Goal: Information Seeking & Learning: Find contact information

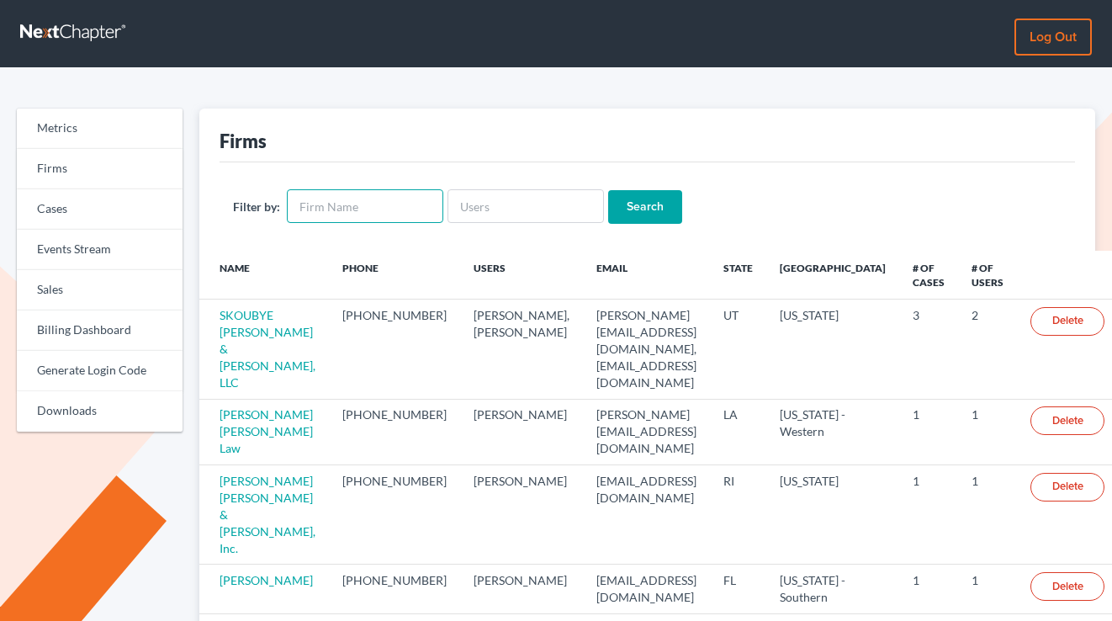
click at [353, 206] on input "text" at bounding box center [365, 206] width 157 height 34
type input "harry ross"
click at [608, 190] on input "Search" at bounding box center [645, 207] width 74 height 34
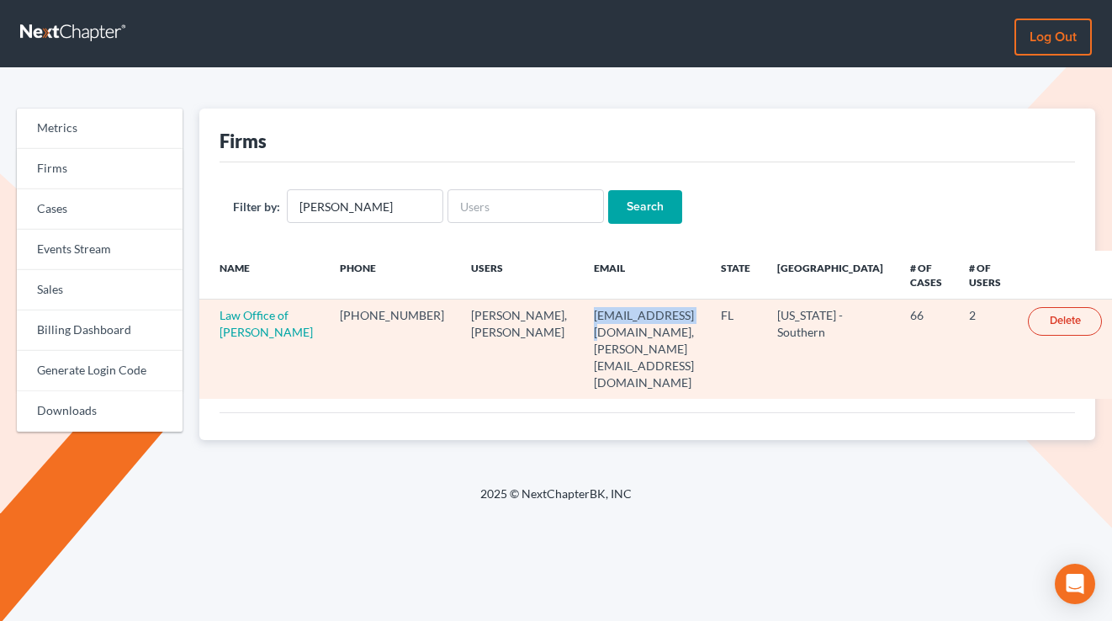
drag, startPoint x: 618, startPoint y: 316, endPoint x: 522, endPoint y: 319, distance: 96.8
click at [581, 319] on td "hross@hjrlaw.com, jerri@hjrlaw.com" at bounding box center [644, 349] width 127 height 99
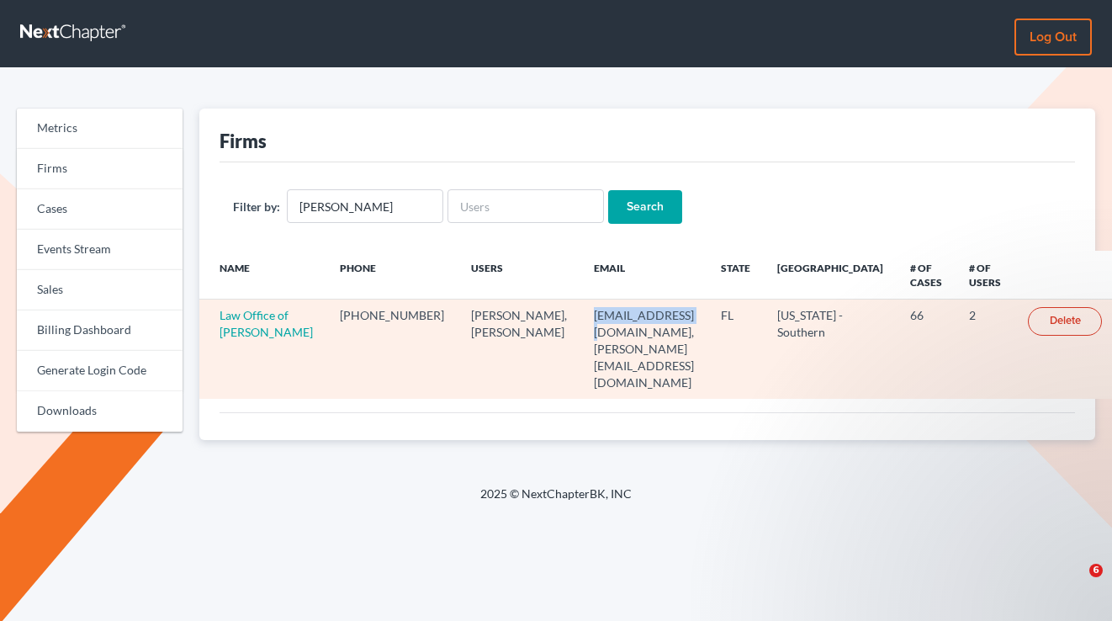
copy td "hross@hjrlaw.com"
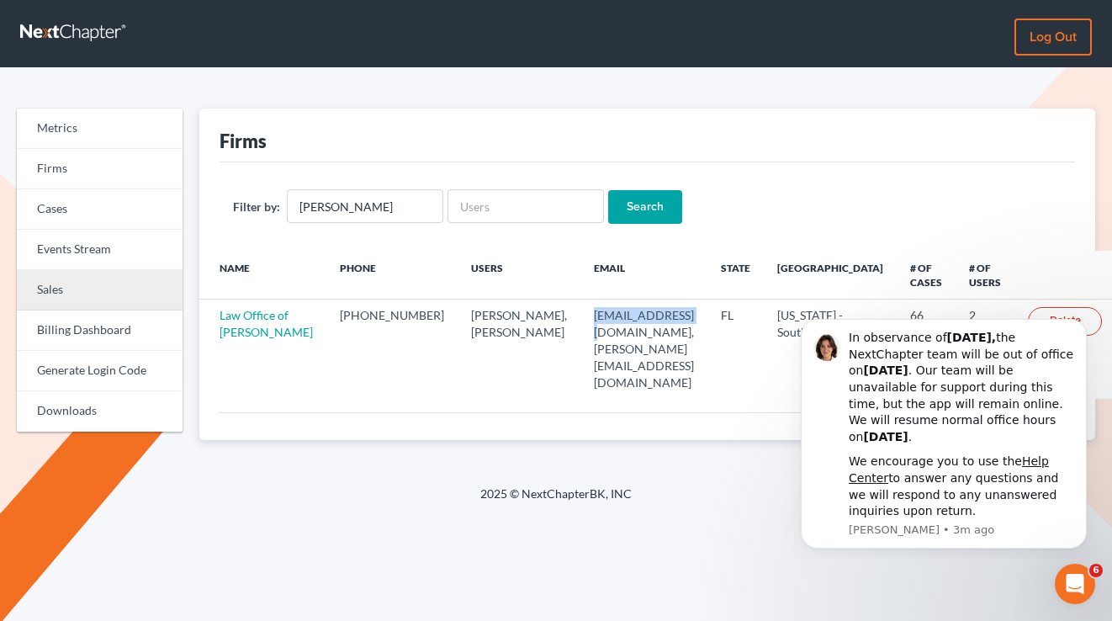
click at [67, 285] on link "Sales" at bounding box center [100, 290] width 166 height 40
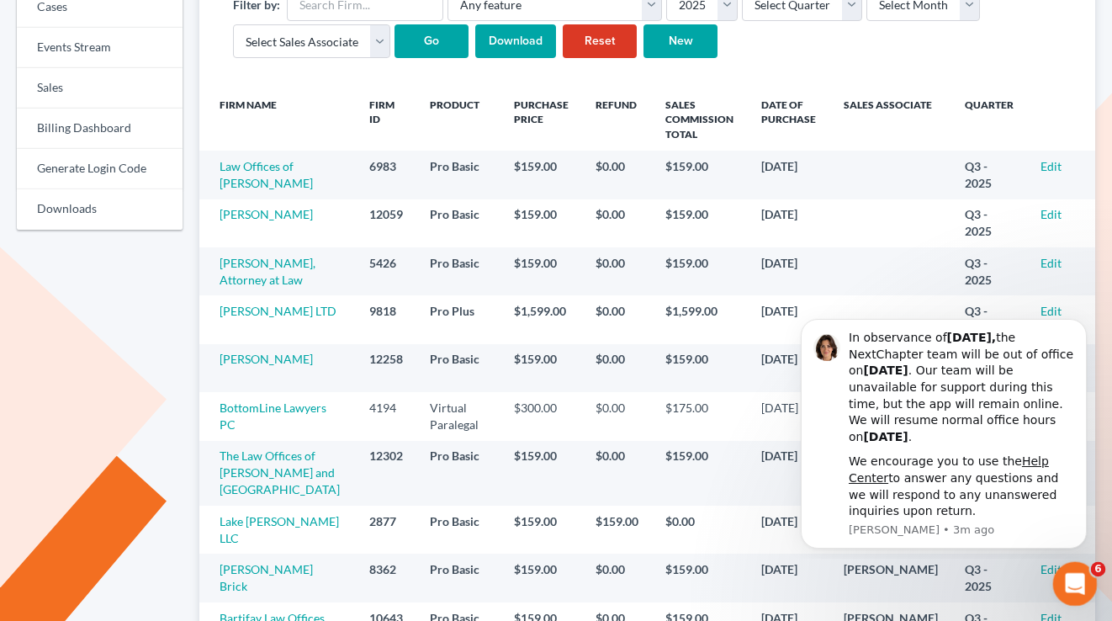
click at [1064, 568] on div "Open Intercom Messenger" at bounding box center [1073, 582] width 56 height 56
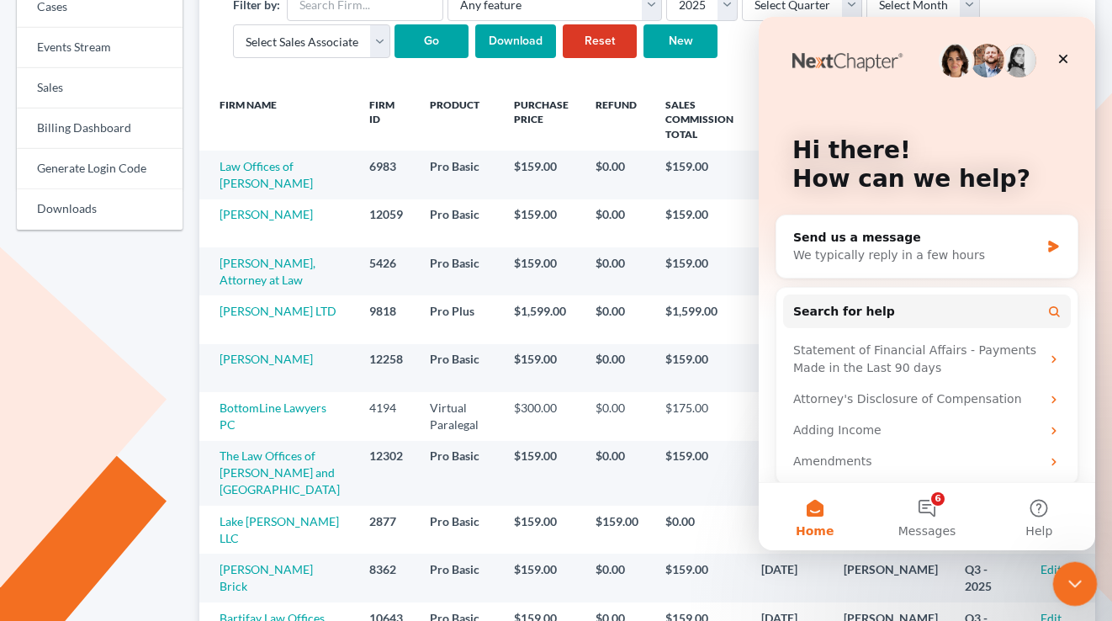
click at [1067, 567] on div "Close Intercom Messenger" at bounding box center [1073, 581] width 40 height 40
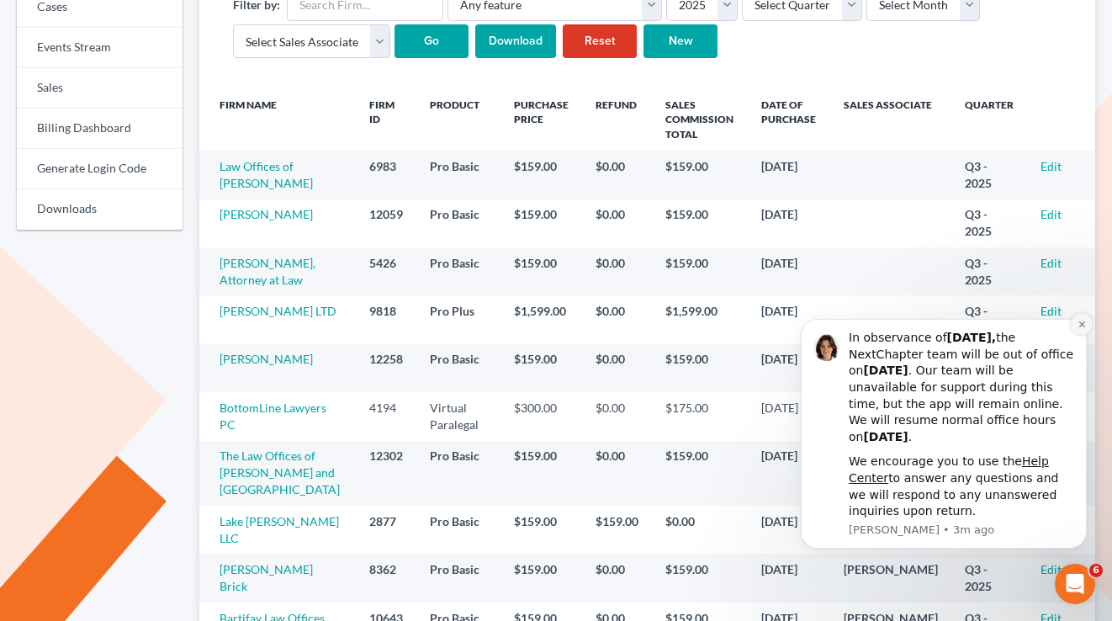
click at [1082, 327] on icon "Dismiss notification" at bounding box center [1082, 324] width 9 height 9
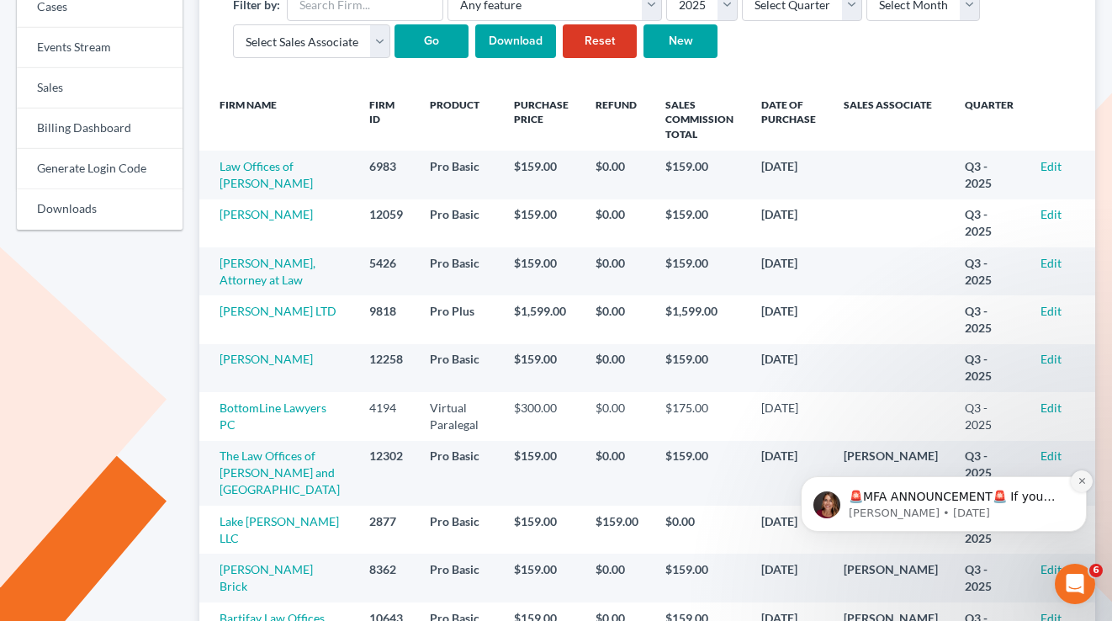
click at [1076, 479] on button "Dismiss notification" at bounding box center [1082, 481] width 22 height 22
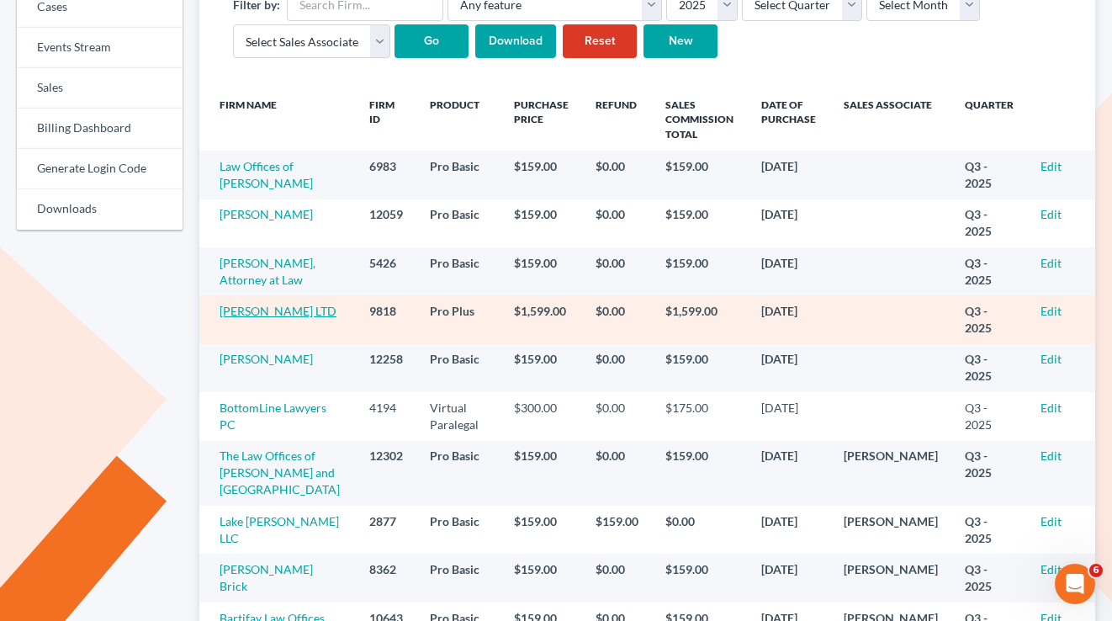
click at [259, 318] on link "Ciolek LTD" at bounding box center [278, 311] width 117 height 14
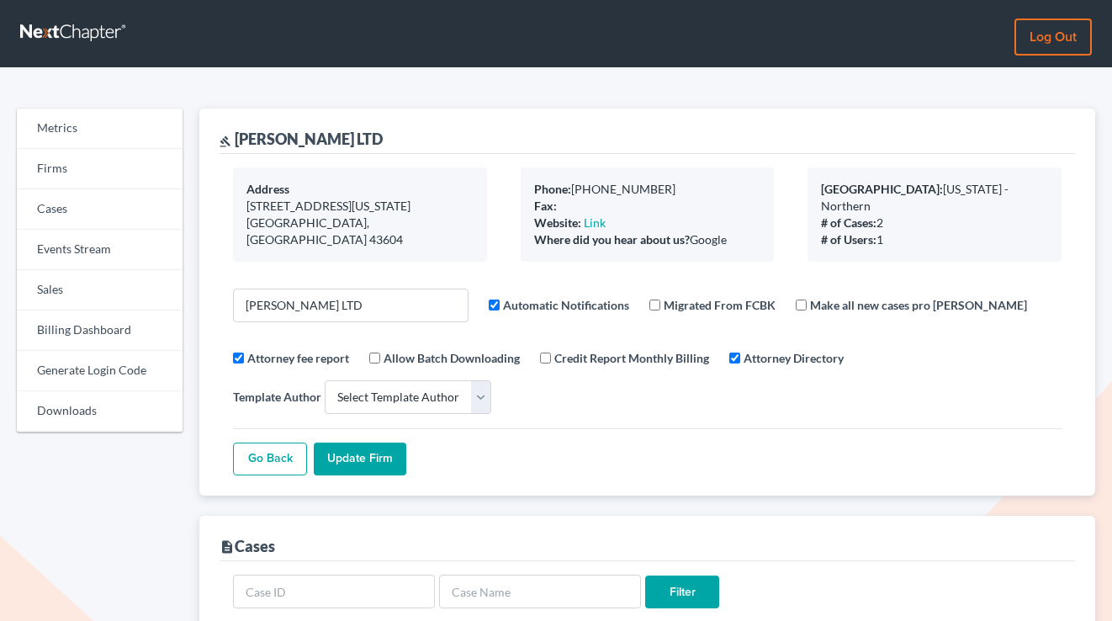
select select
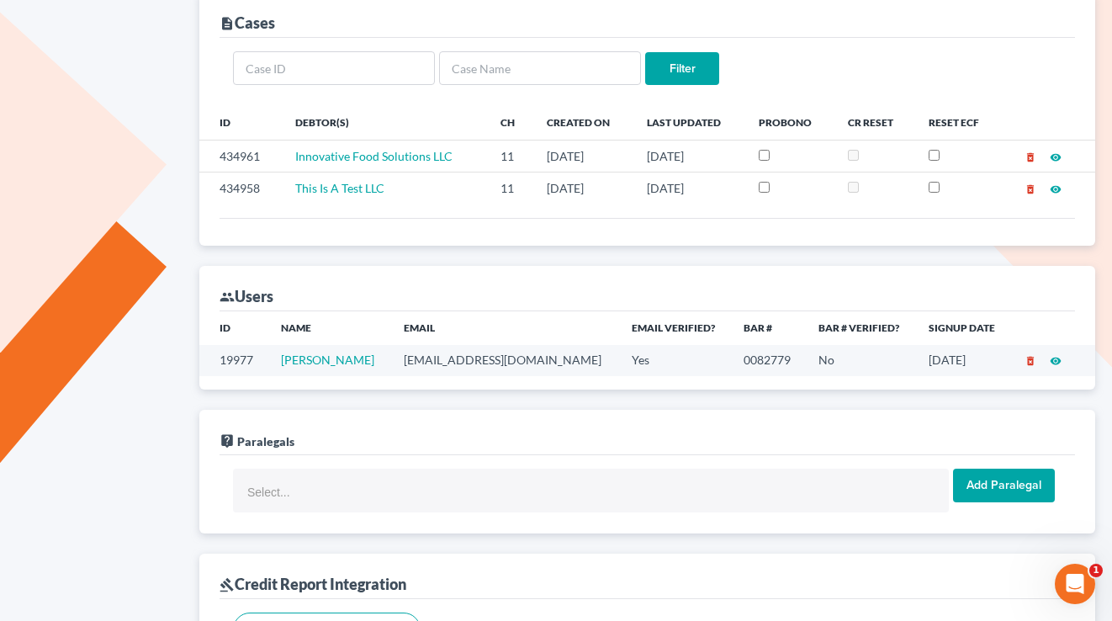
scroll to position [548, 0]
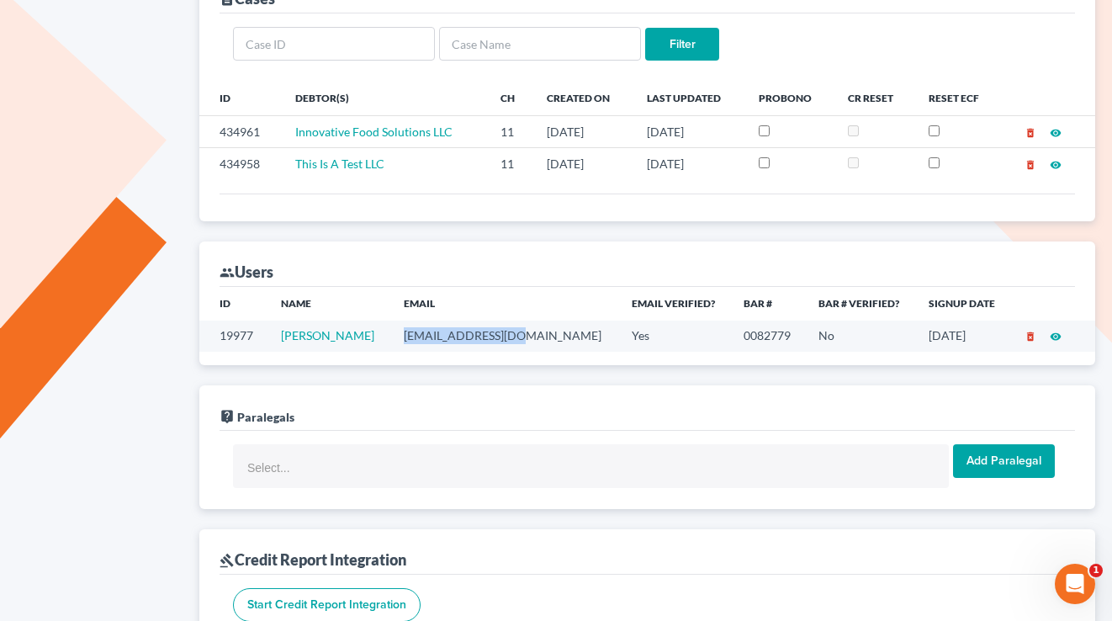
drag, startPoint x: 503, startPoint y: 338, endPoint x: 401, endPoint y: 338, distance: 102.7
click at [400, 338] on td "info@counselor.pro" at bounding box center [504, 336] width 228 height 31
copy td "info@counselor.pro"
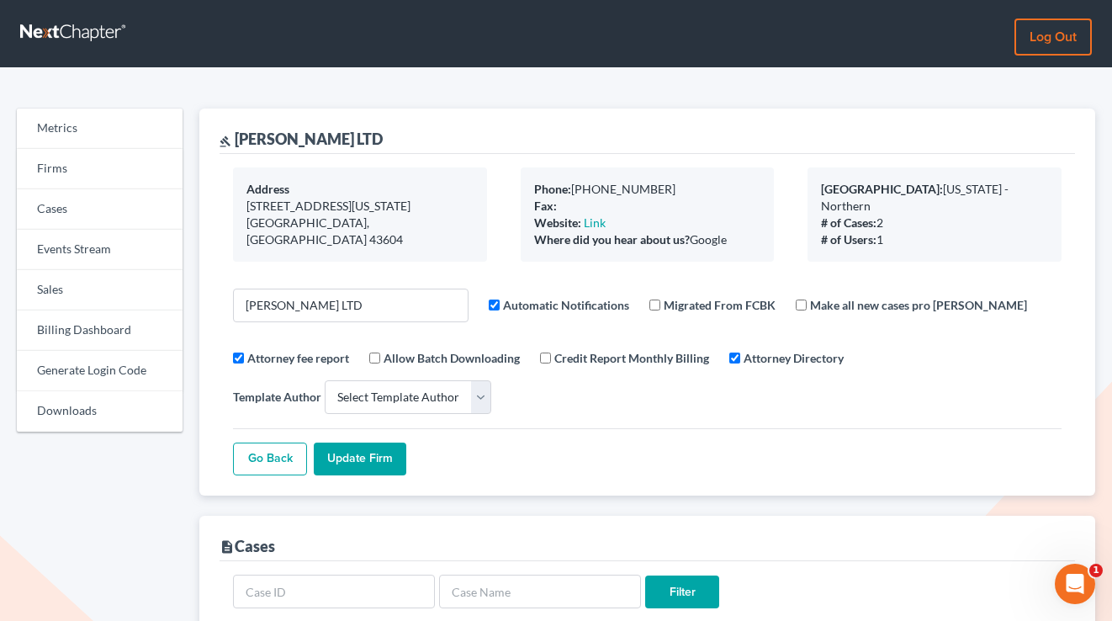
scroll to position [390, 0]
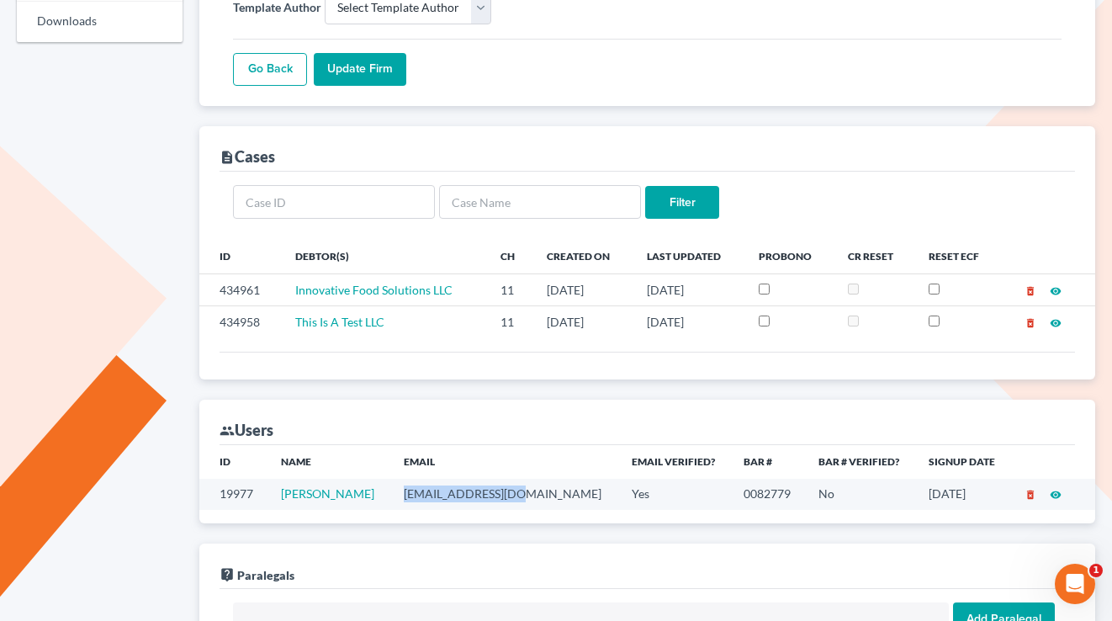
copy td "info@counselor.pro"
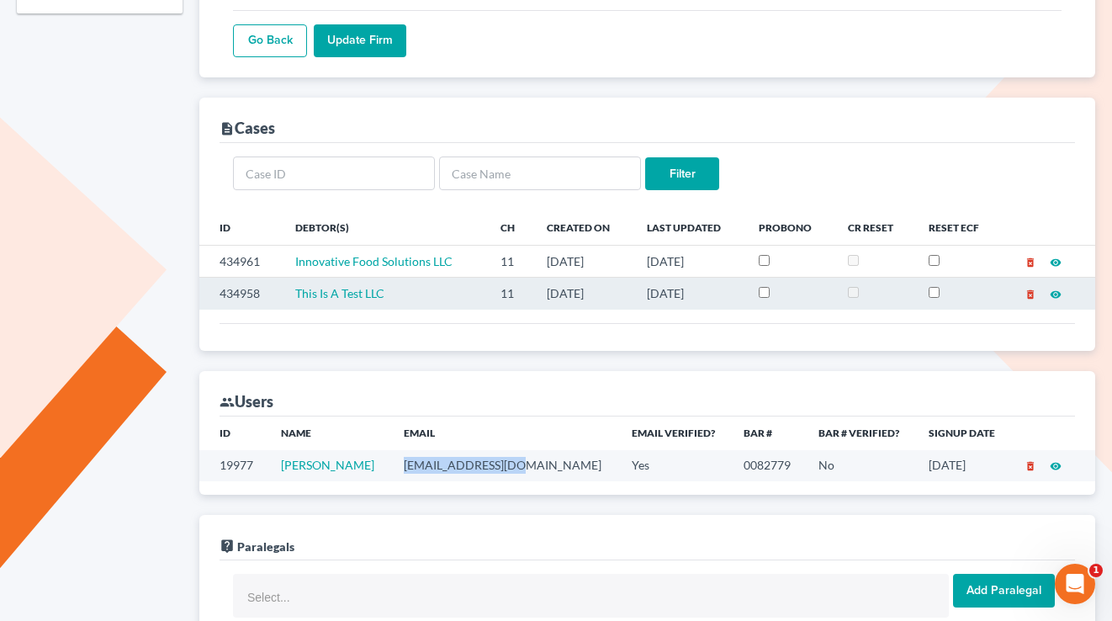
scroll to position [0, 0]
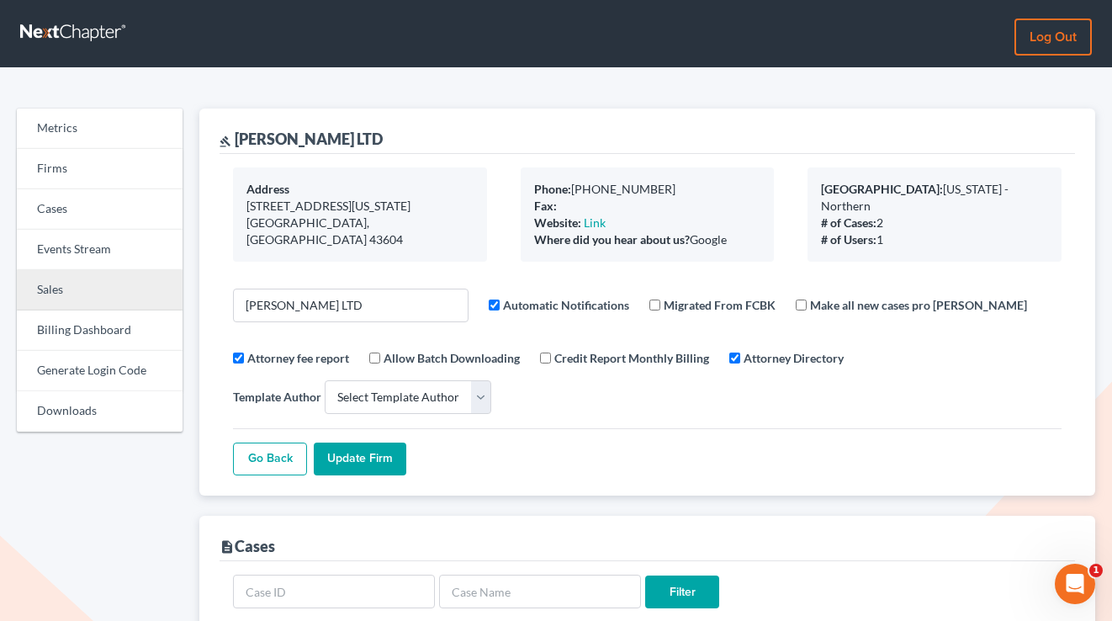
click at [72, 288] on link "Sales" at bounding box center [100, 290] width 166 height 40
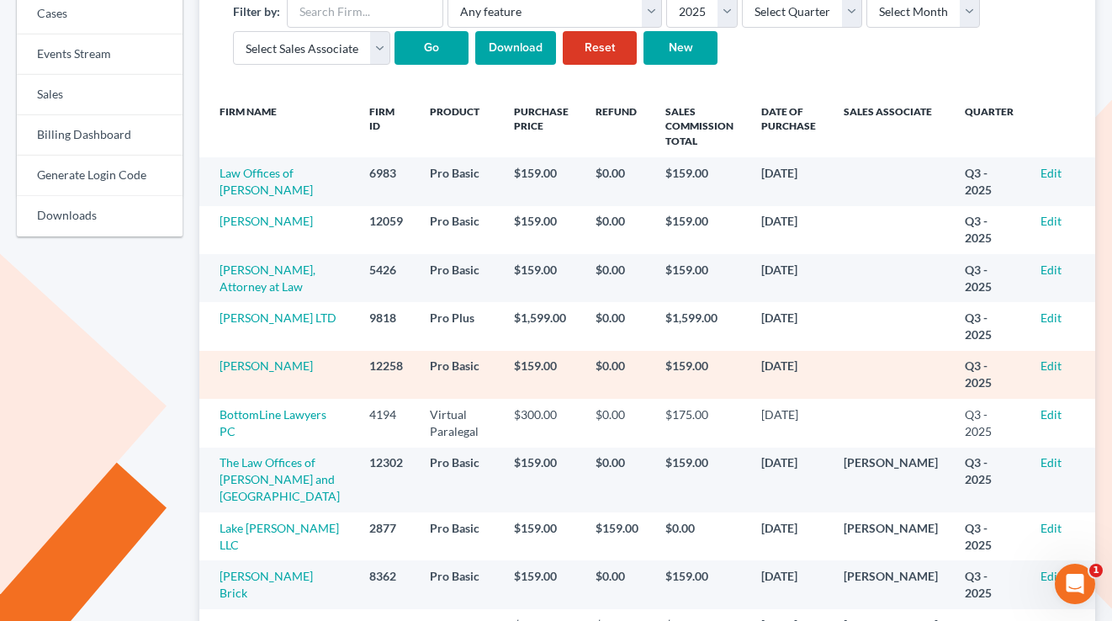
click at [1054, 393] on td "Edit" at bounding box center [1061, 375] width 68 height 48
click at [1053, 373] on link "Edit" at bounding box center [1051, 365] width 21 height 14
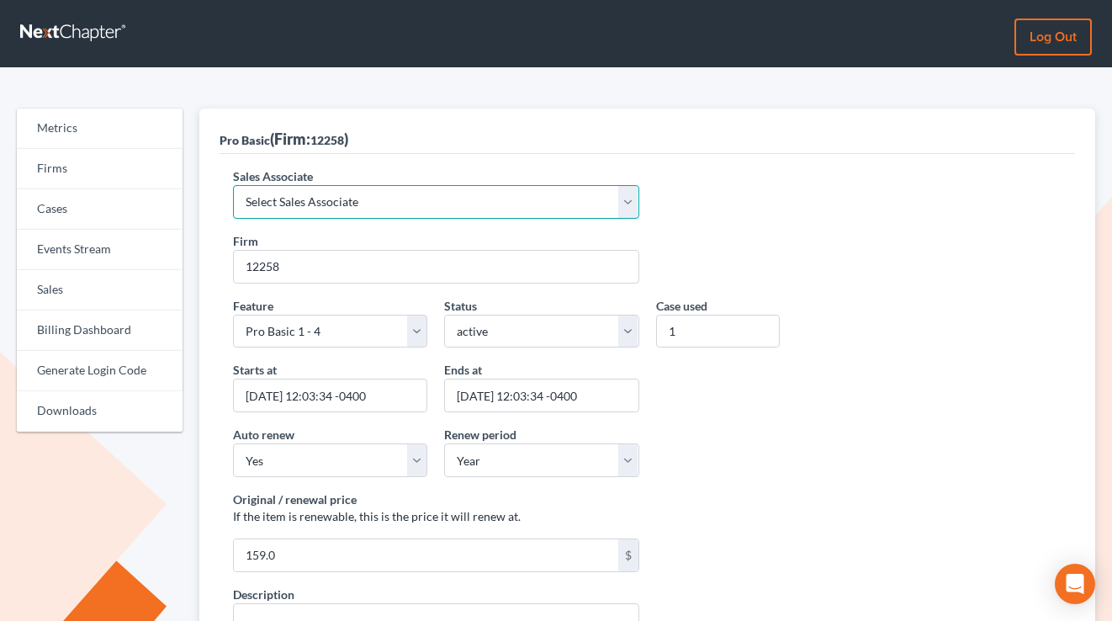
click at [413, 191] on select "Select Sales Associate Alex Seymour Over Transom Tim Shadoan" at bounding box center [436, 202] width 406 height 34
select select "7676"
click at [233, 185] on select "Select Sales Associate Alex Seymour Over Transom Tim Shadoan" at bounding box center [436, 202] width 406 height 34
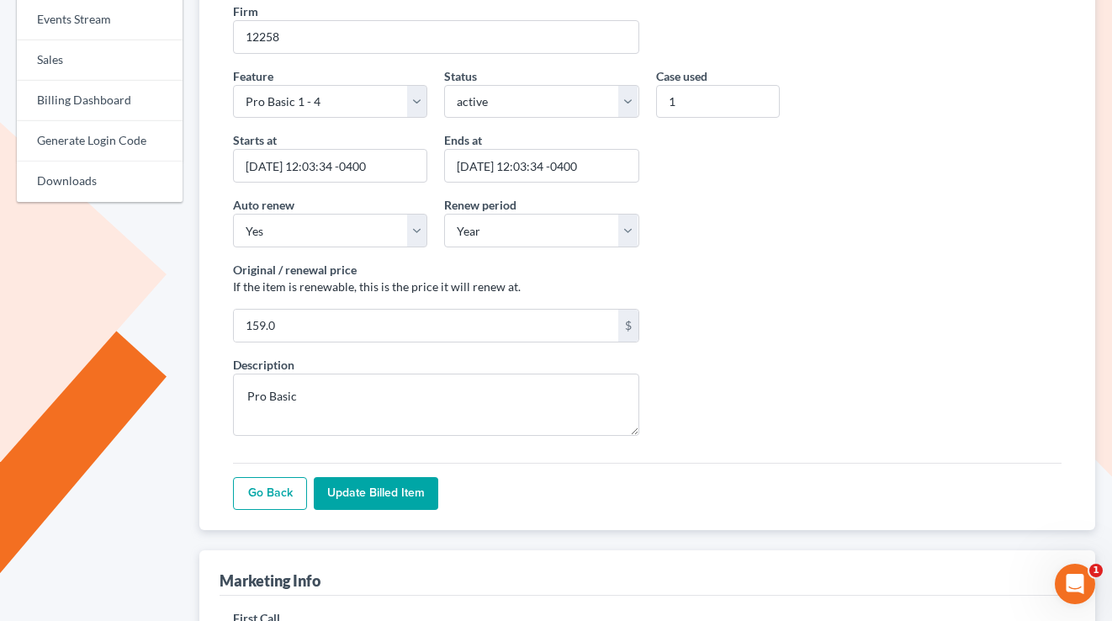
click at [376, 488] on input "Update Billed item" at bounding box center [376, 494] width 125 height 34
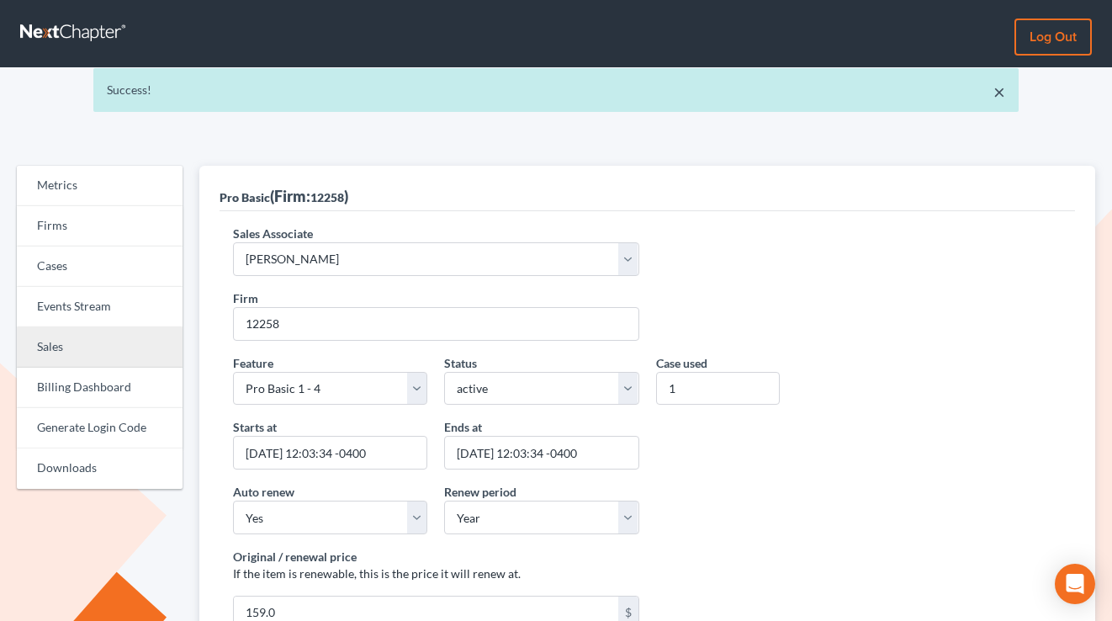
click at [72, 343] on link "Sales" at bounding box center [100, 347] width 166 height 40
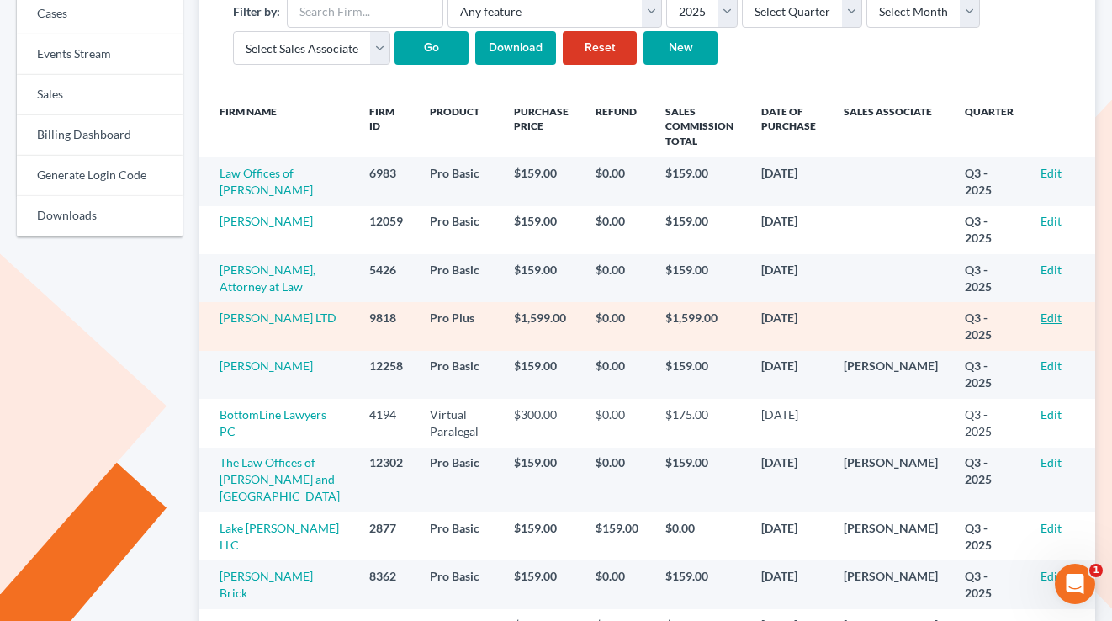
click at [1059, 325] on link "Edit" at bounding box center [1051, 317] width 21 height 14
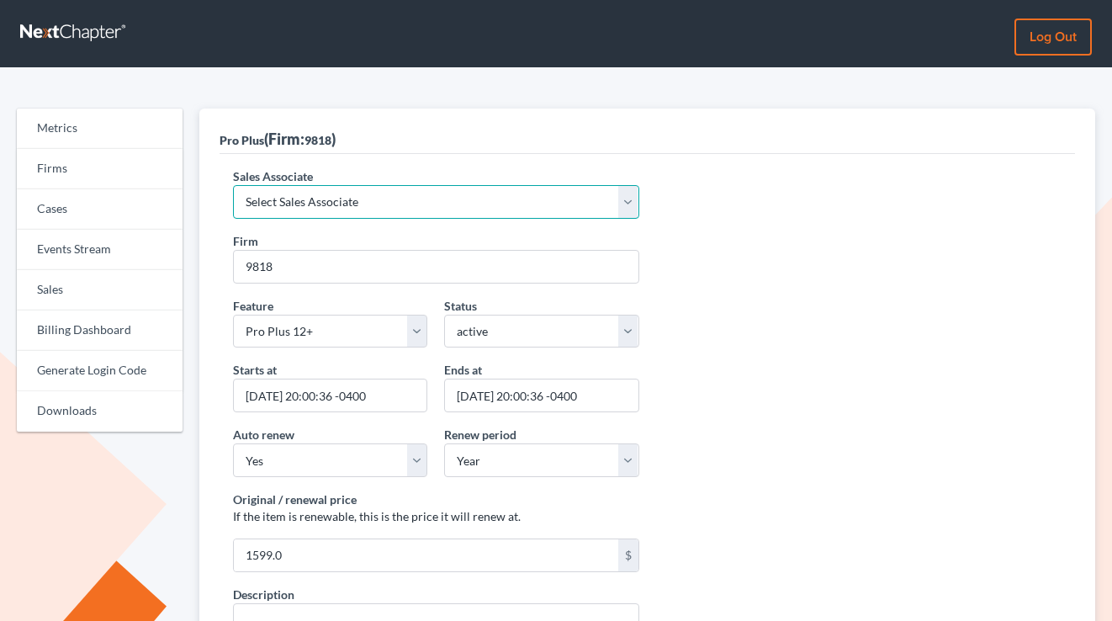
click at [409, 201] on select "Select Sales Associate Alex Seymour Over Transom Tim Shadoan" at bounding box center [436, 202] width 406 height 34
select select "7676"
click at [233, 185] on select "Select Sales Associate Alex Seymour Over Transom Tim Shadoan" at bounding box center [436, 202] width 406 height 34
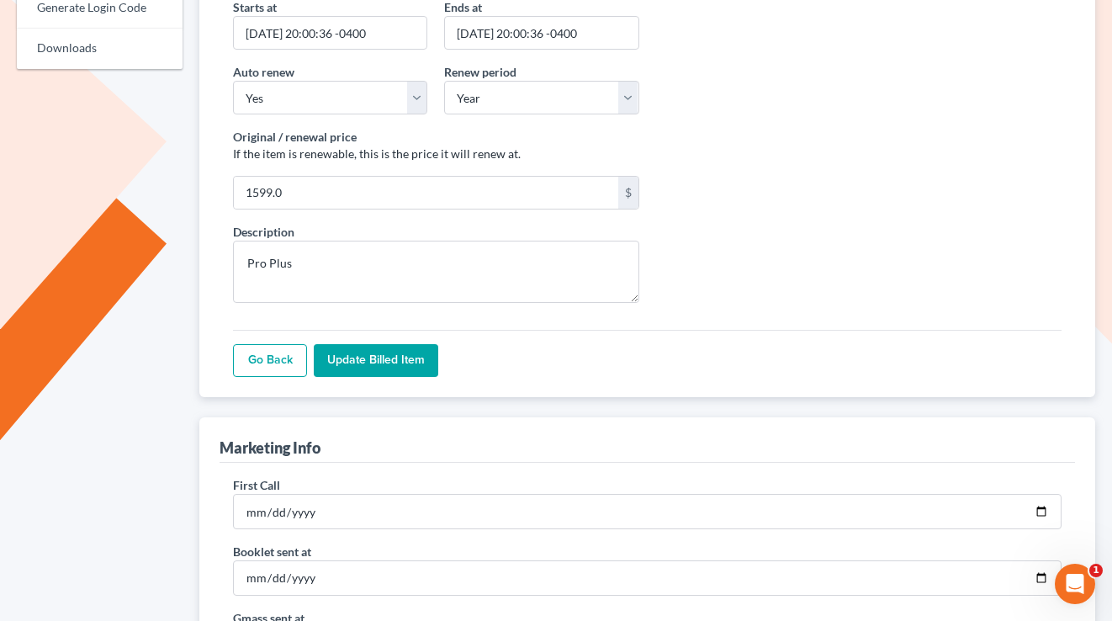
click at [354, 370] on input "Update Billed item" at bounding box center [376, 361] width 125 height 34
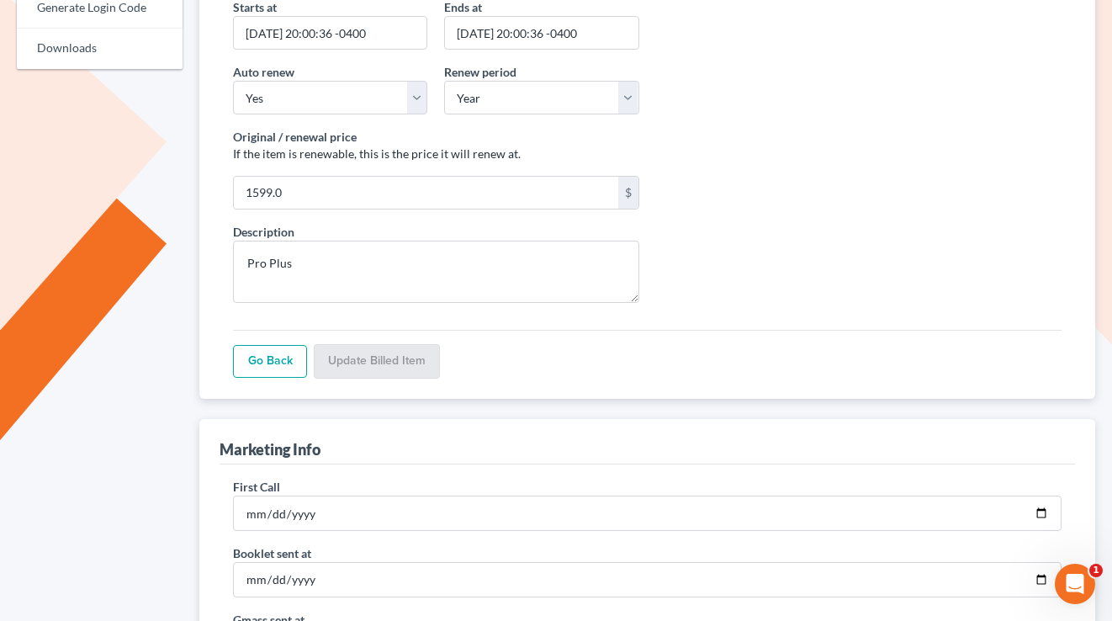
scroll to position [363, 0]
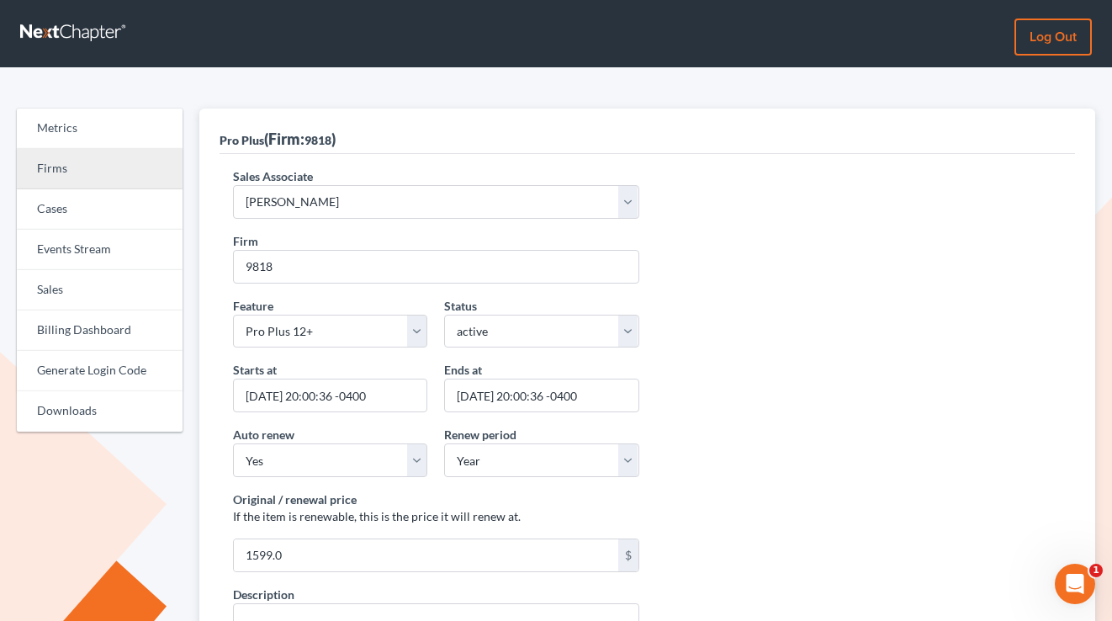
click at [64, 162] on link "Firms" at bounding box center [100, 169] width 166 height 40
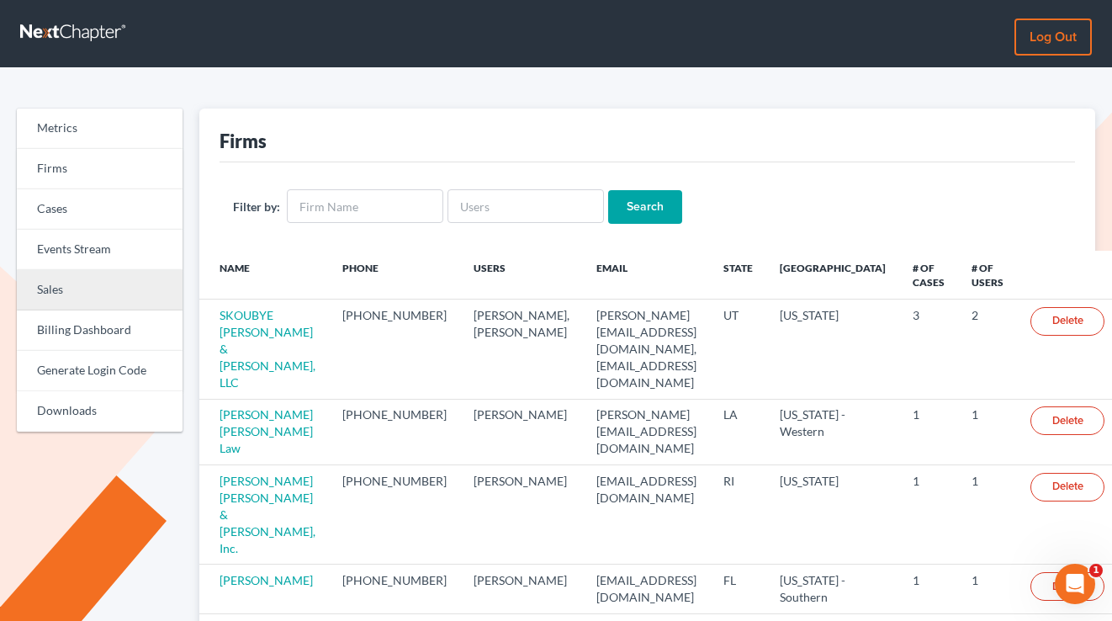
click at [75, 283] on link "Sales" at bounding box center [100, 290] width 166 height 40
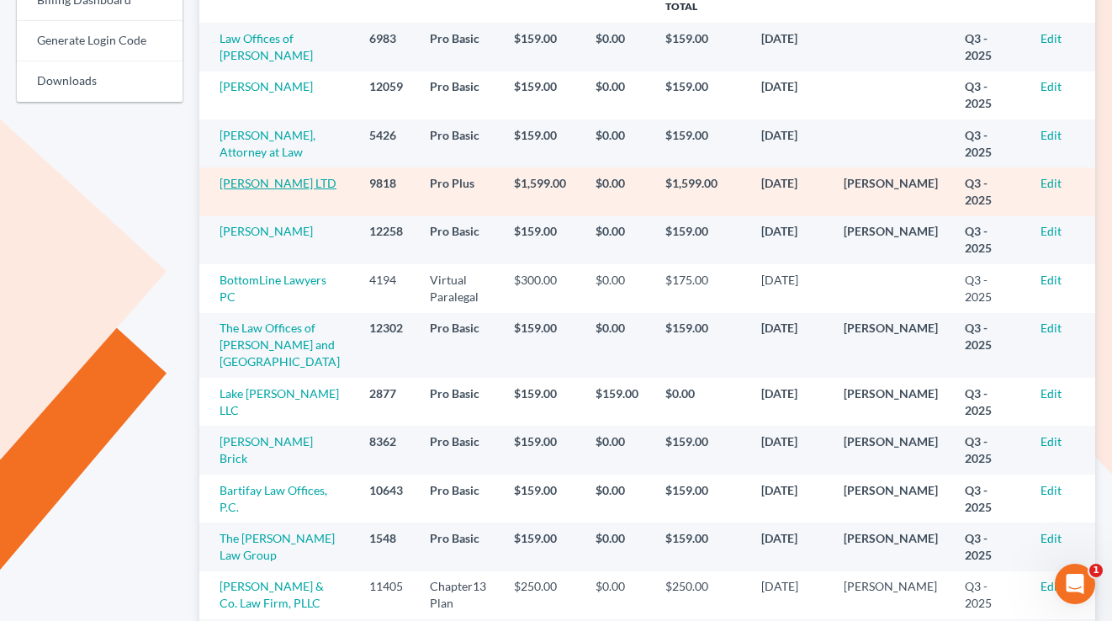
click at [241, 190] on link "[PERSON_NAME] LTD" at bounding box center [278, 183] width 117 height 14
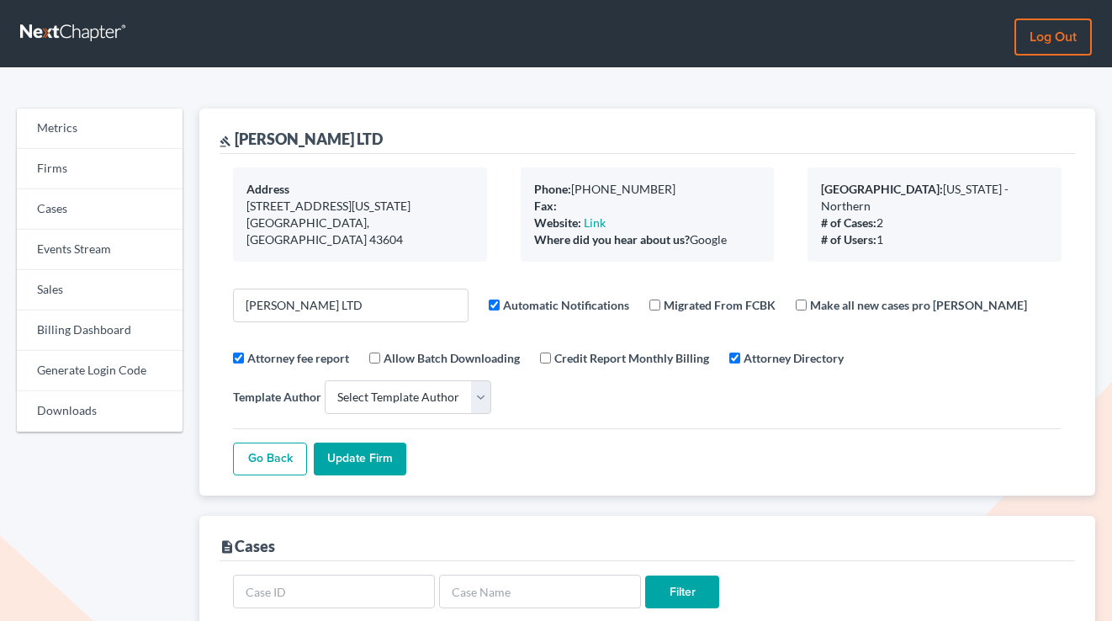
select select
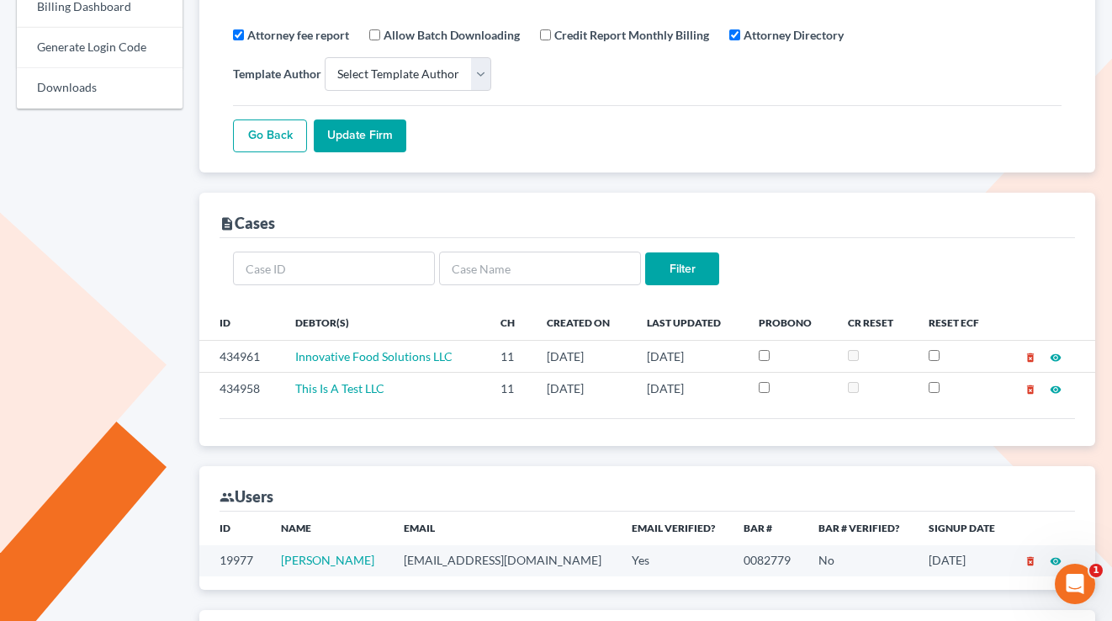
drag, startPoint x: 289, startPoint y: 223, endPoint x: 226, endPoint y: 228, distance: 63.3
click at [226, 228] on div "description Cases" at bounding box center [648, 215] width 856 height 45
click at [417, 226] on div "description Cases" at bounding box center [648, 215] width 856 height 45
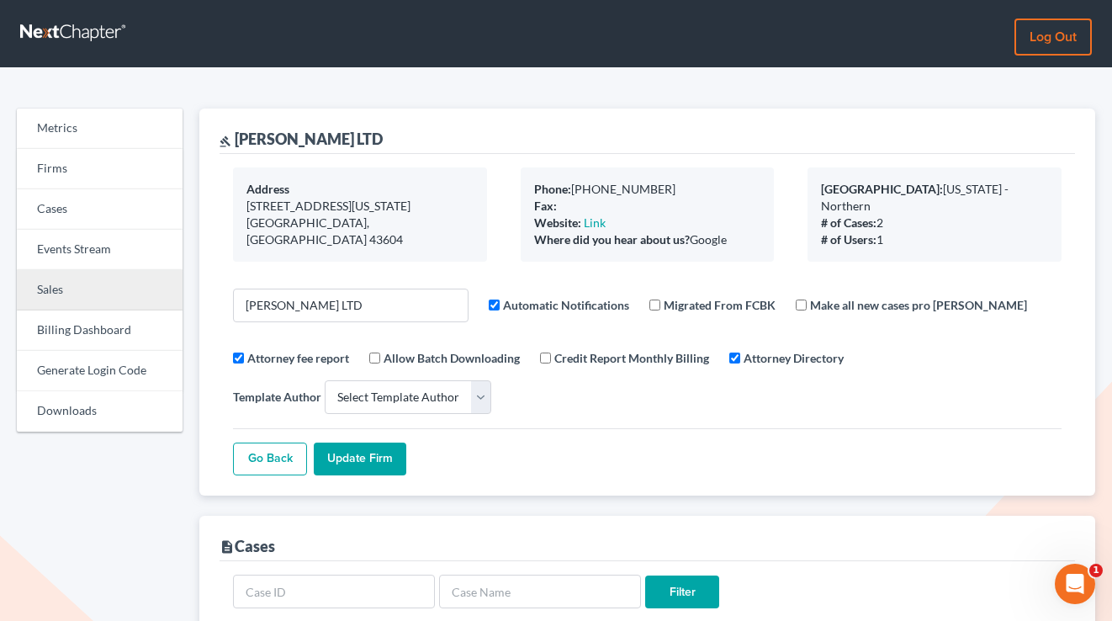
click at [78, 288] on link "Sales" at bounding box center [100, 290] width 166 height 40
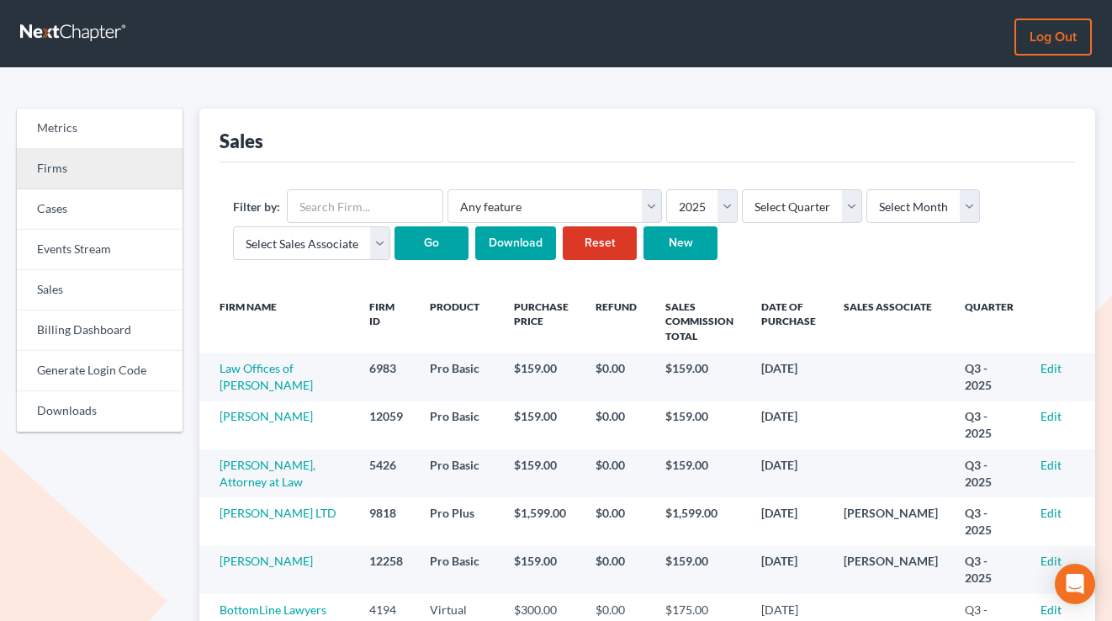
click at [52, 161] on link "Firms" at bounding box center [100, 169] width 166 height 40
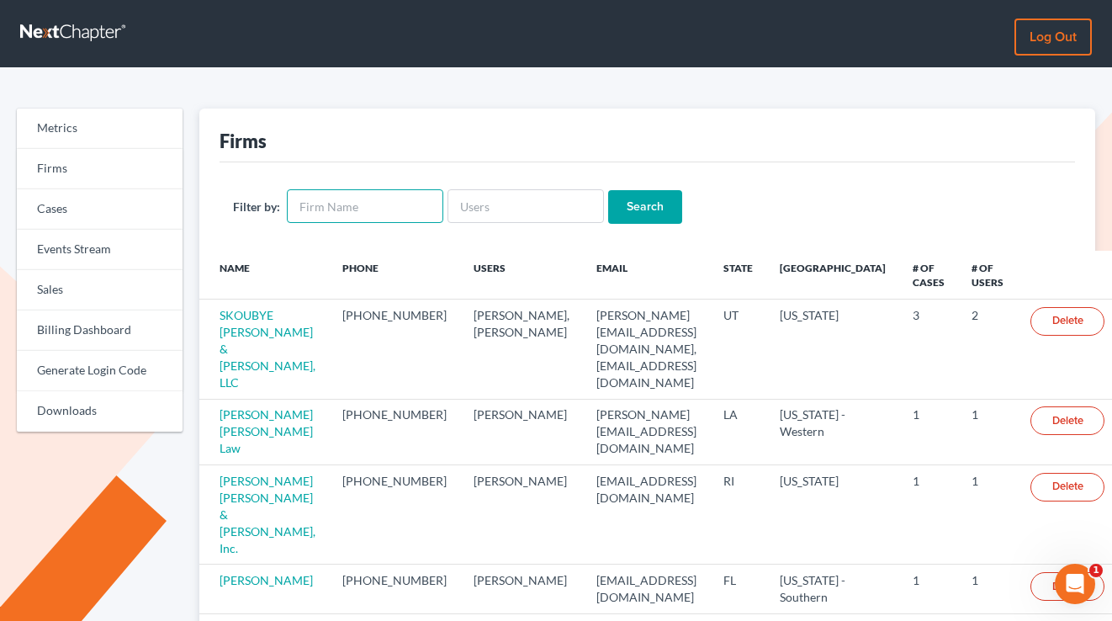
click at [337, 210] on input "text" at bounding box center [365, 206] width 157 height 34
type input "lott"
click at [608, 190] on input "Search" at bounding box center [645, 207] width 74 height 34
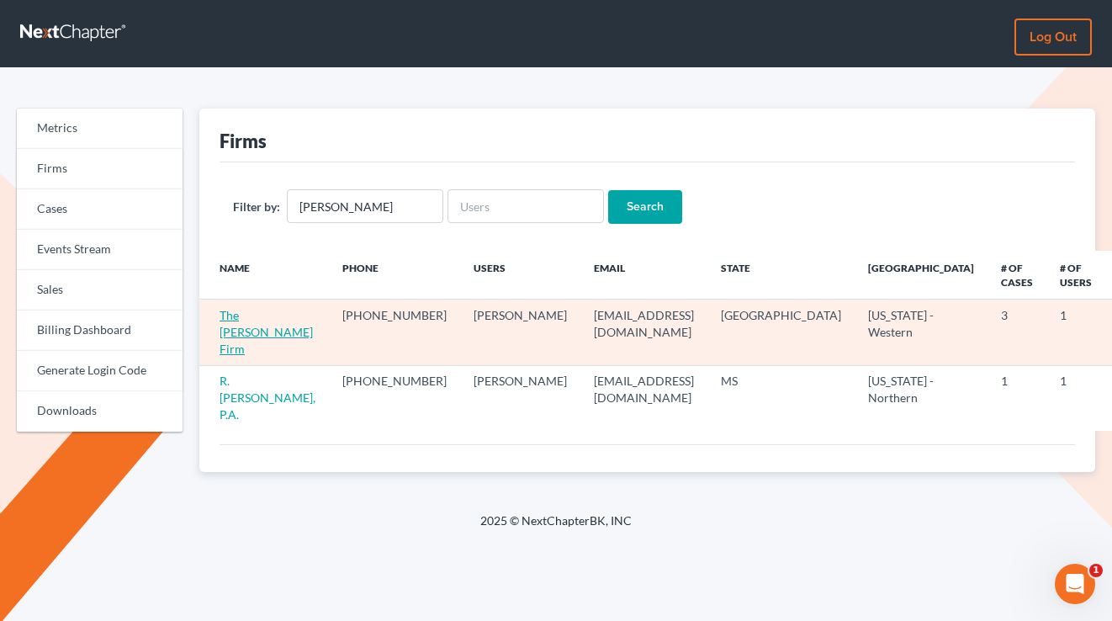
click at [263, 317] on link "The [PERSON_NAME] Firm" at bounding box center [266, 332] width 93 height 48
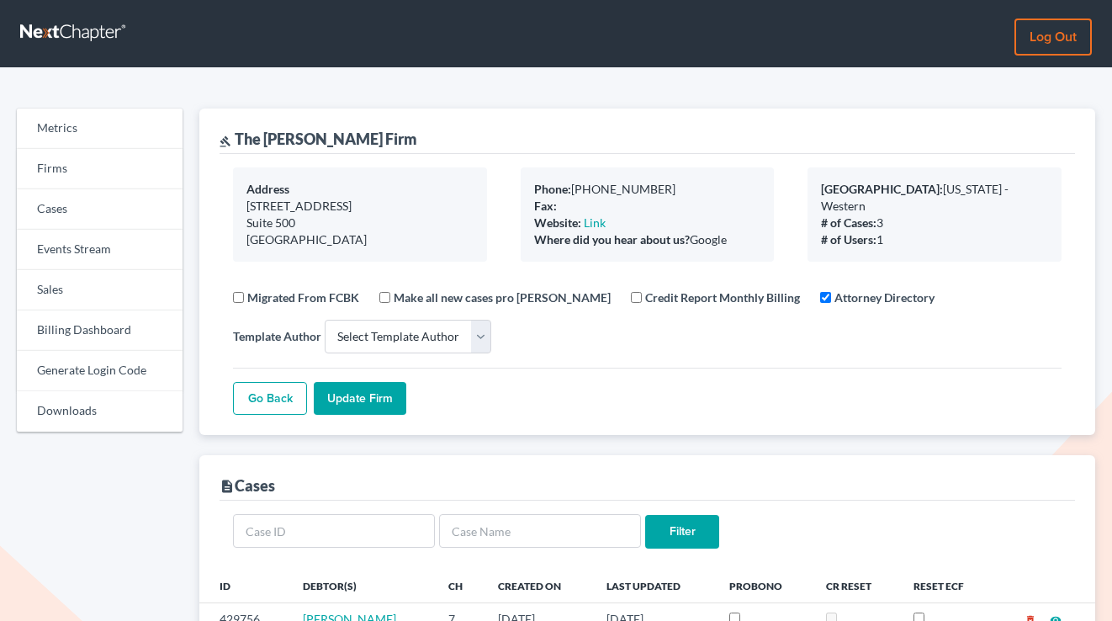
select select
click at [89, 280] on link "Sales" at bounding box center [100, 290] width 166 height 40
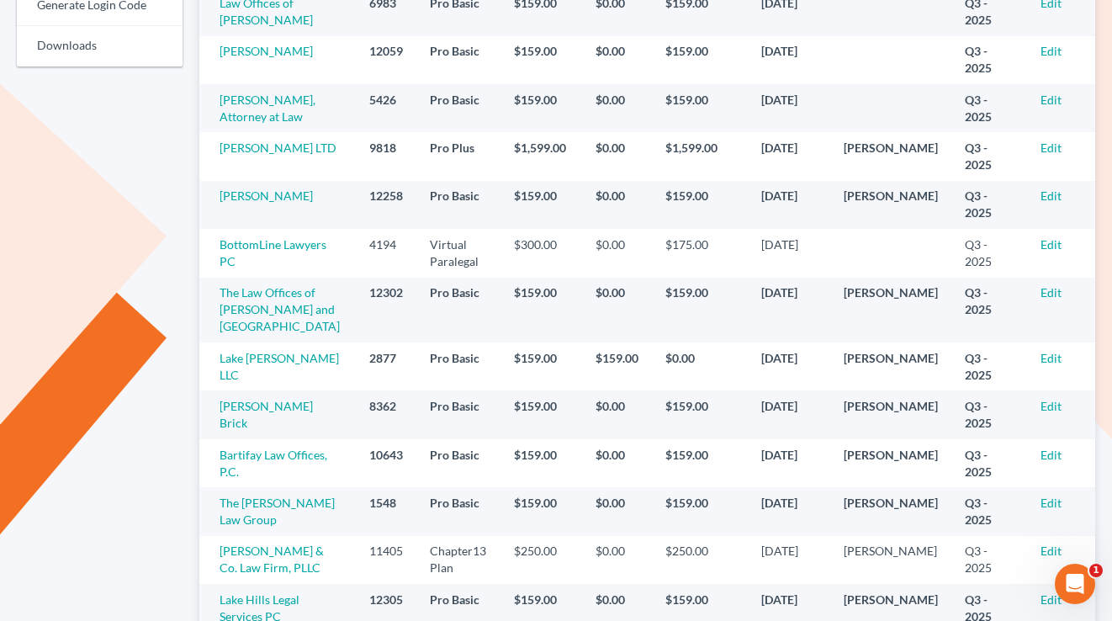
scroll to position [411, 0]
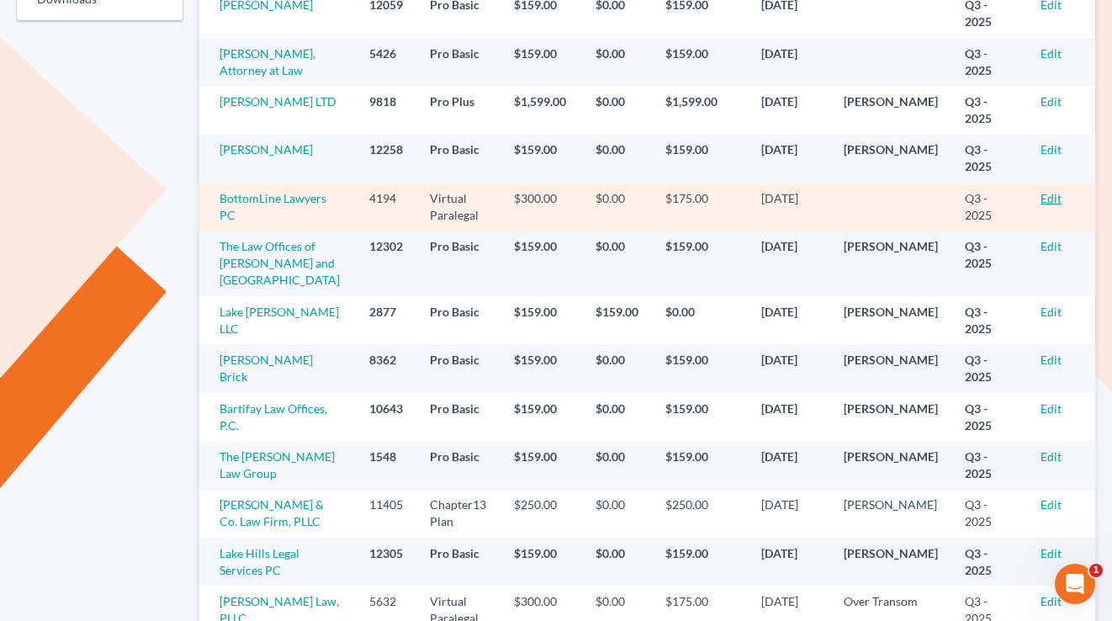
click at [1047, 205] on link "Edit" at bounding box center [1051, 198] width 21 height 14
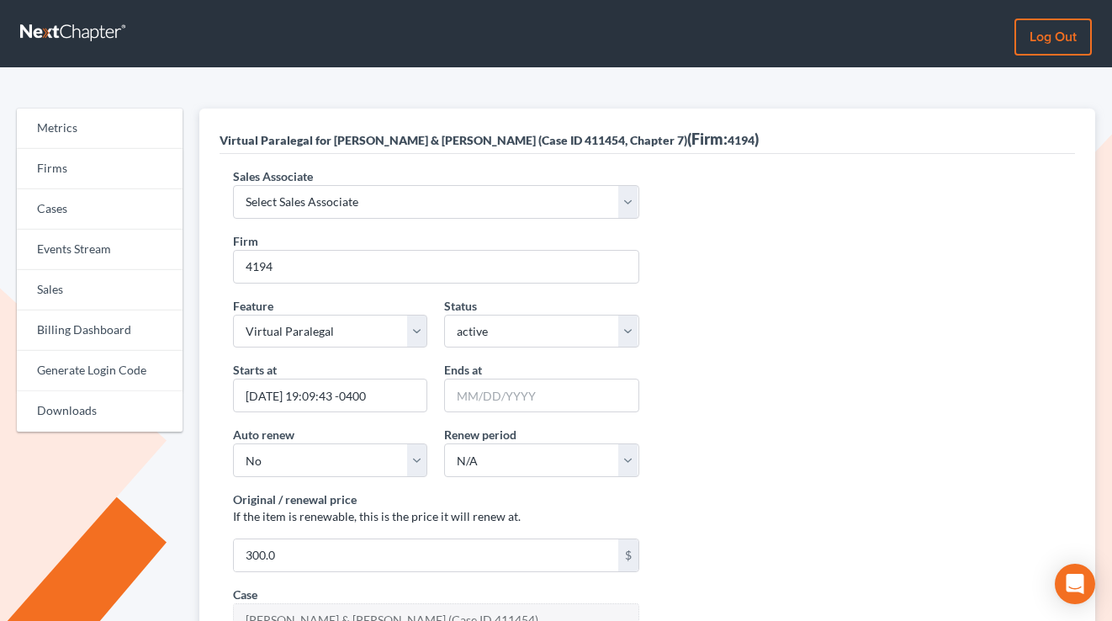
click at [335, 184] on div "Sales Associate Select Sales Associate [PERSON_NAME] Over Transom [PERSON_NAME]" at bounding box center [436, 192] width 423 height 51
click at [332, 193] on select "Select Sales Associate Alex Seymour Over Transom Tim Shadoan" at bounding box center [436, 202] width 406 height 34
select select "10275"
click at [233, 185] on select "Select Sales Associate Alex Seymour Over Transom Tim Shadoan" at bounding box center [436, 202] width 406 height 34
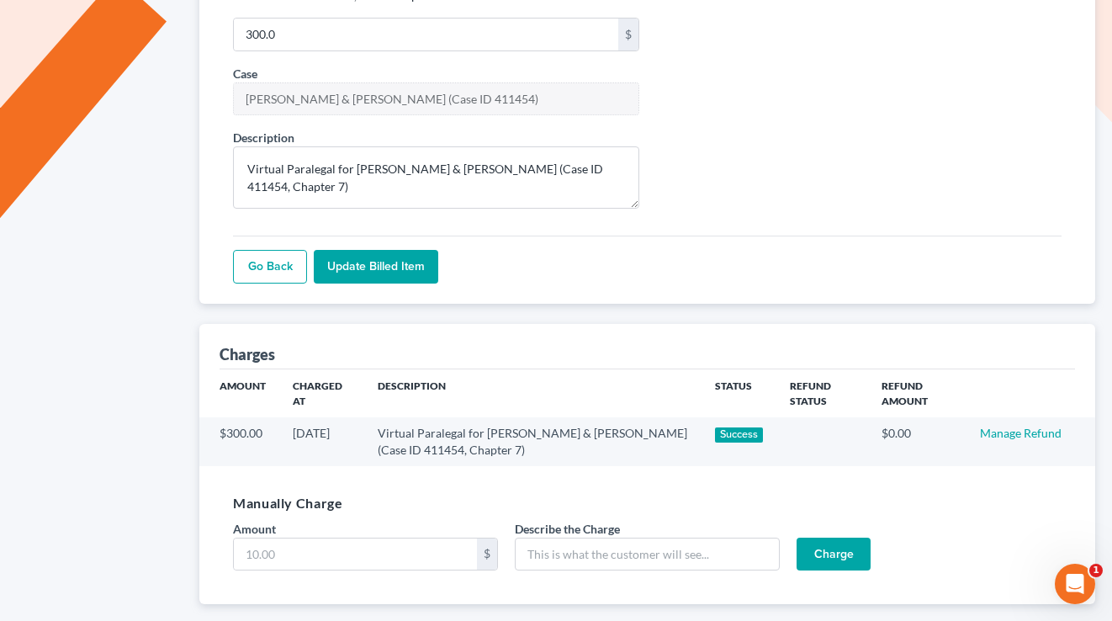
scroll to position [520, 0]
click at [348, 254] on input "Update Billed item" at bounding box center [376, 268] width 125 height 34
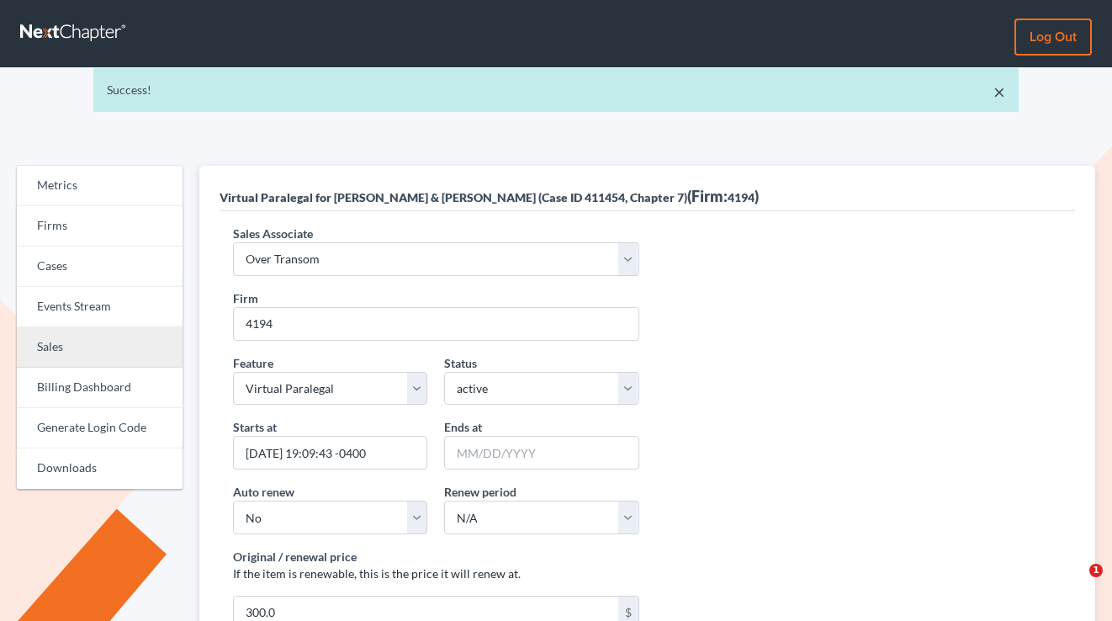
click at [97, 348] on link "Sales" at bounding box center [100, 347] width 166 height 40
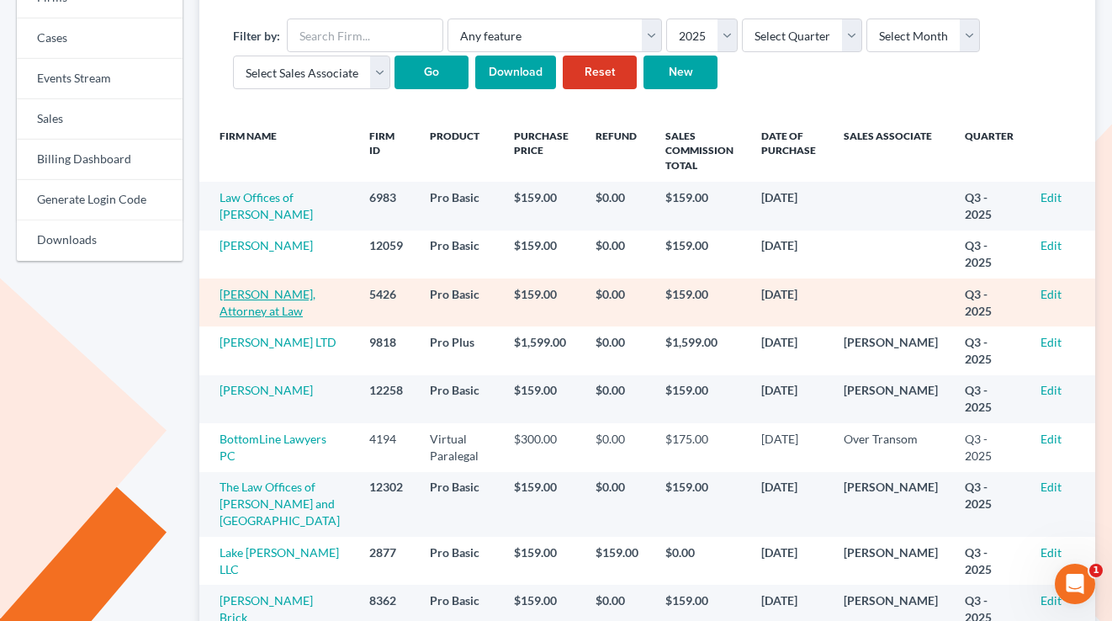
click at [284, 318] on link "[PERSON_NAME], Attorney at Law" at bounding box center [268, 302] width 96 height 31
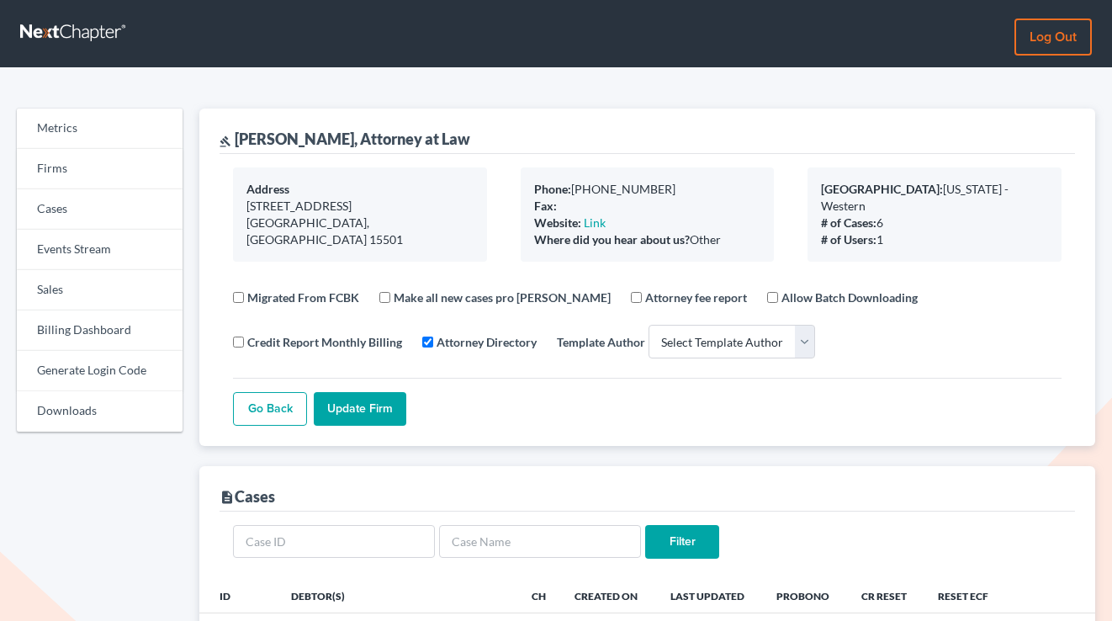
select select
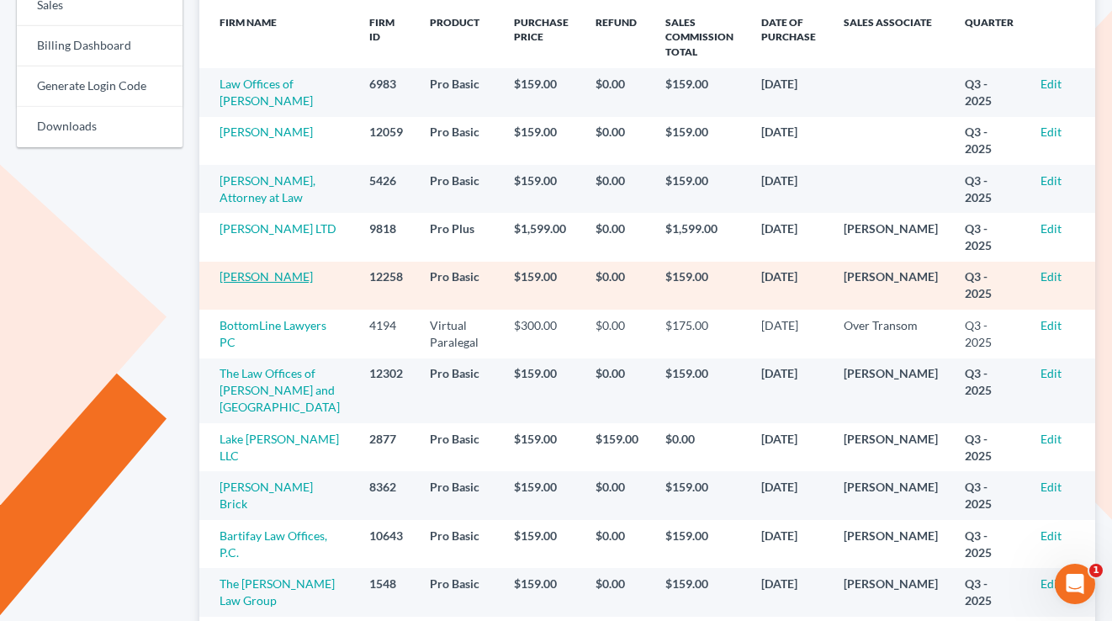
click at [263, 284] on link "[PERSON_NAME]" at bounding box center [266, 276] width 93 height 14
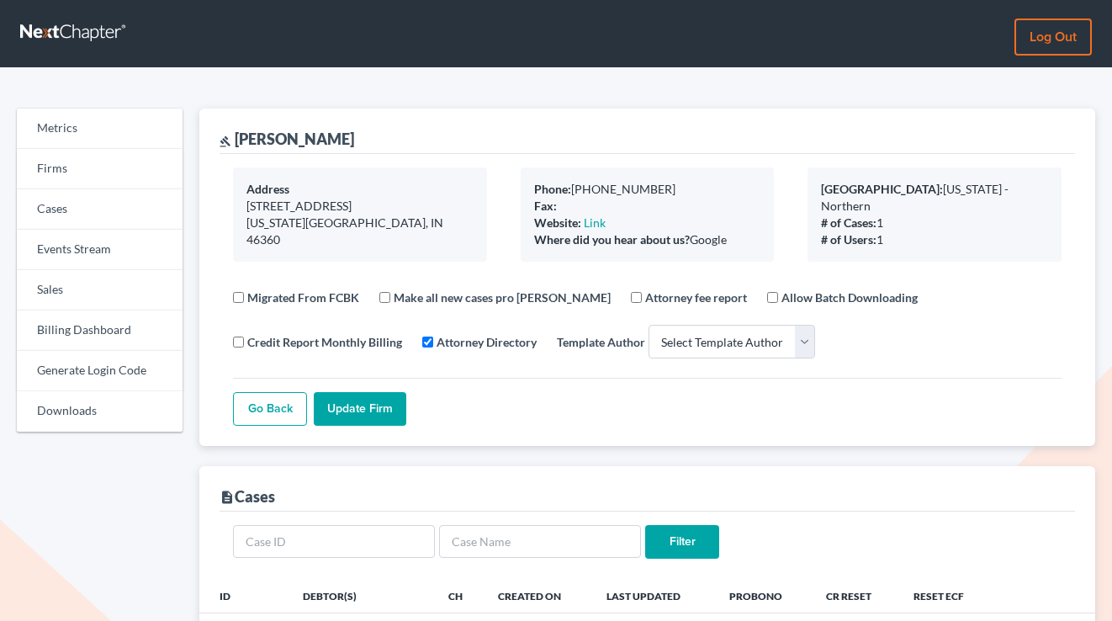
select select
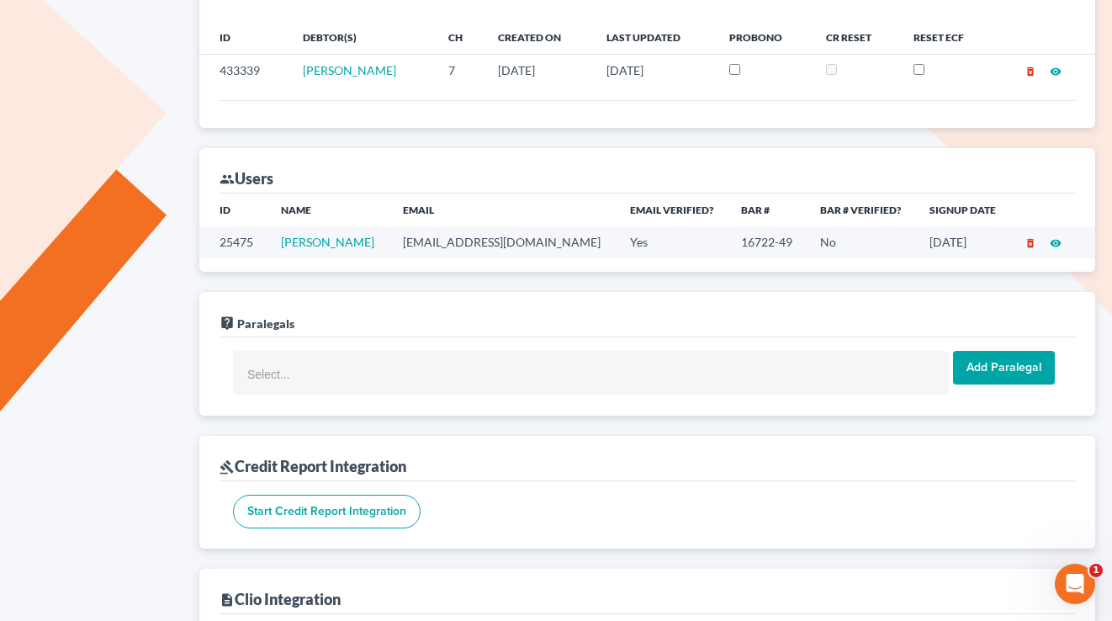
scroll to position [478, 0]
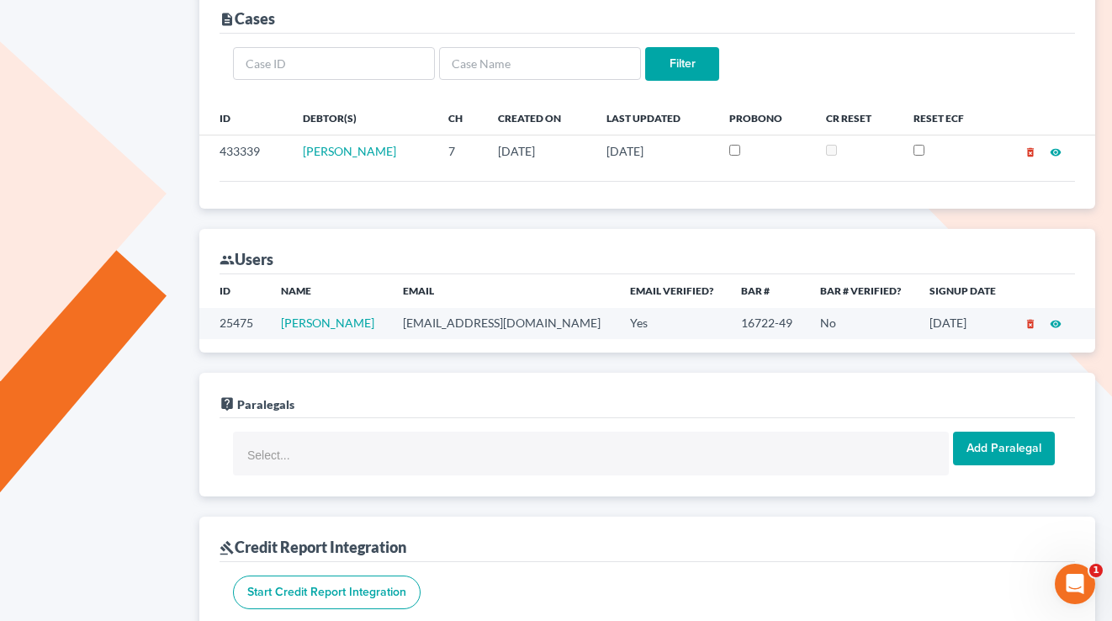
click at [474, 315] on td "tgodfreylaw@gmail.com" at bounding box center [503, 323] width 227 height 31
click at [473, 315] on td "tgodfreylaw@gmail.com" at bounding box center [503, 323] width 227 height 31
click at [486, 334] on td "tgodfreylaw@gmail.com" at bounding box center [503, 323] width 227 height 31
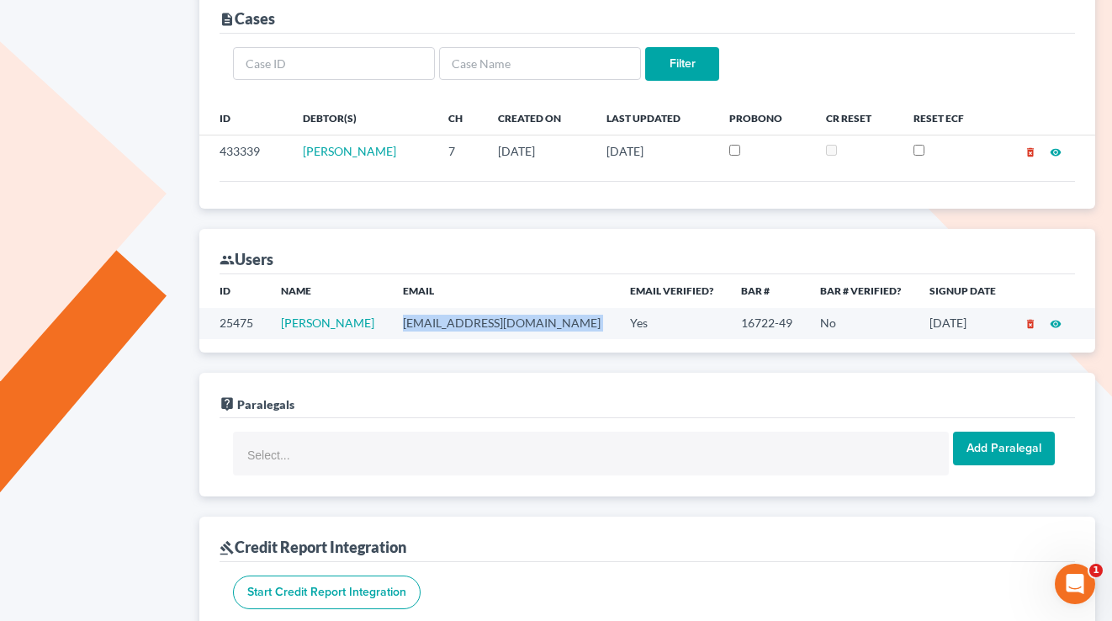
click at [486, 334] on td "tgodfreylaw@gmail.com" at bounding box center [503, 323] width 227 height 31
copy td "tgodfreylaw@gmail.com"
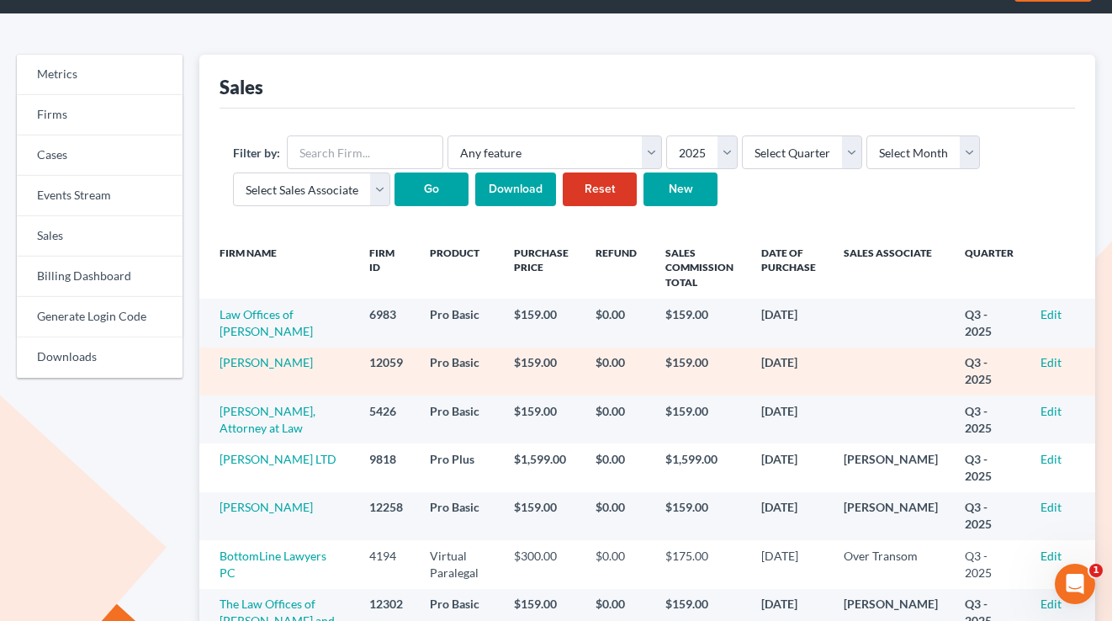
scroll to position [77, 0]
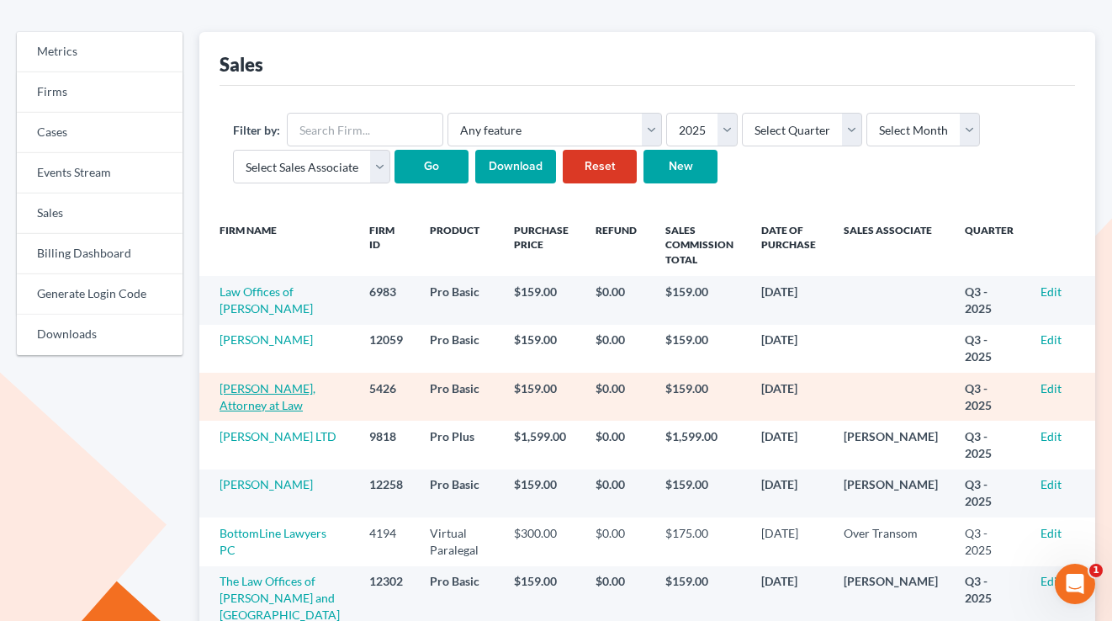
click at [247, 411] on link "Marci L. Miller, Attorney at Law" at bounding box center [268, 396] width 96 height 31
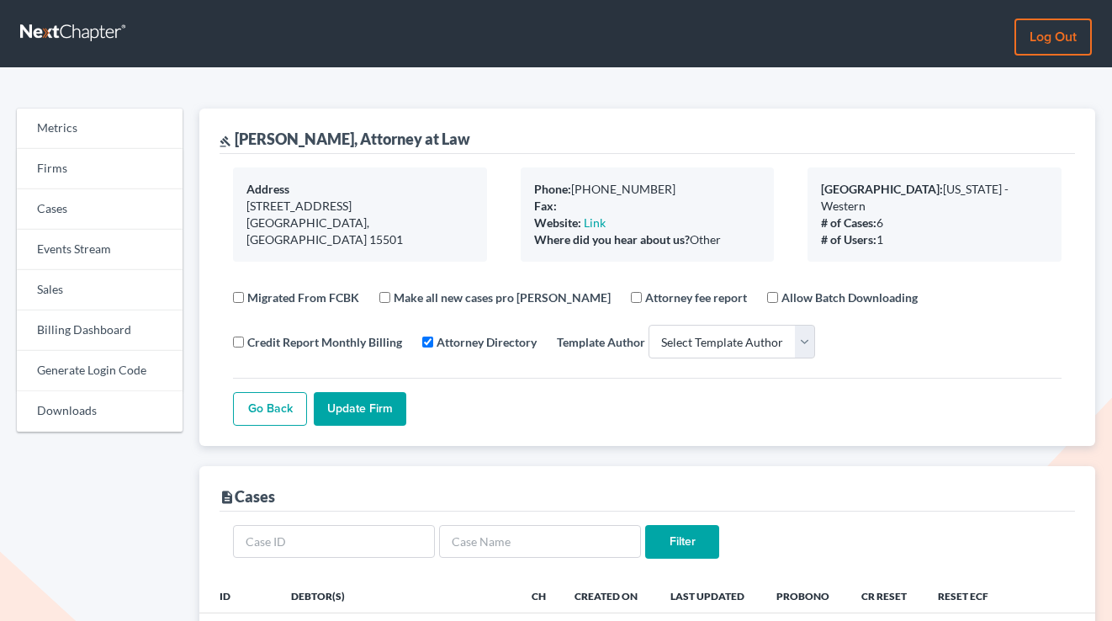
select select
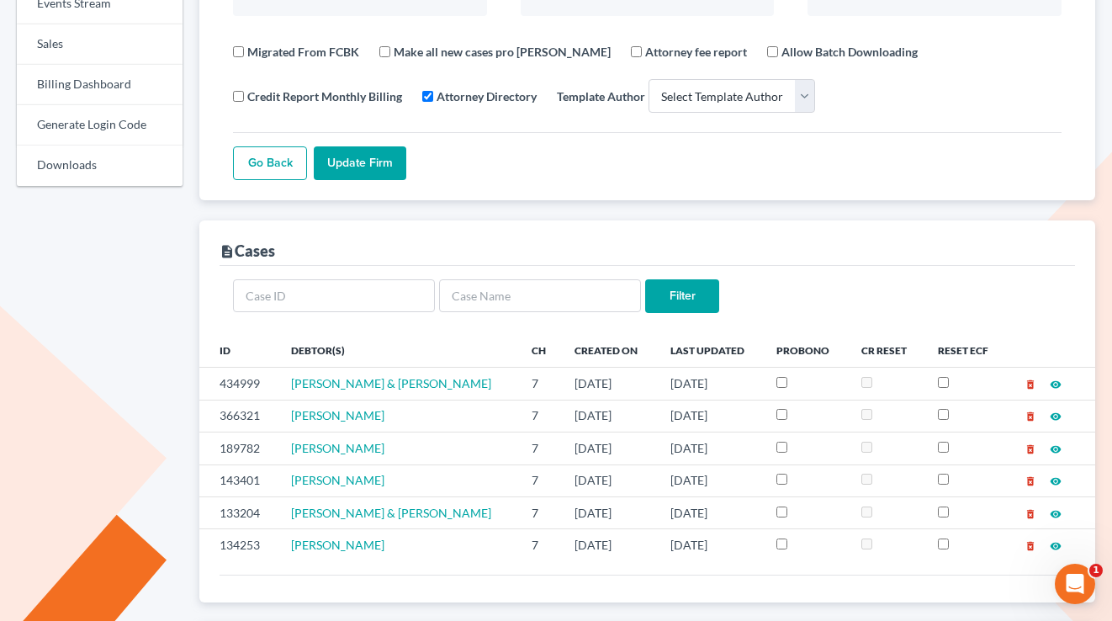
scroll to position [576, 0]
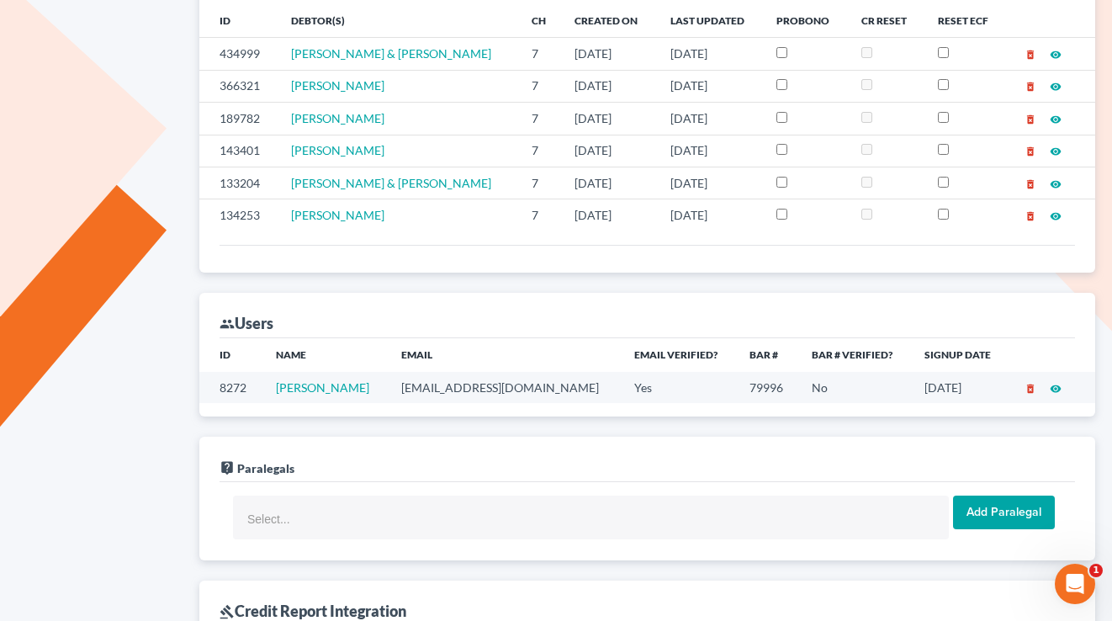
click at [470, 384] on td "marcilmillerlaw@comcast.net" at bounding box center [505, 387] width 234 height 31
copy td "marcilmillerlaw@comcast.net"
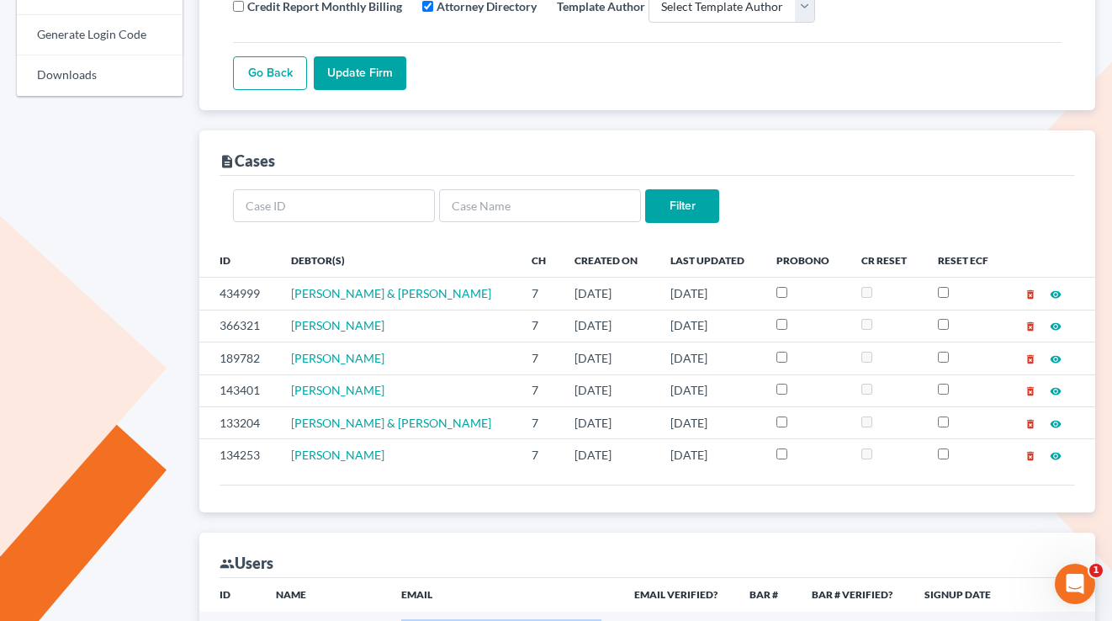
scroll to position [57, 0]
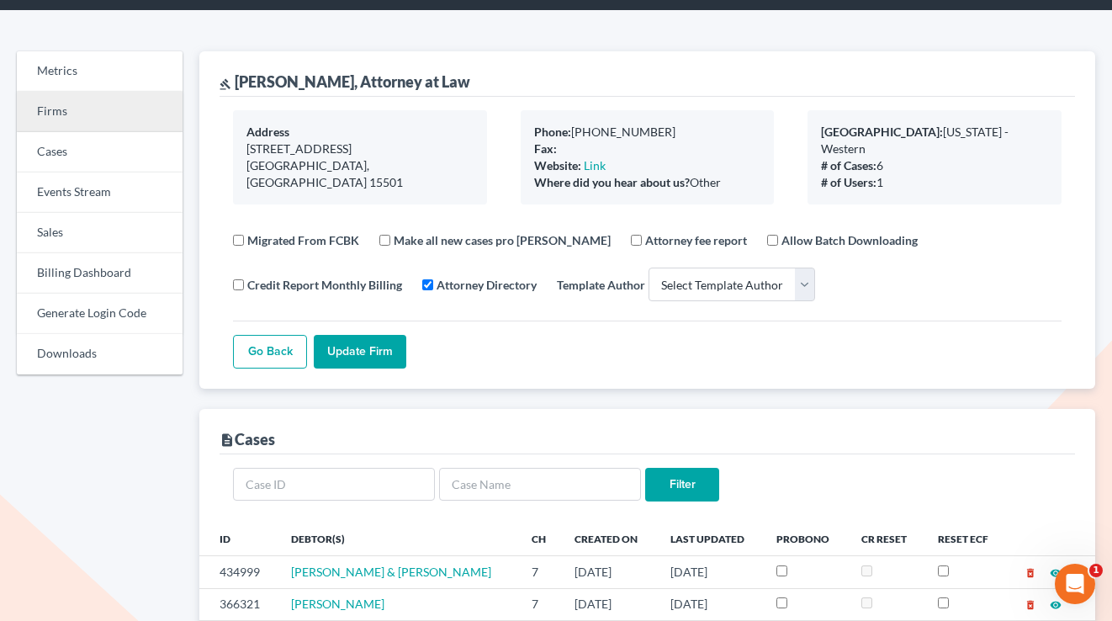
click at [57, 101] on link "Firms" at bounding box center [100, 112] width 166 height 40
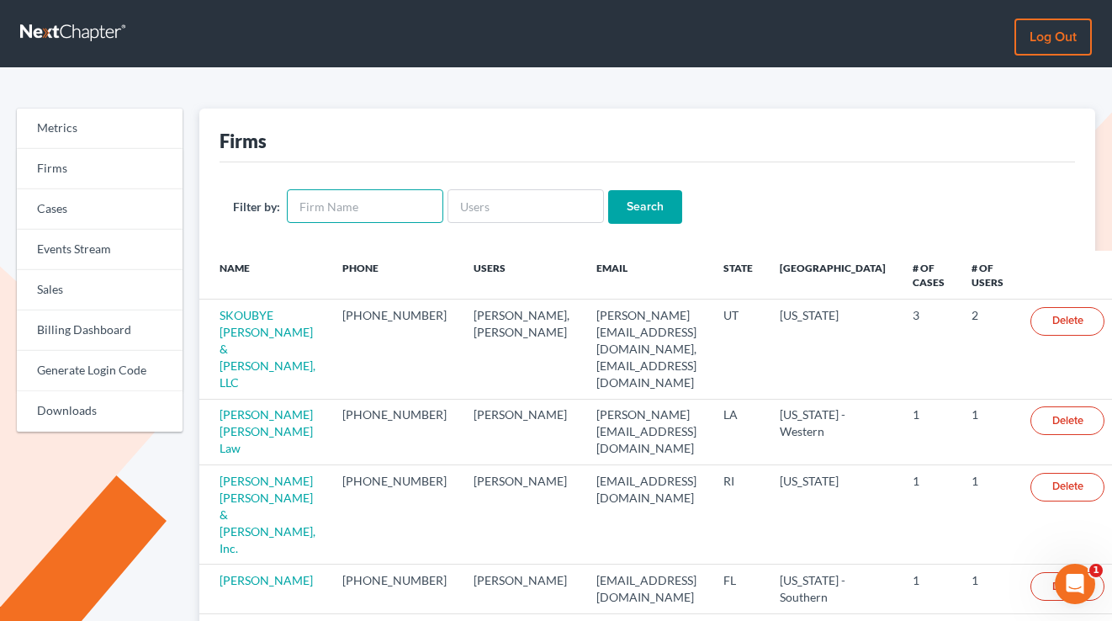
click at [358, 217] on input "text" at bounding box center [365, 206] width 157 height 34
paste input "[PERSON_NAME] & [PERSON_NAME]"
type input "[PERSON_NAME] & [PERSON_NAME]"
click at [608, 190] on input "Search" at bounding box center [645, 207] width 74 height 34
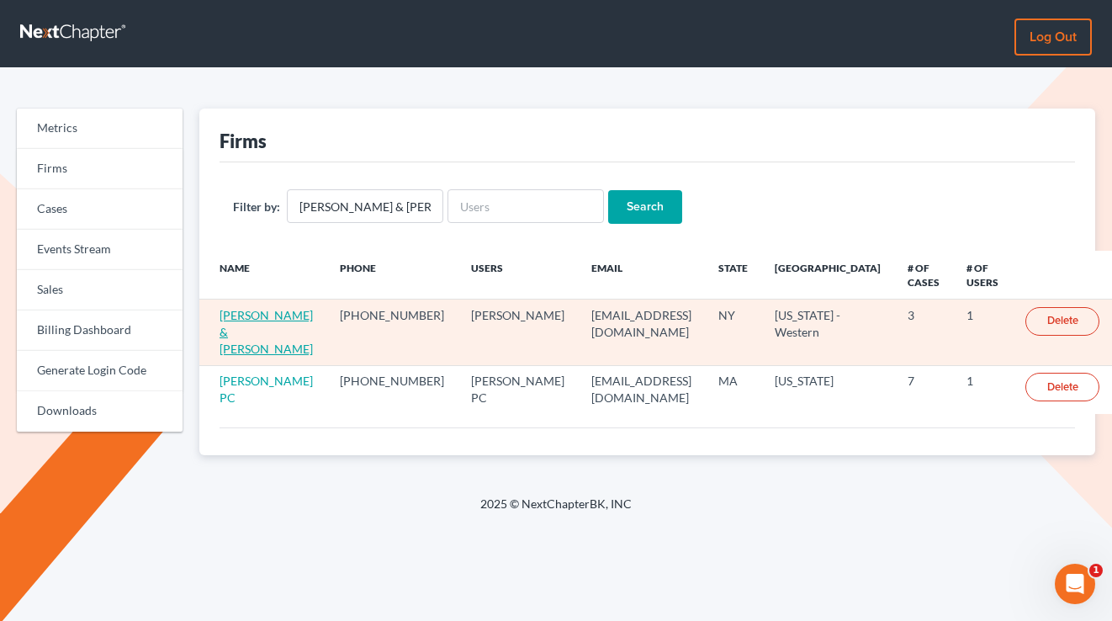
click at [243, 326] on link "[PERSON_NAME] & [PERSON_NAME]" at bounding box center [266, 332] width 93 height 48
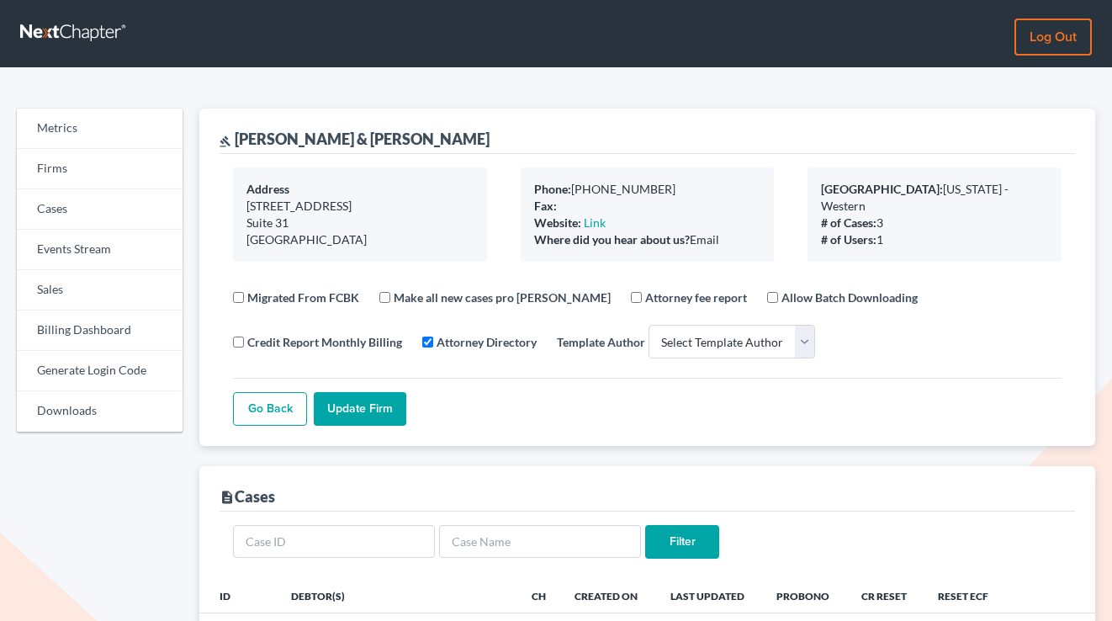
select select
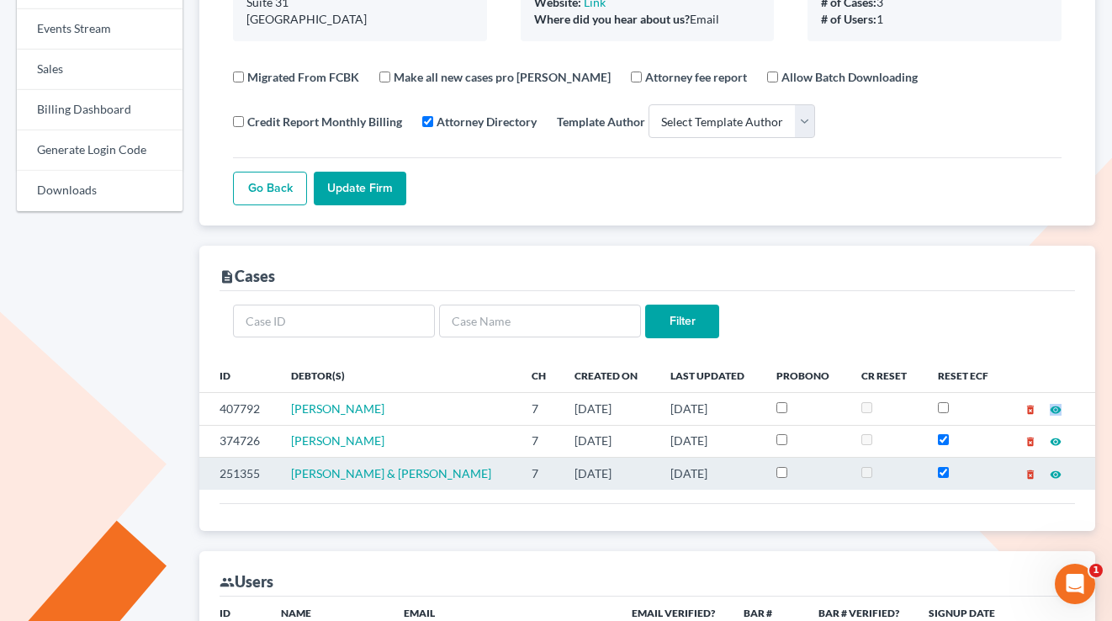
scroll to position [602, 0]
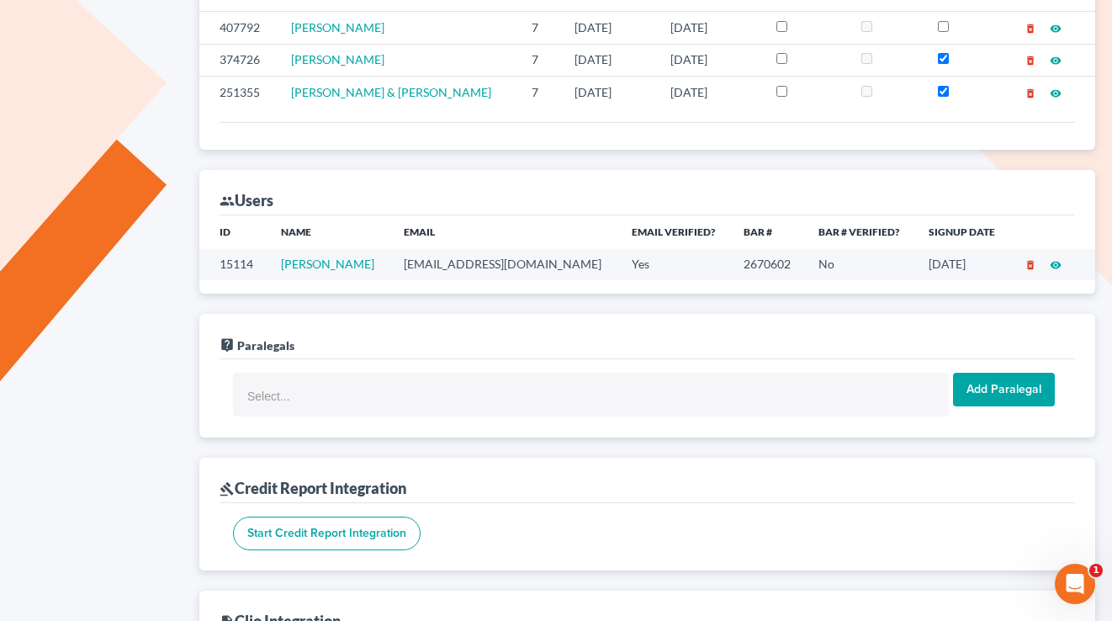
click at [479, 269] on td "maloneylawyers@aol.com" at bounding box center [504, 264] width 228 height 31
click at [478, 269] on td "maloneylawyers@aol.com" at bounding box center [504, 264] width 228 height 31
copy td "maloneylawyers@aol.com"
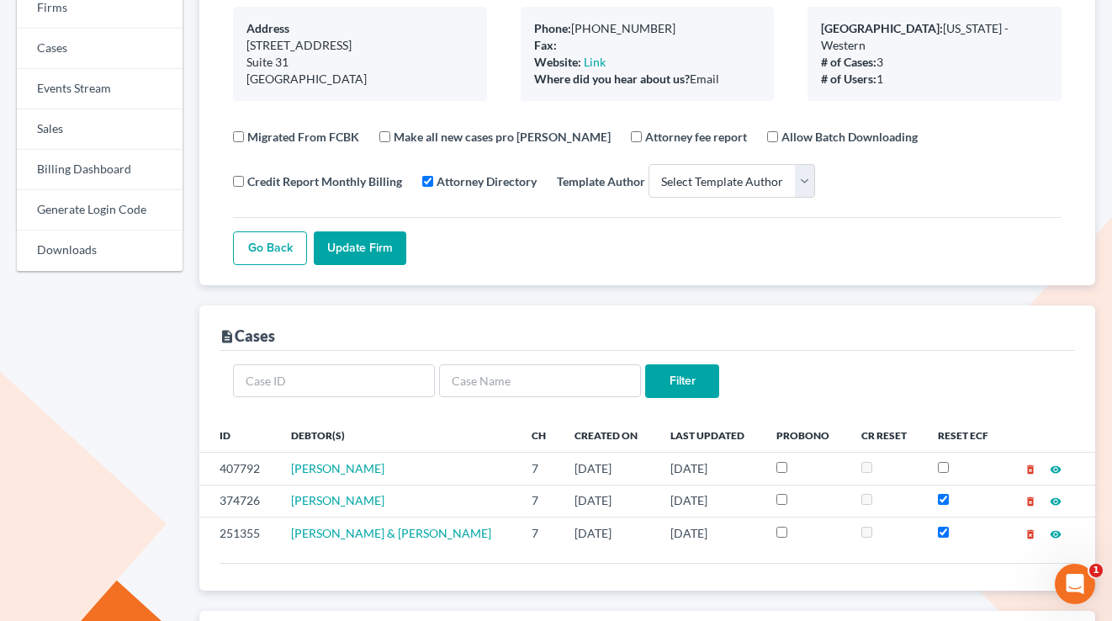
scroll to position [334, 0]
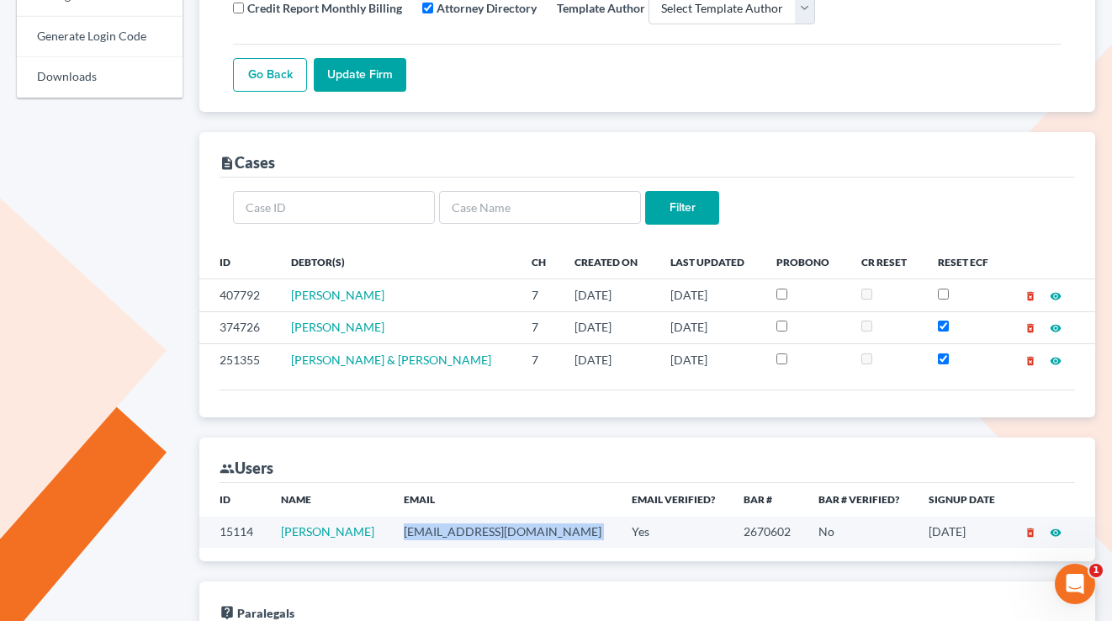
copy td "maloneylawyers@aol.com"
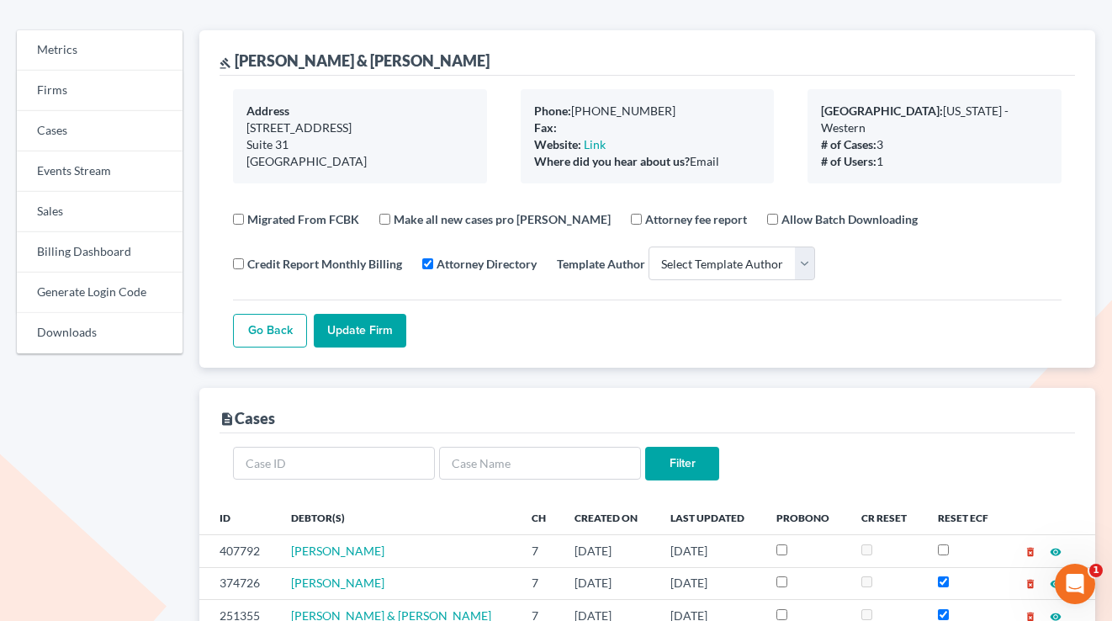
scroll to position [0, 0]
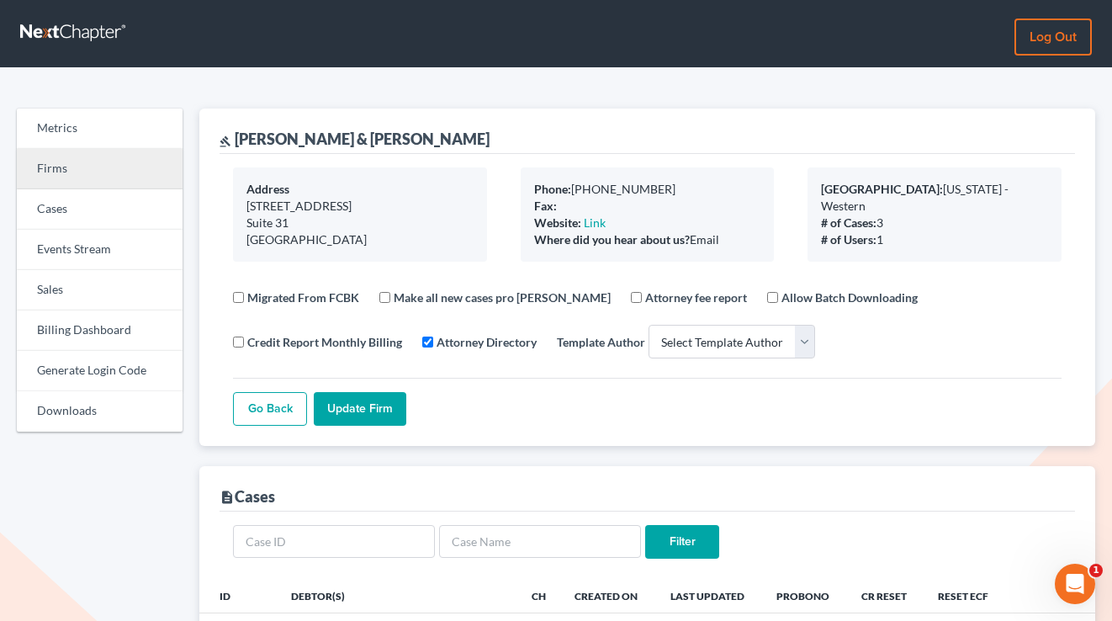
click at [89, 178] on link "Firms" at bounding box center [100, 169] width 166 height 40
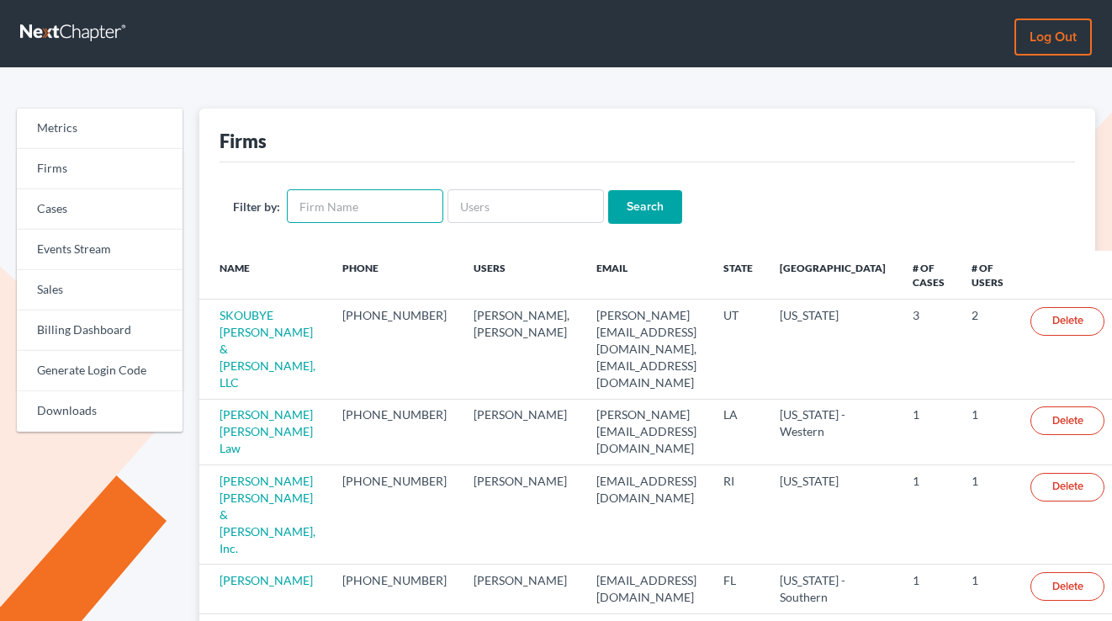
click at [333, 210] on input "text" at bounding box center [365, 206] width 157 height 34
paste input "[PERSON_NAME] Law Firm"
type input "[PERSON_NAME] Law Firm"
click at [608, 190] on input "Search" at bounding box center [645, 207] width 74 height 34
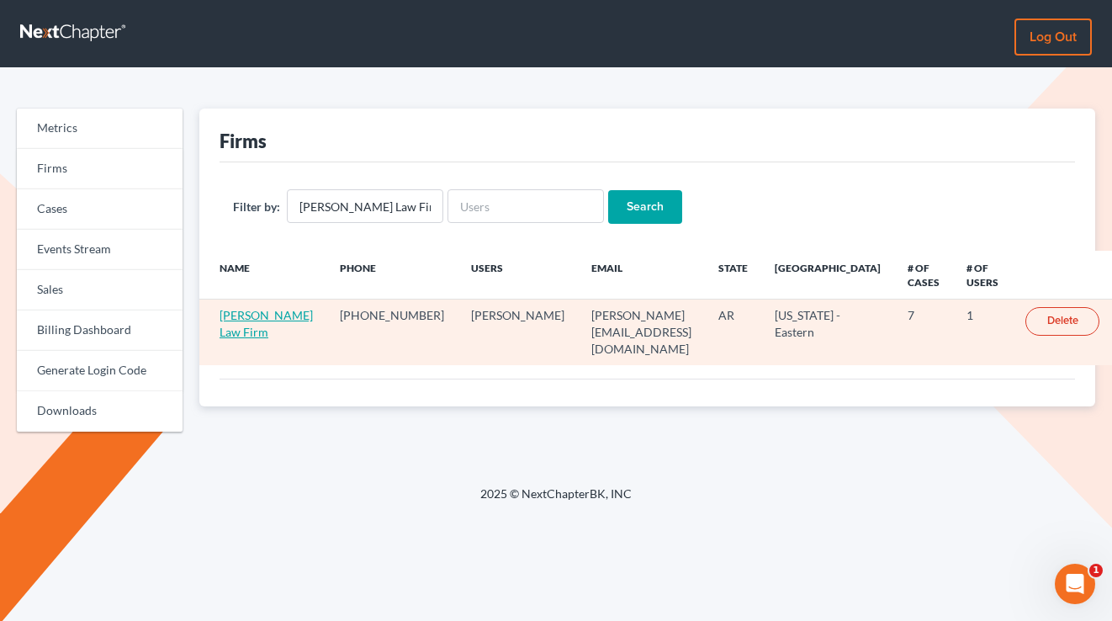
click at [236, 314] on link "[PERSON_NAME] Law Firm" at bounding box center [266, 323] width 93 height 31
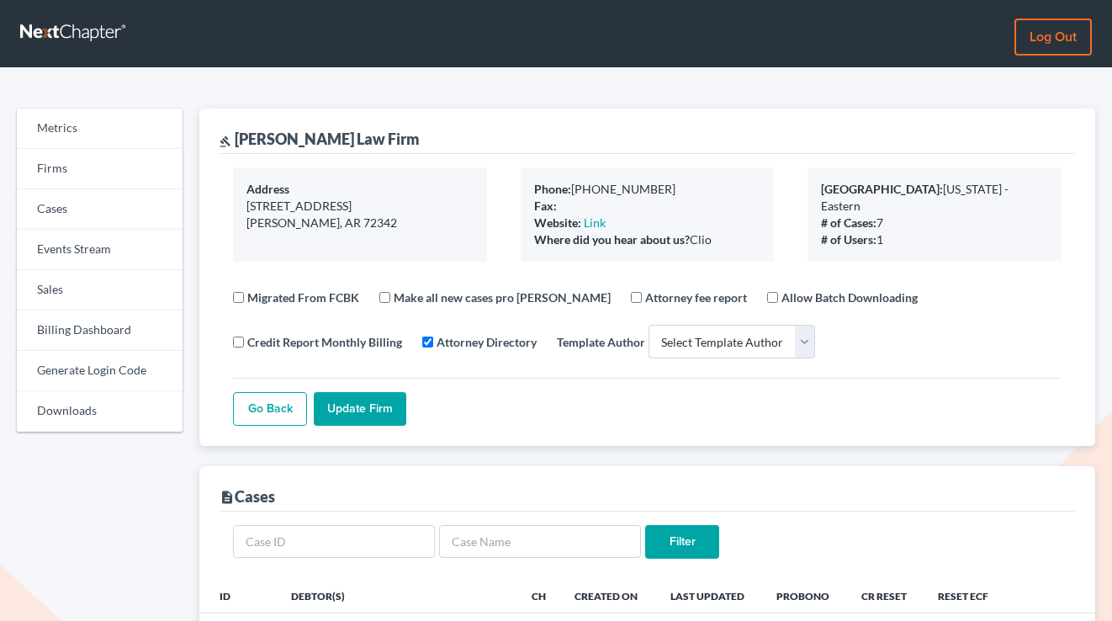
select select
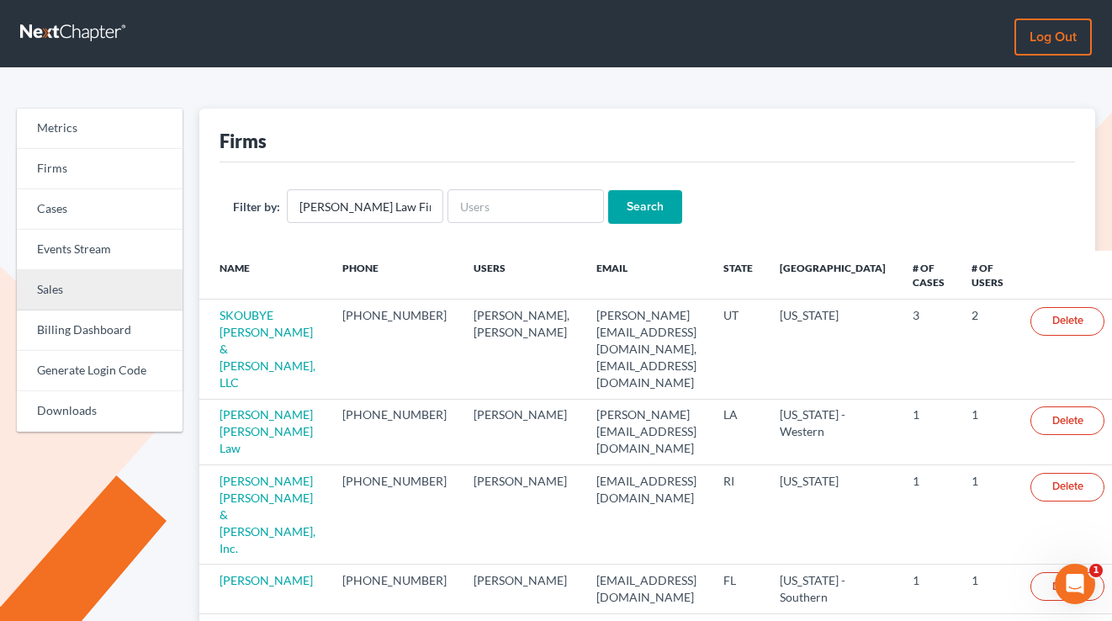
click at [76, 283] on link "Sales" at bounding box center [100, 290] width 166 height 40
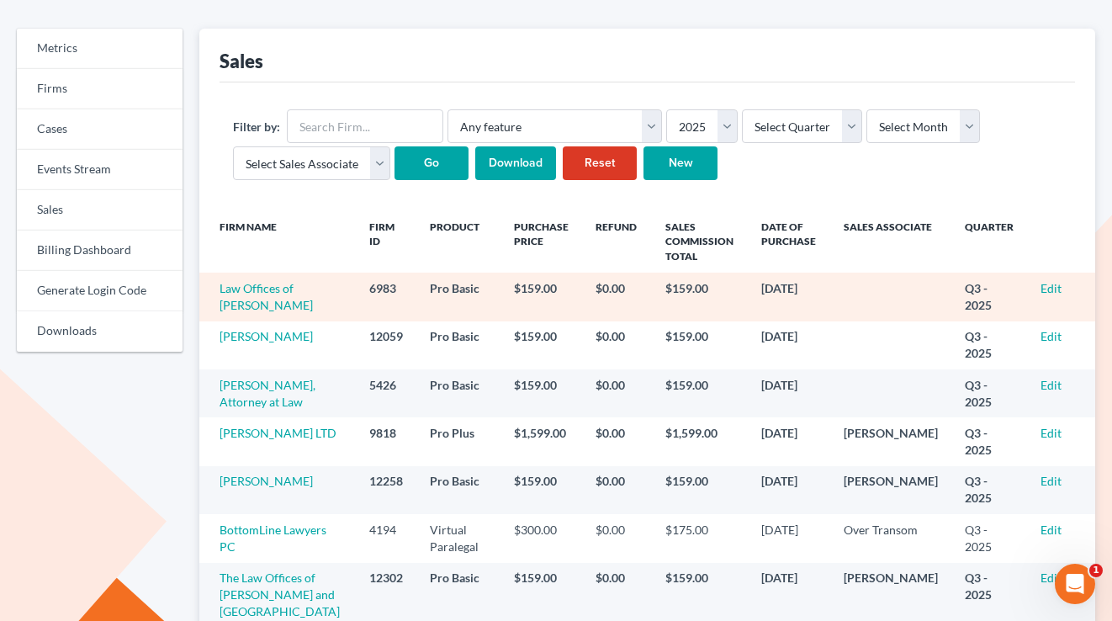
scroll to position [178, 0]
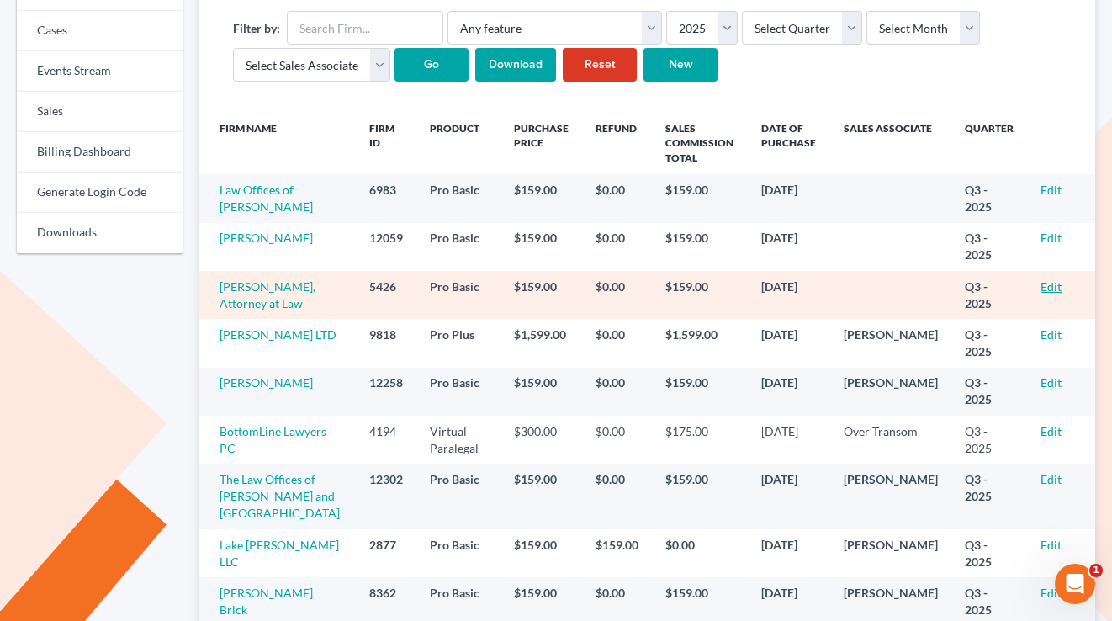
click at [1048, 294] on link "Edit" at bounding box center [1051, 286] width 21 height 14
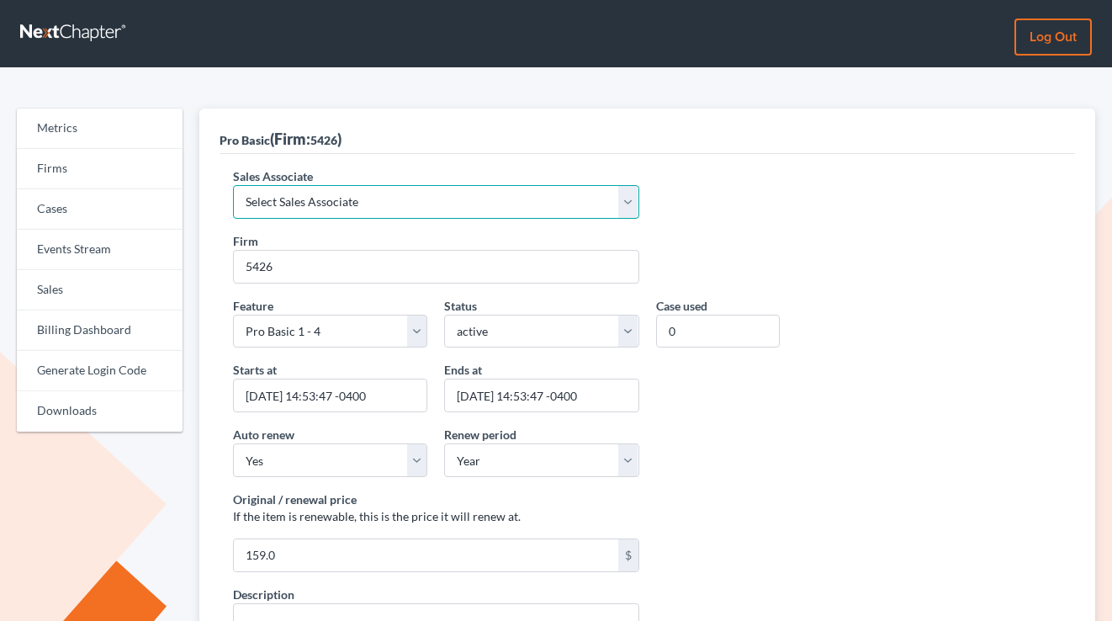
click at [460, 193] on select "Select Sales Associate [PERSON_NAME] Over Transom [PERSON_NAME]" at bounding box center [436, 202] width 406 height 34
select select "7676"
click at [233, 185] on select "Select Sales Associate [PERSON_NAME] Over Transom [PERSON_NAME]" at bounding box center [436, 202] width 406 height 34
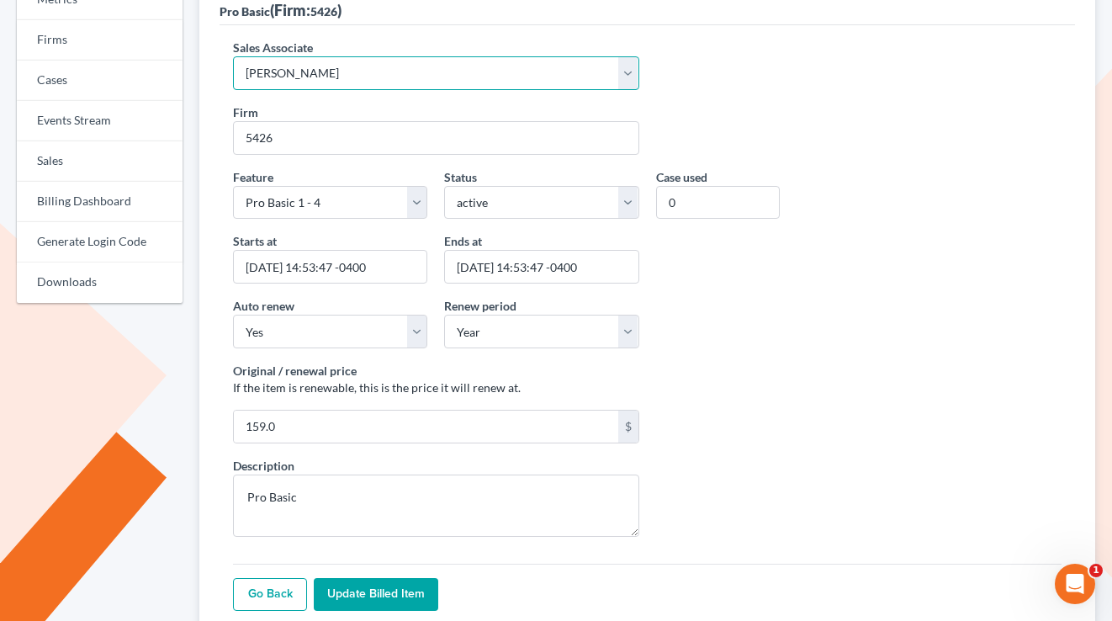
scroll to position [417, 0]
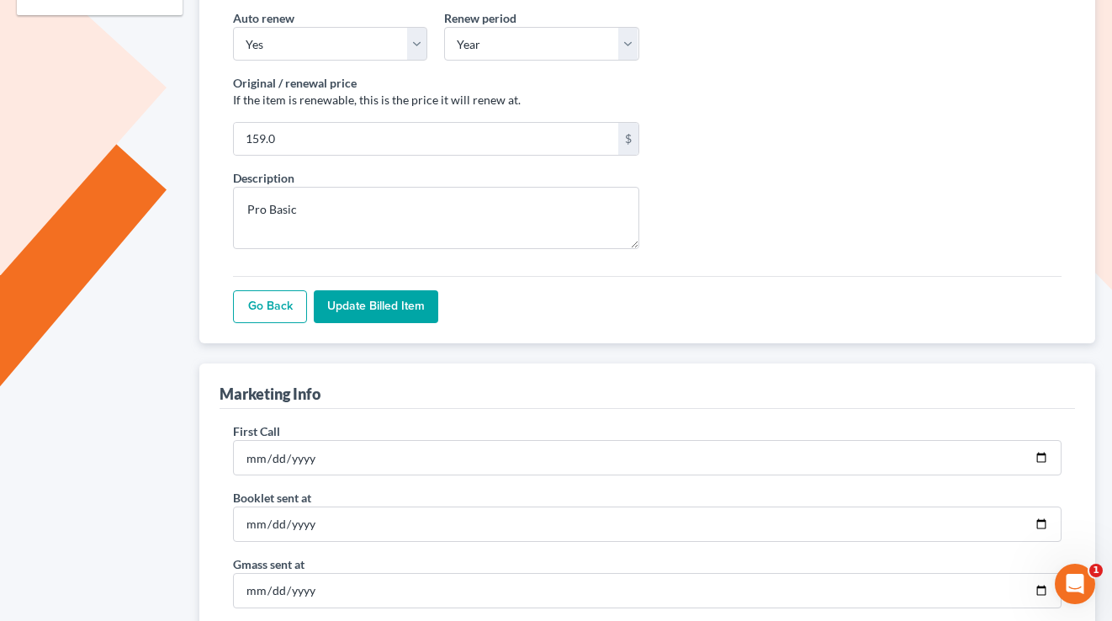
click at [378, 310] on input "Update Billed item" at bounding box center [376, 307] width 125 height 34
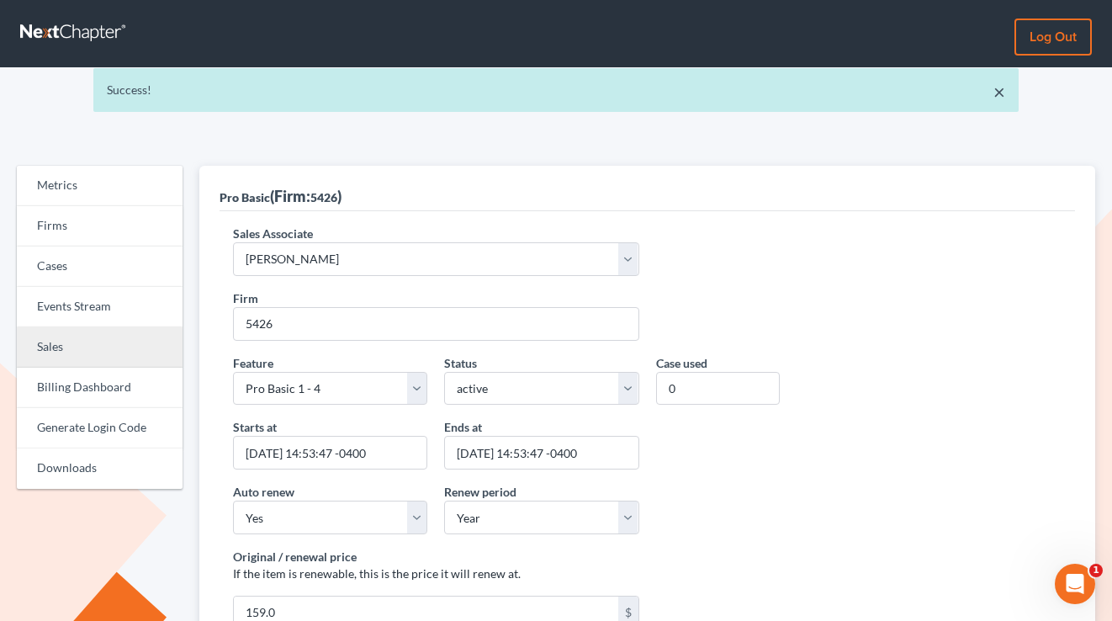
click at [80, 333] on link "Sales" at bounding box center [100, 347] width 166 height 40
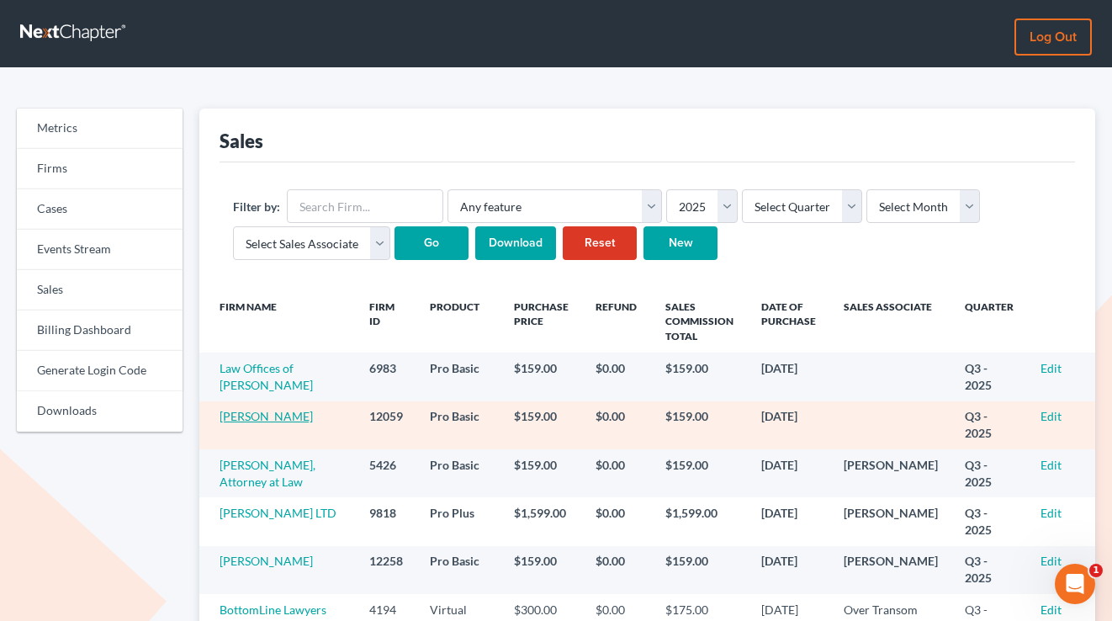
click at [247, 423] on link "[PERSON_NAME]" at bounding box center [266, 416] width 93 height 14
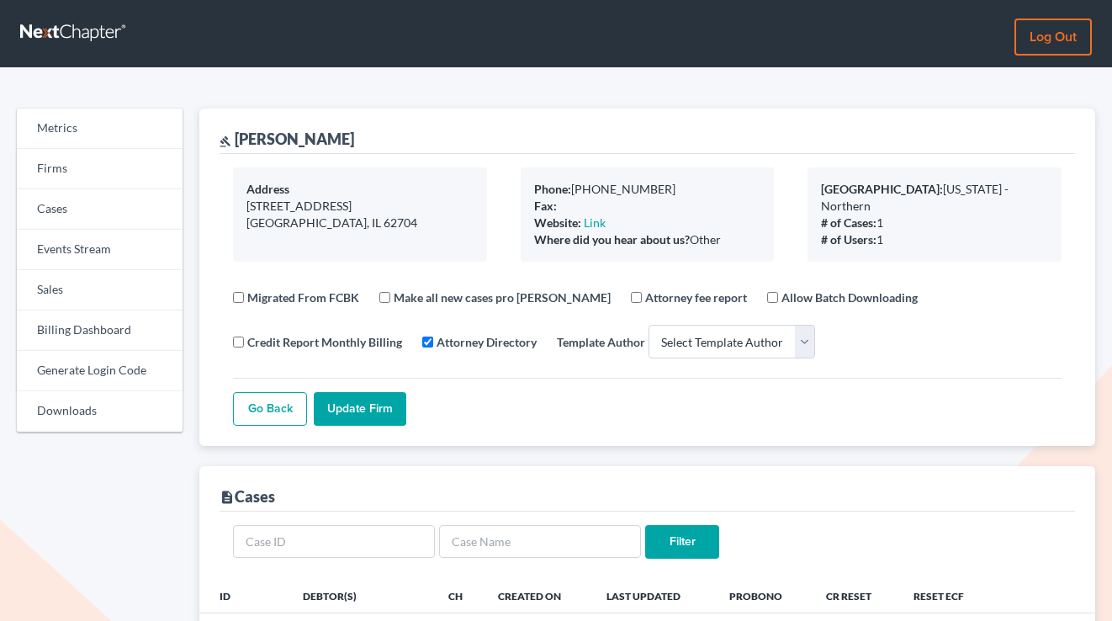
select select
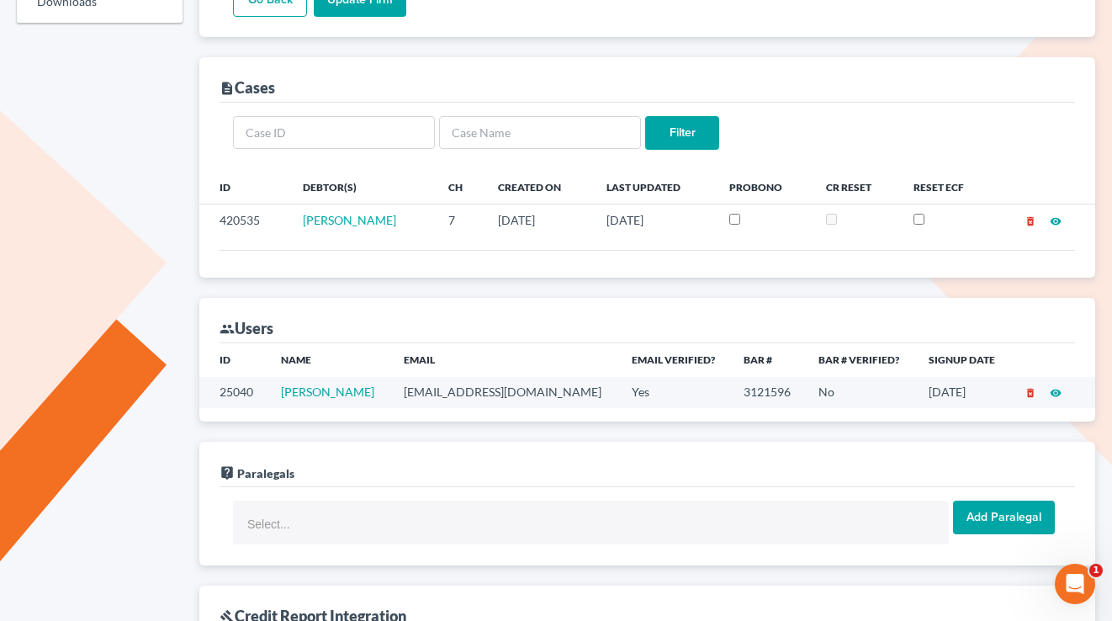
scroll to position [412, 0]
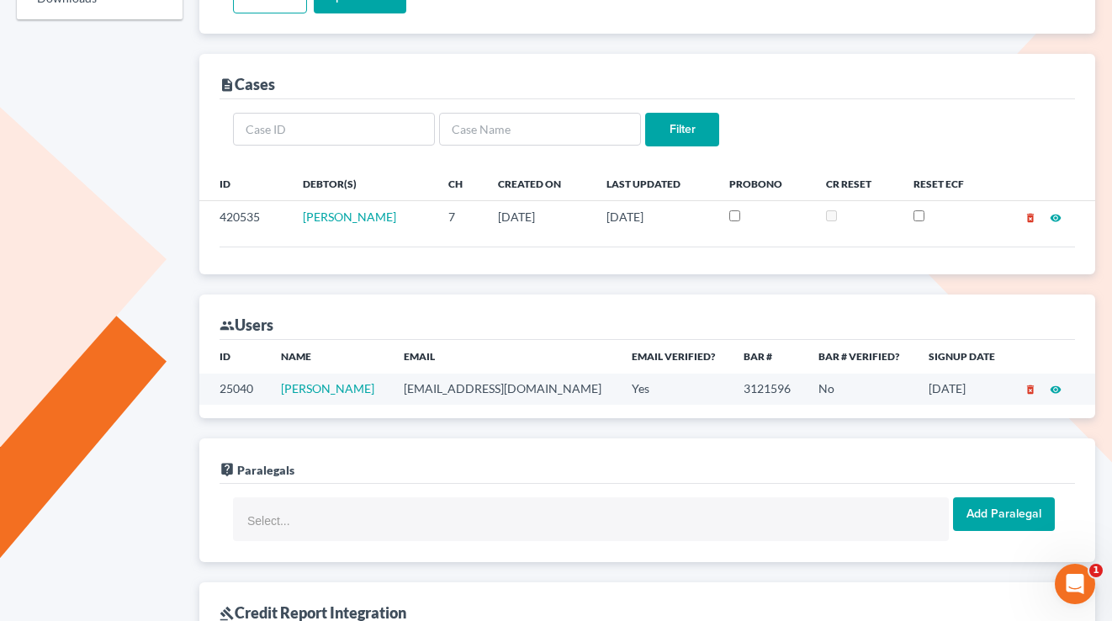
click at [522, 386] on td "samcahnman@yahoo.com" at bounding box center [504, 389] width 228 height 31
copy td "samcahnman@yahoo.com"
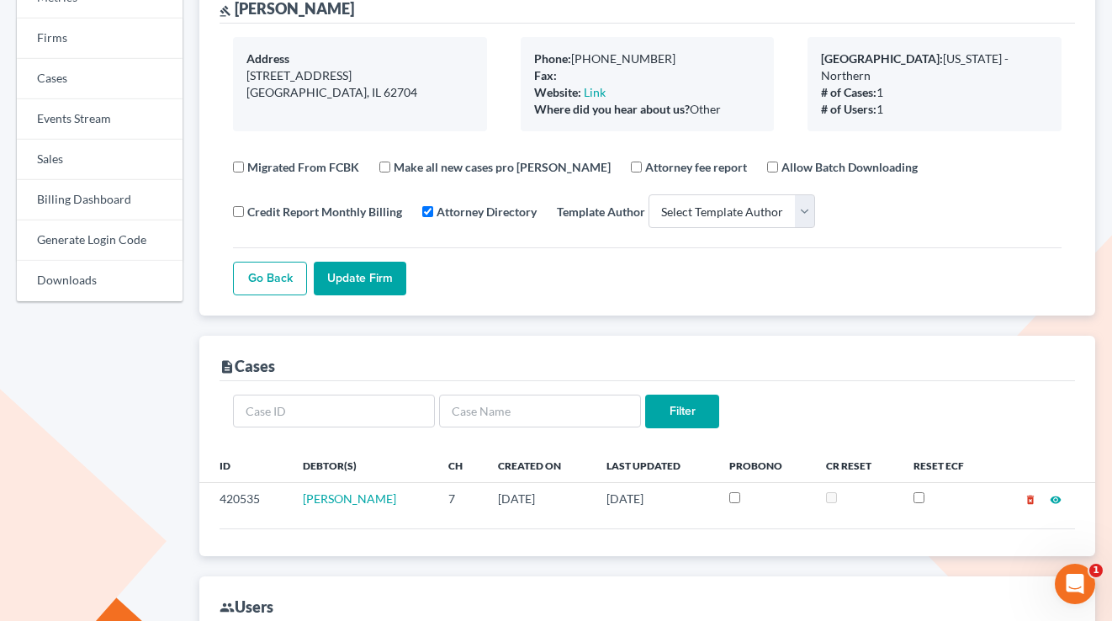
scroll to position [0, 0]
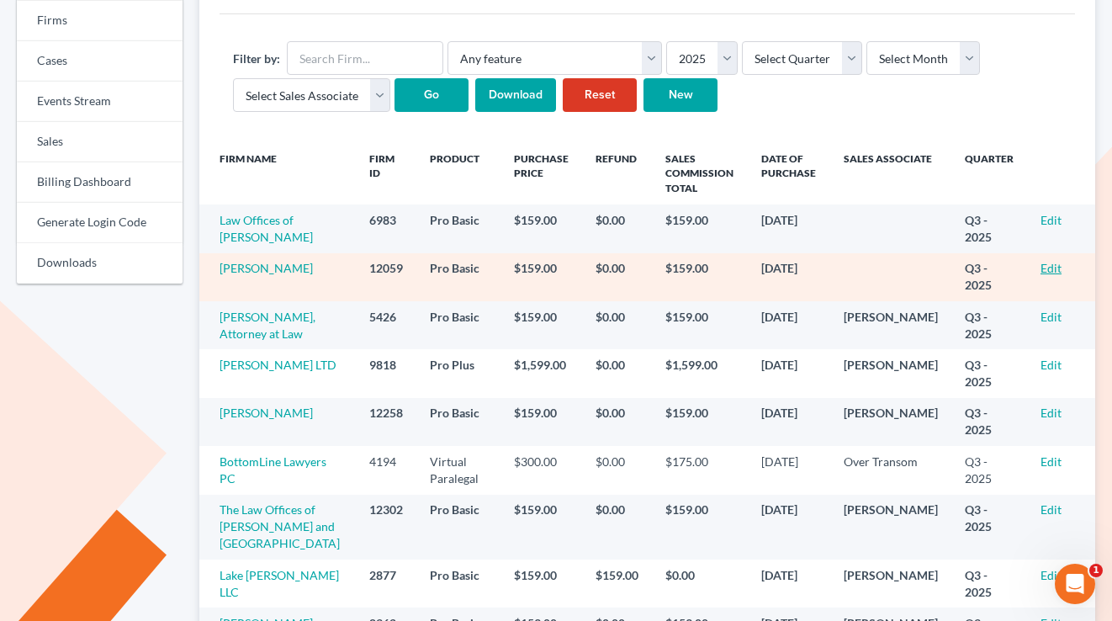
click at [1052, 275] on link "Edit" at bounding box center [1051, 268] width 21 height 14
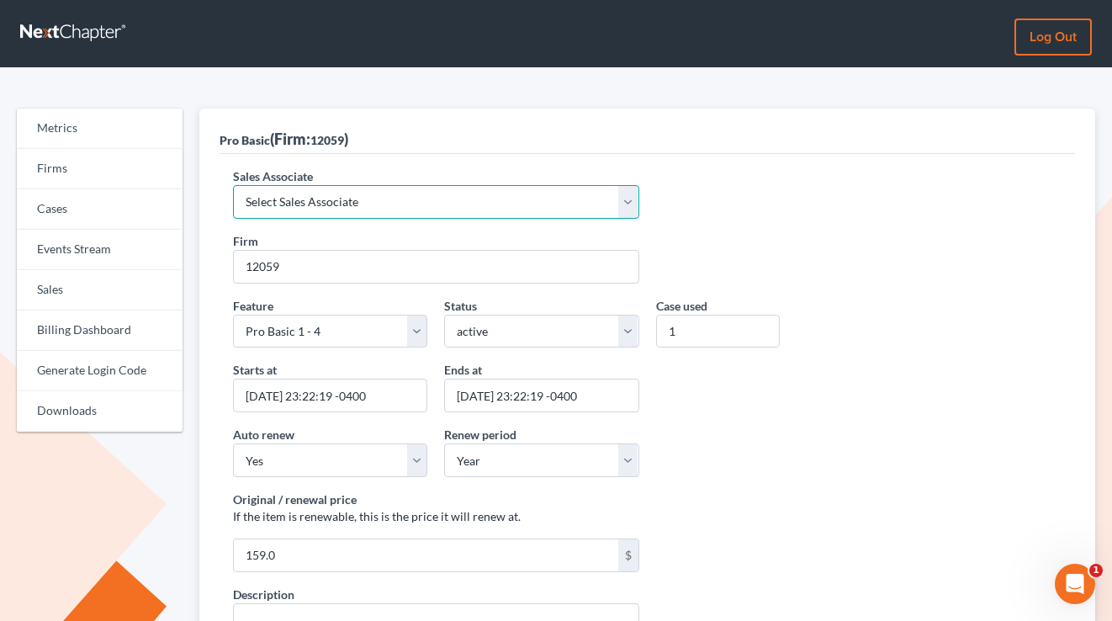
click at [341, 189] on select "Select Sales Associate [PERSON_NAME] Over Transom [PERSON_NAME]" at bounding box center [436, 202] width 406 height 34
select select "7676"
click at [233, 185] on select "Select Sales Associate Alex Seymour Over Transom Tim Shadoan" at bounding box center [436, 202] width 406 height 34
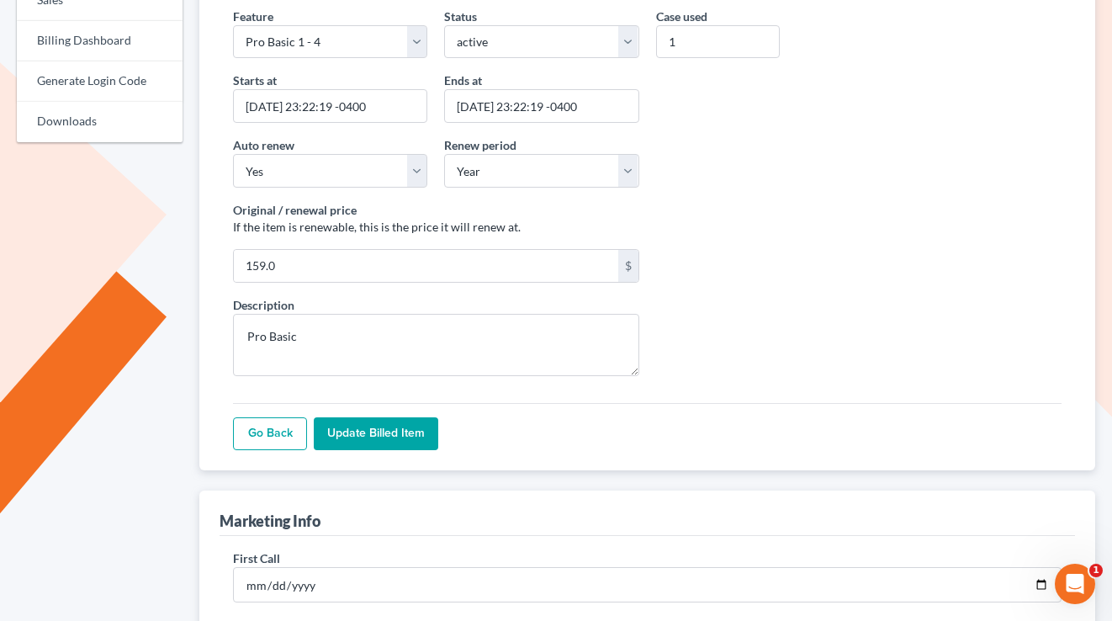
click at [375, 435] on input "Update Billed item" at bounding box center [376, 434] width 125 height 34
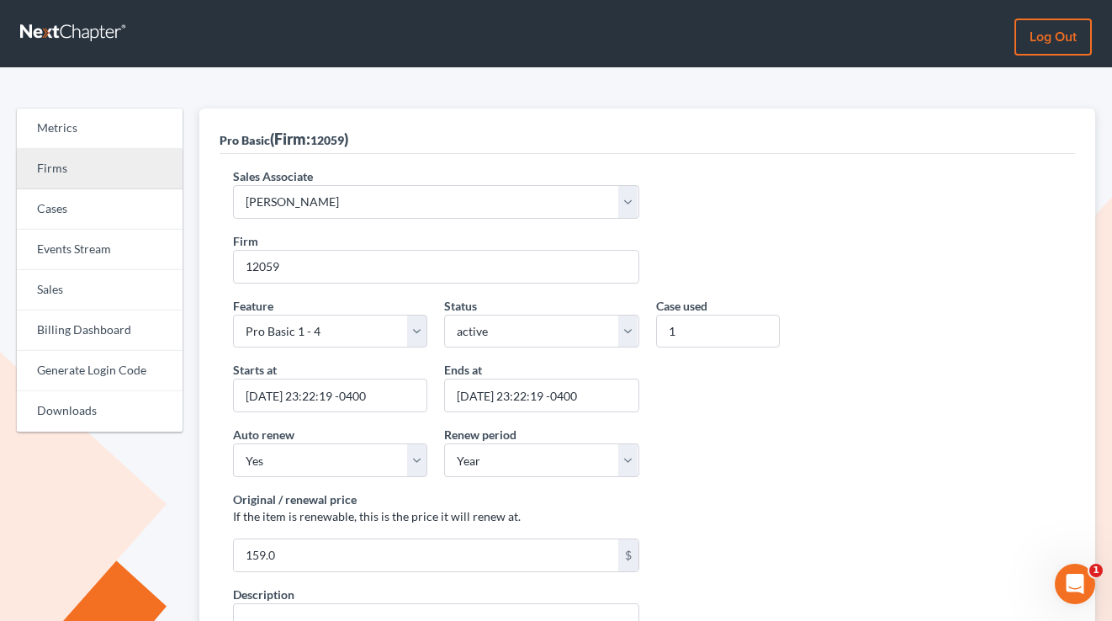
click at [66, 154] on link "Firms" at bounding box center [100, 169] width 166 height 40
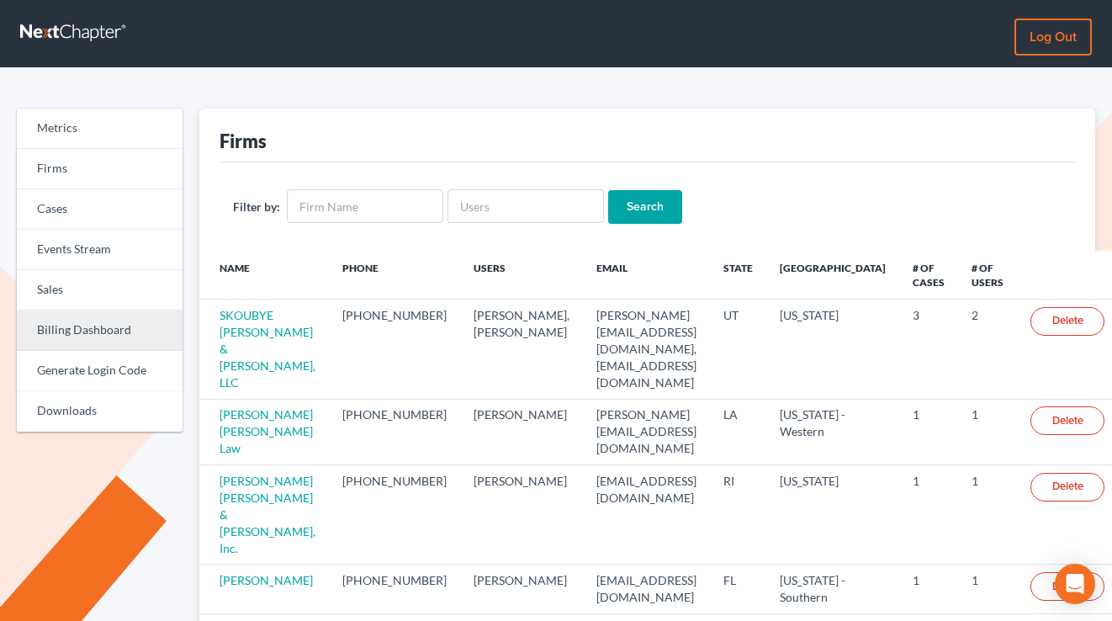
click at [66, 310] on link "Billing Dashboard" at bounding box center [100, 330] width 166 height 40
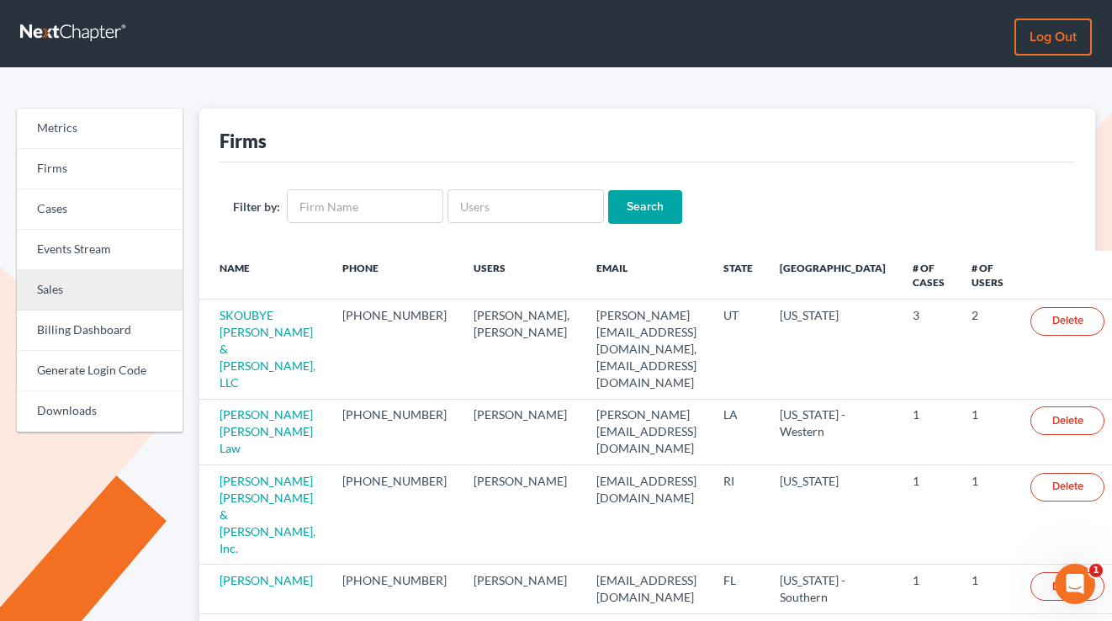
click at [71, 288] on link "Sales" at bounding box center [100, 290] width 166 height 40
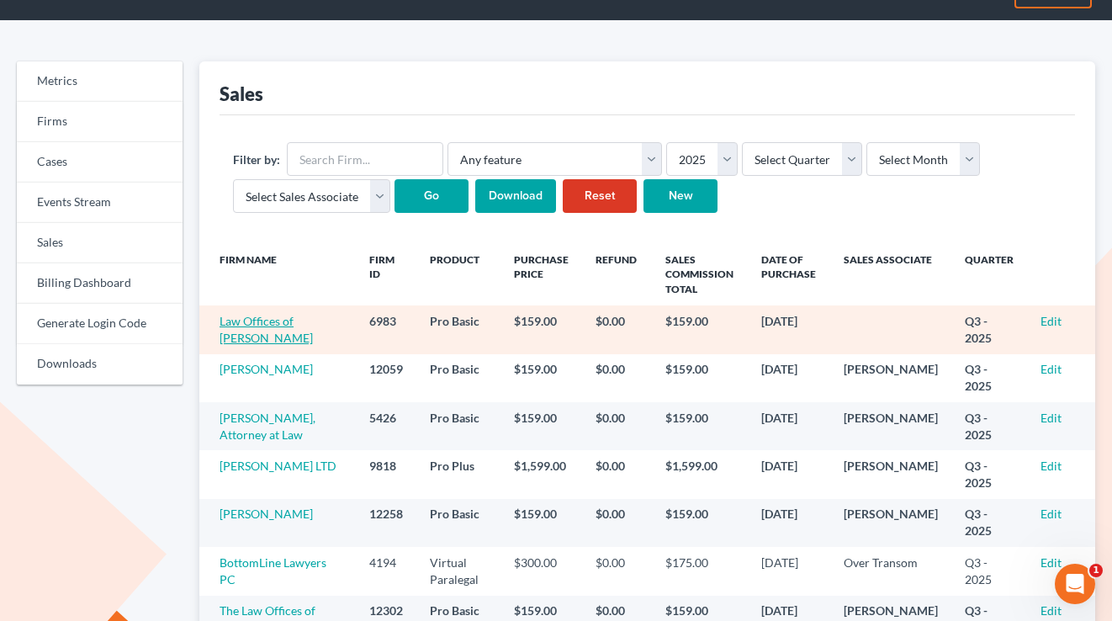
click at [248, 337] on link "Law Offices of [PERSON_NAME]" at bounding box center [266, 329] width 93 height 31
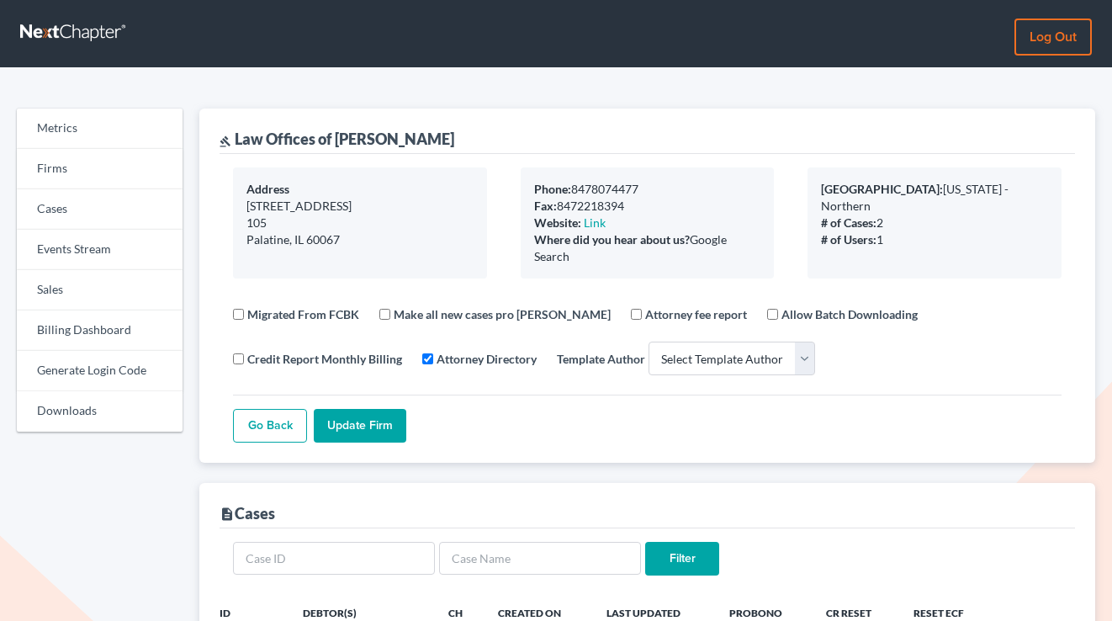
select select
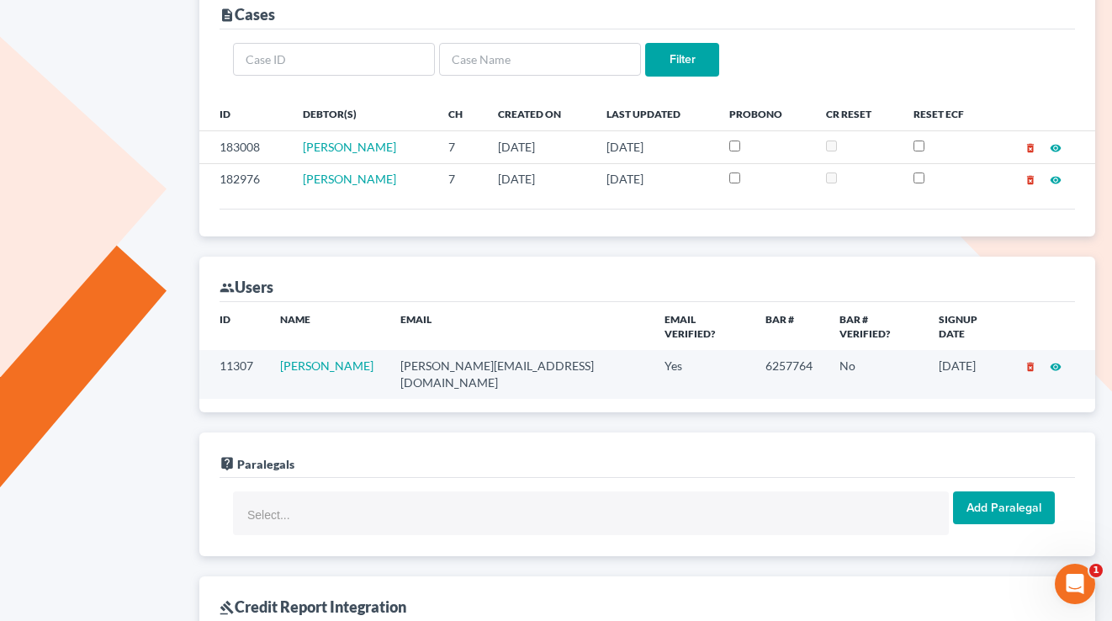
scroll to position [498, 0]
click at [482, 357] on td "[PERSON_NAME][EMAIL_ADDRESS][DOMAIN_NAME]" at bounding box center [519, 375] width 264 height 48
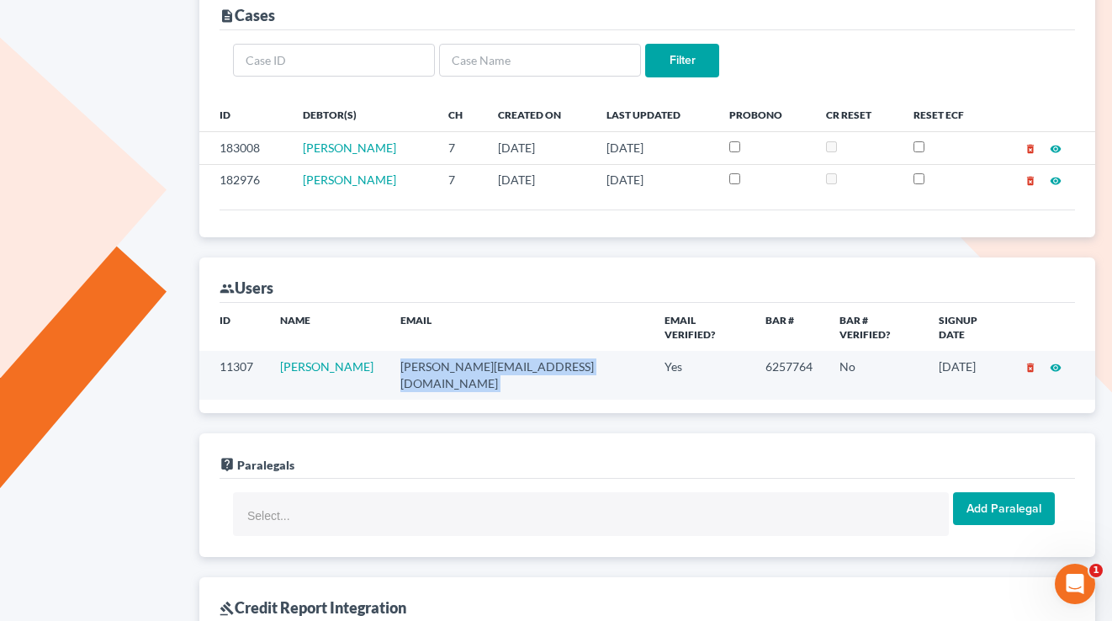
click at [482, 357] on td "connie@cdoylelaw.com" at bounding box center [519, 375] width 264 height 48
copy td "connie@cdoylelaw.com"
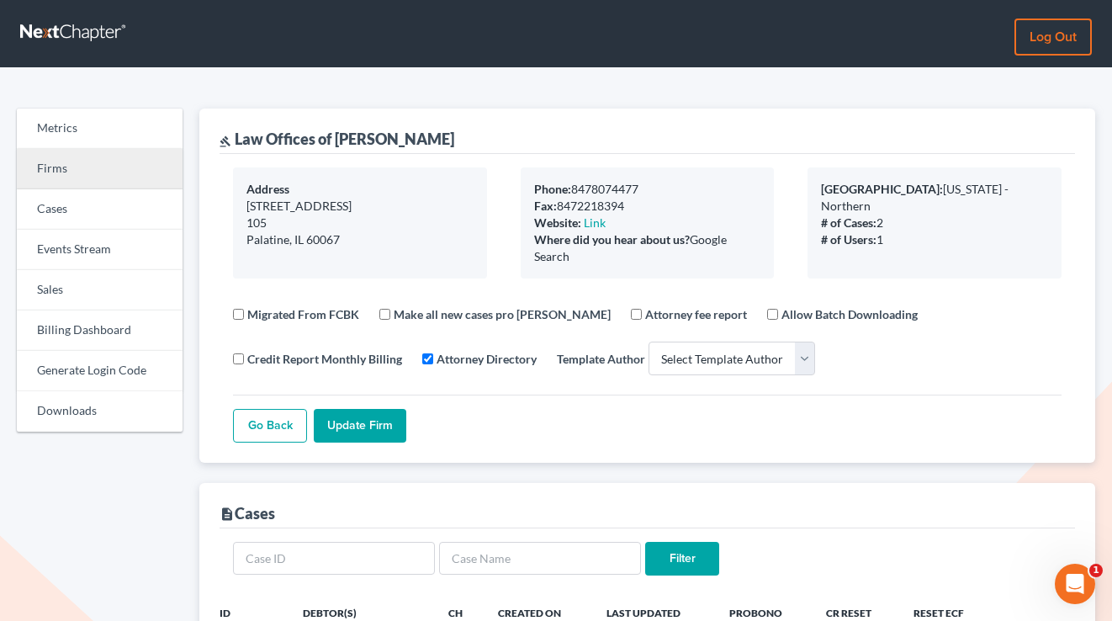
click at [60, 179] on link "Firms" at bounding box center [100, 169] width 166 height 40
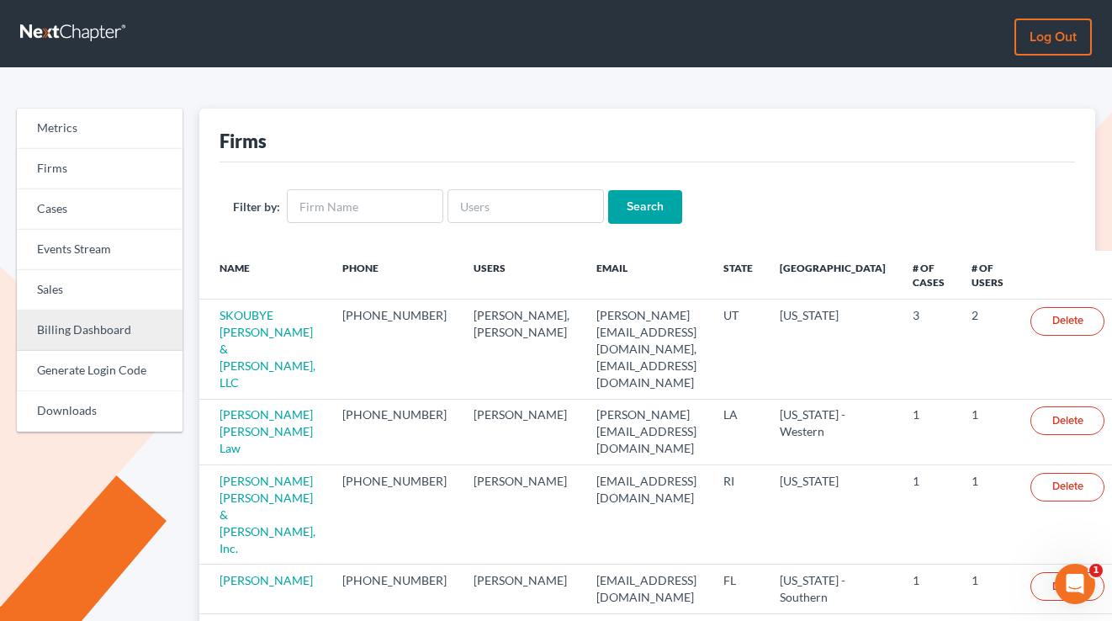
click at [86, 313] on link "Billing Dashboard" at bounding box center [100, 330] width 166 height 40
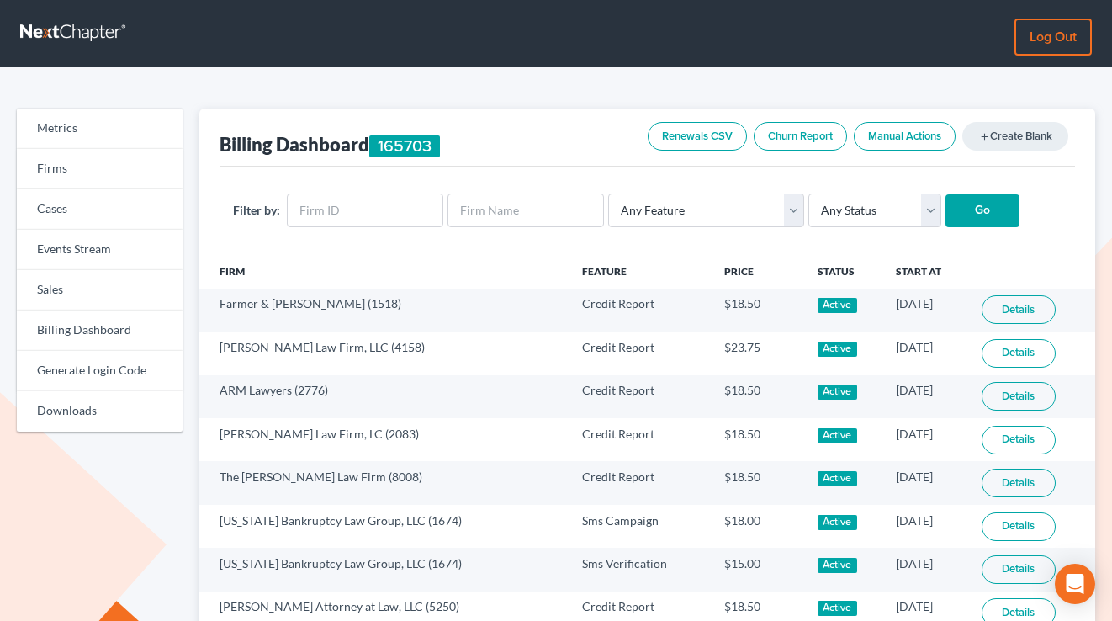
click at [488, 192] on div "Filter by: Any Feature Start Plus Plan Pro Plus Plan Whoa Plan Credit Report Cr…" at bounding box center [648, 211] width 856 height 88
click at [486, 194] on input "text" at bounding box center [526, 211] width 157 height 34
paste input "connie@cdoylelaw.com"
type input "connie@cdoylelaw.com"
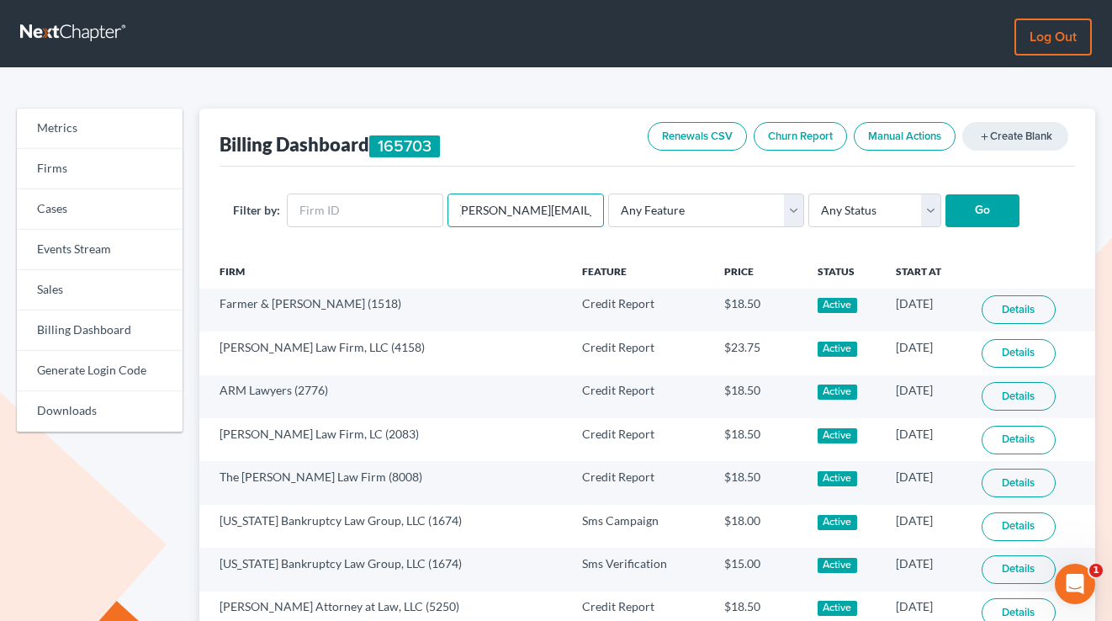
click at [493, 212] on input "[PERSON_NAME][EMAIL_ADDRESS][DOMAIN_NAME]" at bounding box center [526, 211] width 157 height 34
click at [493, 212] on input "connie@cdoylelaw.com" at bounding box center [526, 211] width 157 height 34
type input "constance doyle"
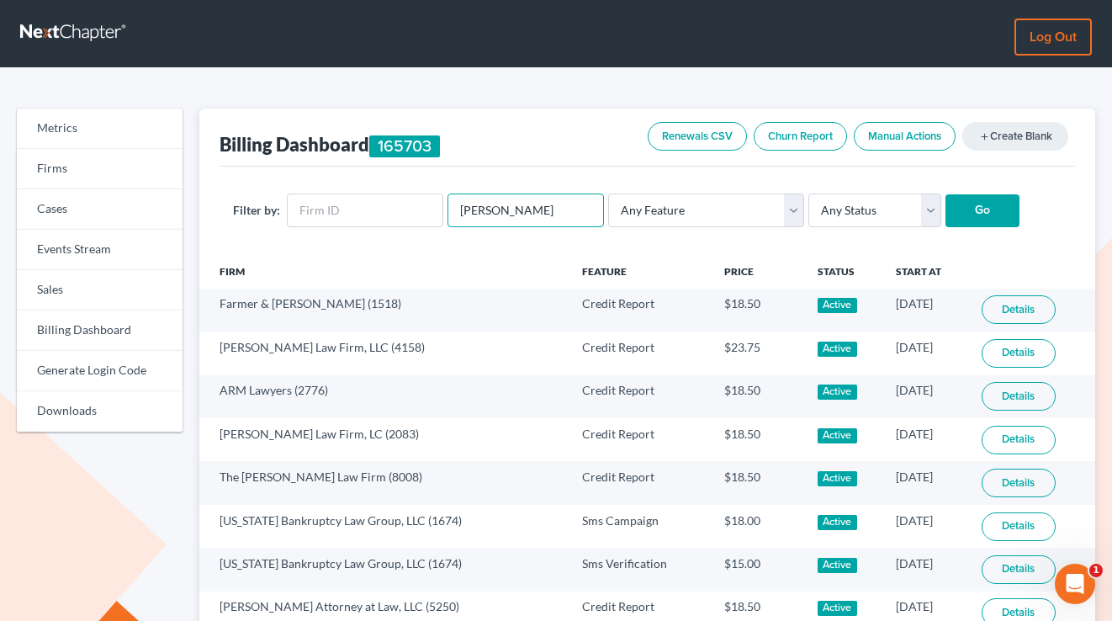
click at [946, 194] on input "Go" at bounding box center [983, 211] width 74 height 34
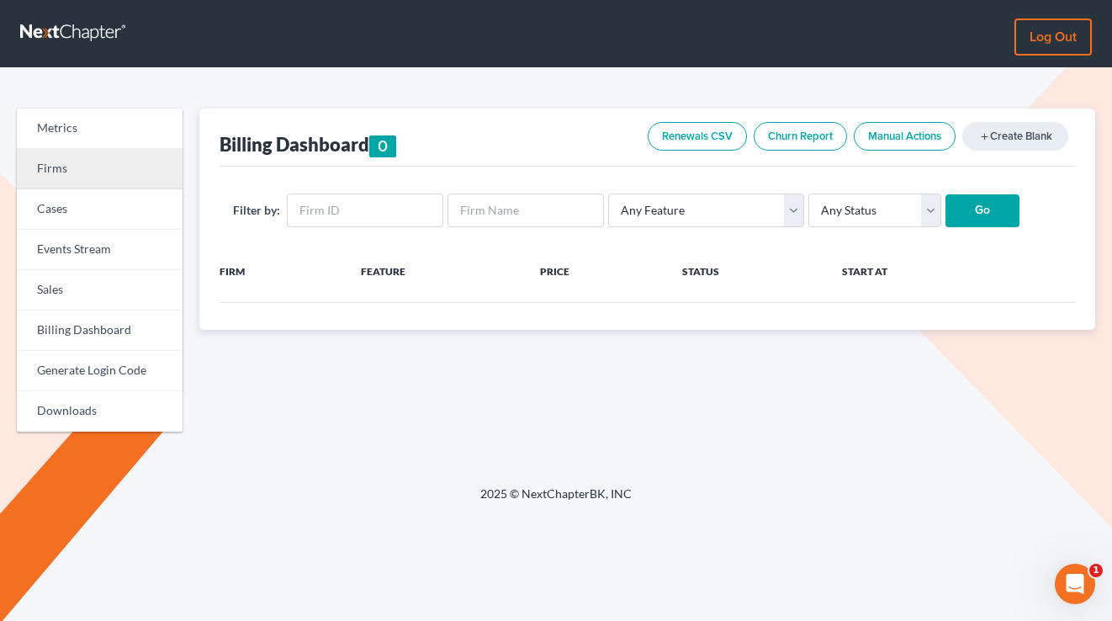
click at [62, 170] on link "Firms" at bounding box center [100, 169] width 166 height 40
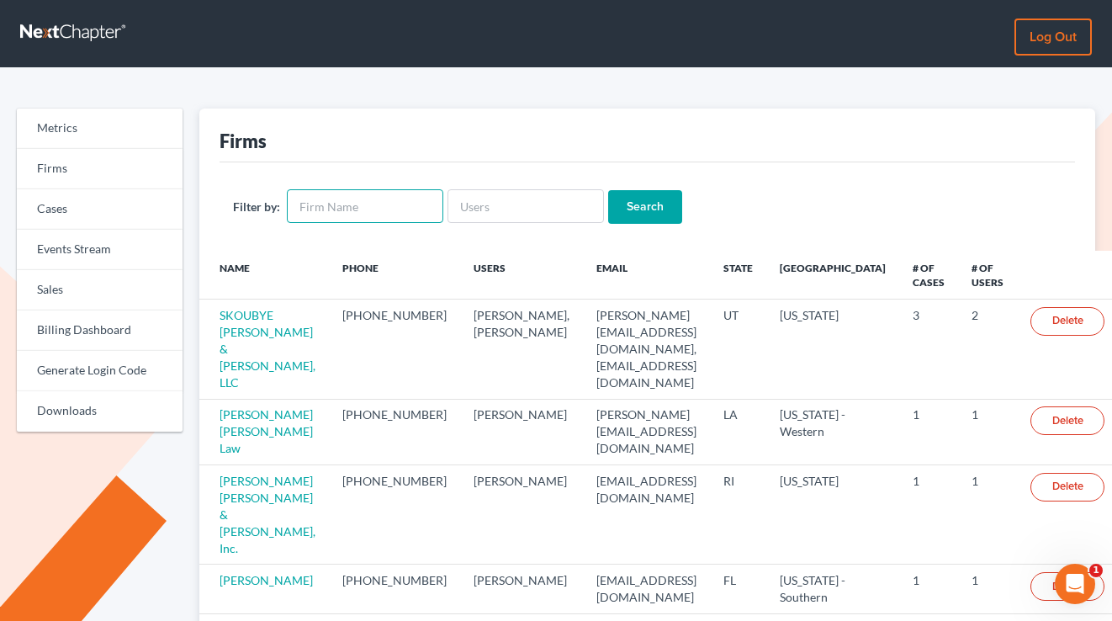
click at [332, 206] on input "text" at bounding box center [365, 206] width 157 height 34
click at [489, 200] on input "text" at bounding box center [526, 206] width 157 height 34
paste input "[PERSON_NAME][EMAIL_ADDRESS][DOMAIN_NAME]"
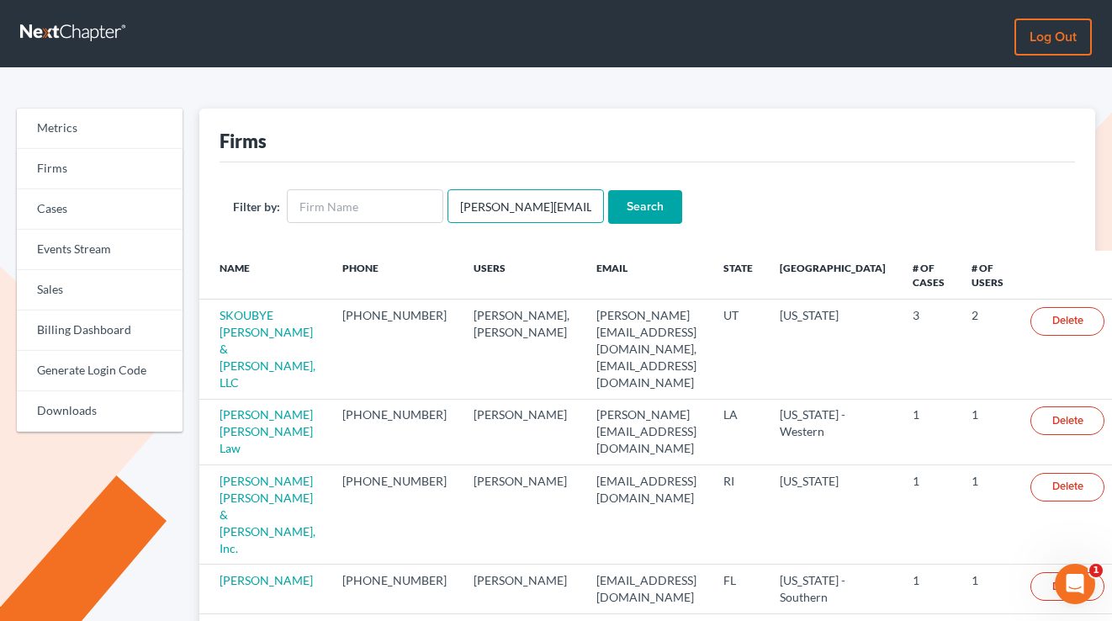
scroll to position [0, 3]
type input "[PERSON_NAME][EMAIL_ADDRESS][DOMAIN_NAME]"
click at [608, 190] on input "Search" at bounding box center [645, 207] width 74 height 34
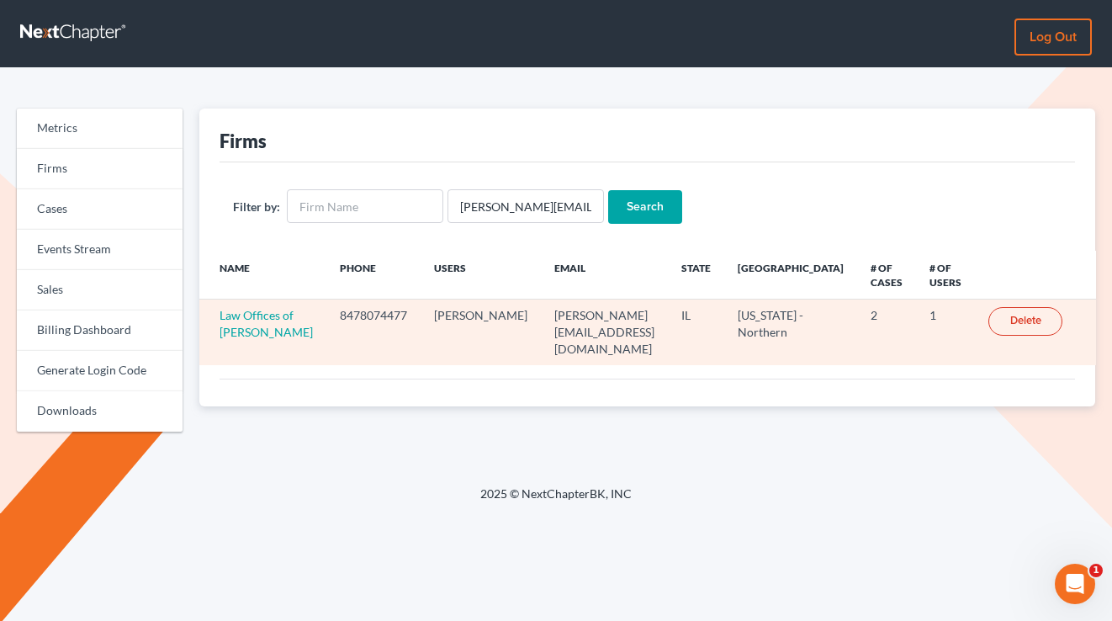
drag, startPoint x: 338, startPoint y: 344, endPoint x: 219, endPoint y: 319, distance: 122.1
click at [219, 319] on td "Law Offices of [PERSON_NAME]" at bounding box center [262, 333] width 127 height 66
copy link "Law Offices of [PERSON_NAME]"
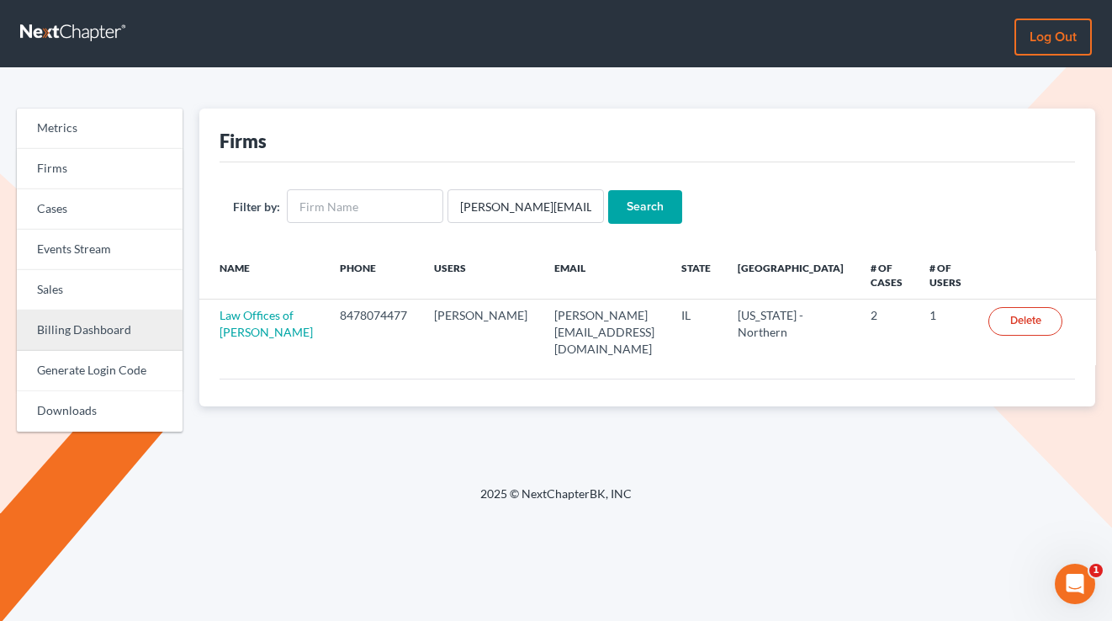
click at [58, 335] on link "Billing Dashboard" at bounding box center [100, 330] width 166 height 40
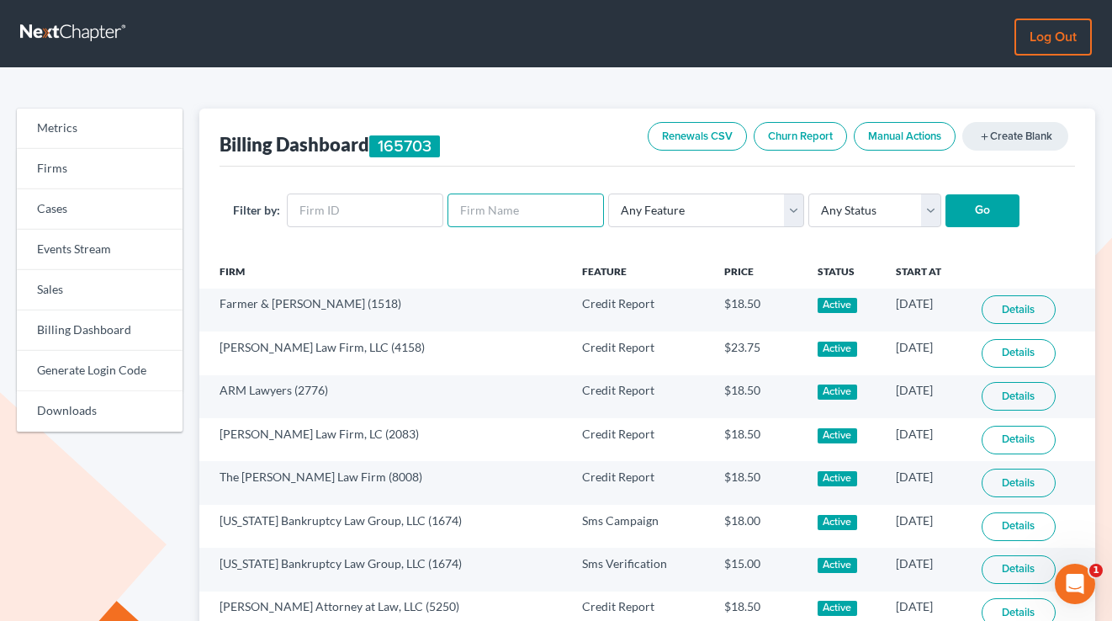
click at [491, 219] on input "text" at bounding box center [526, 211] width 157 height 34
paste input "Law Offices of [PERSON_NAME]"
type input "Law Offices of Constance M. Doyle"
click at [946, 194] on input "Go" at bounding box center [983, 211] width 74 height 34
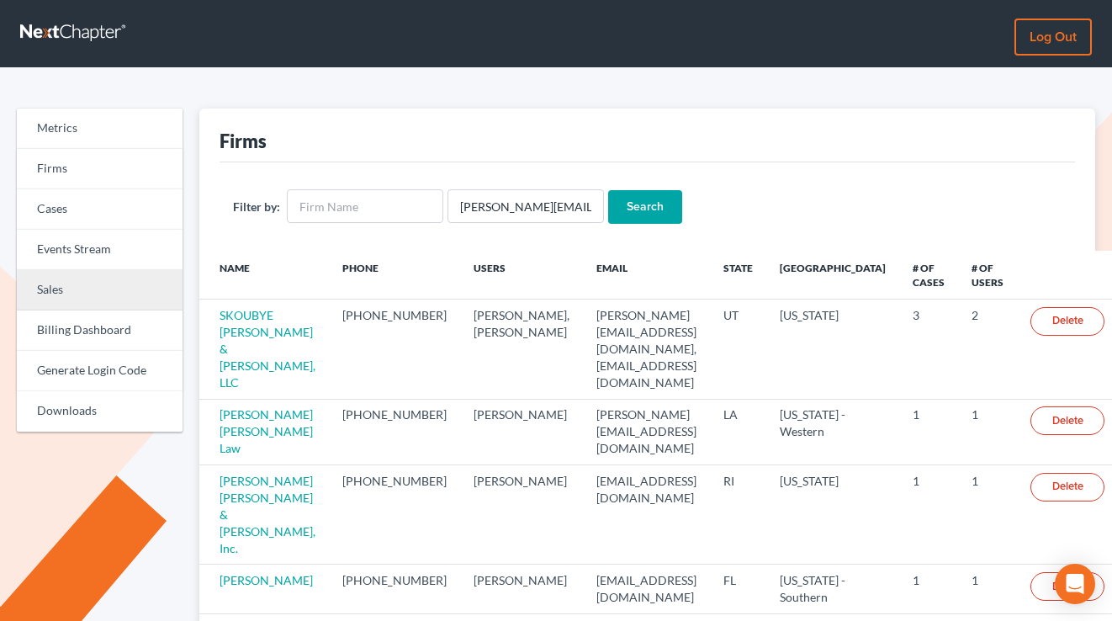
click at [77, 308] on link "Sales" at bounding box center [100, 290] width 166 height 40
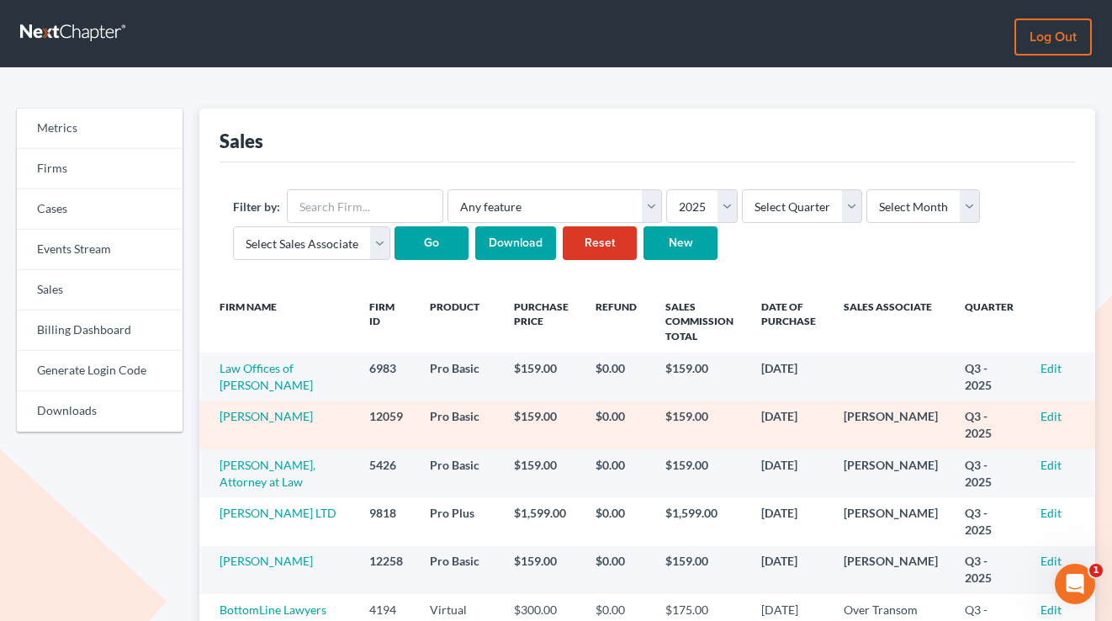
click at [275, 426] on td "Samuel J. Cahnman" at bounding box center [277, 425] width 157 height 48
click at [268, 423] on link "Samuel J. Cahnman" at bounding box center [266, 416] width 93 height 14
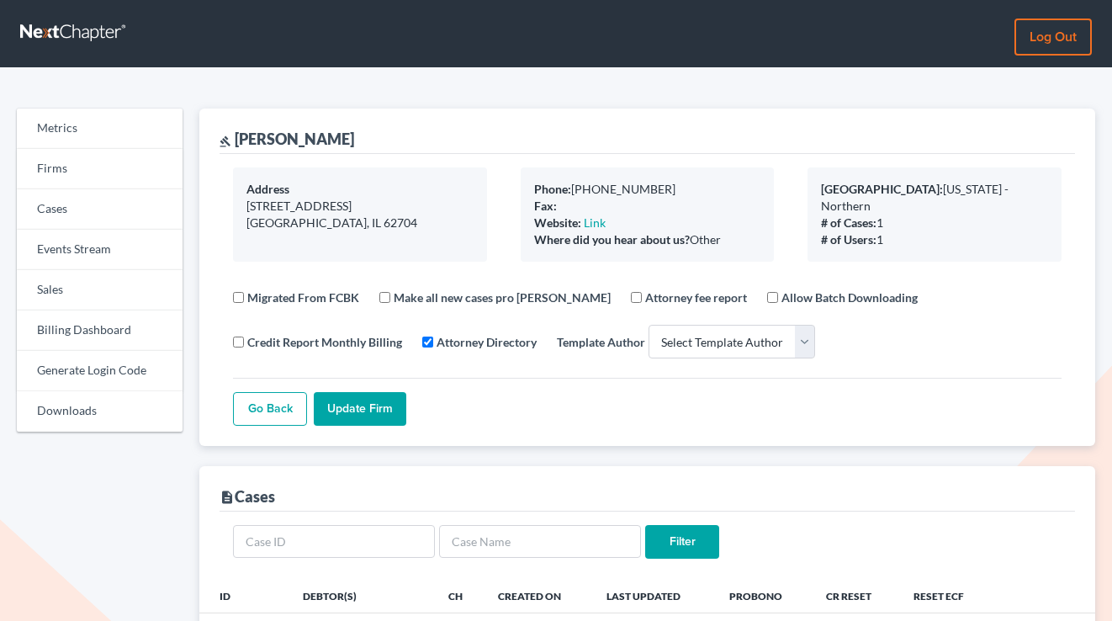
select select
click at [331, 139] on div "gavel Samuel J. Cahnman" at bounding box center [287, 139] width 135 height 20
click at [405, 146] on div "gavel Samuel J. Cahnman" at bounding box center [648, 131] width 856 height 45
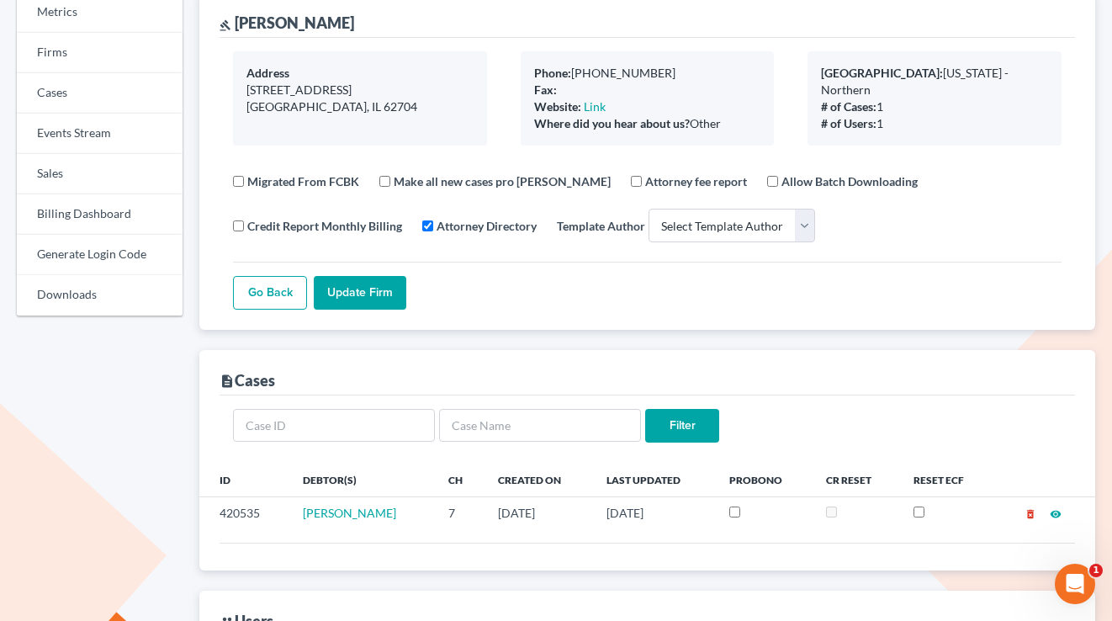
scroll to position [29, 0]
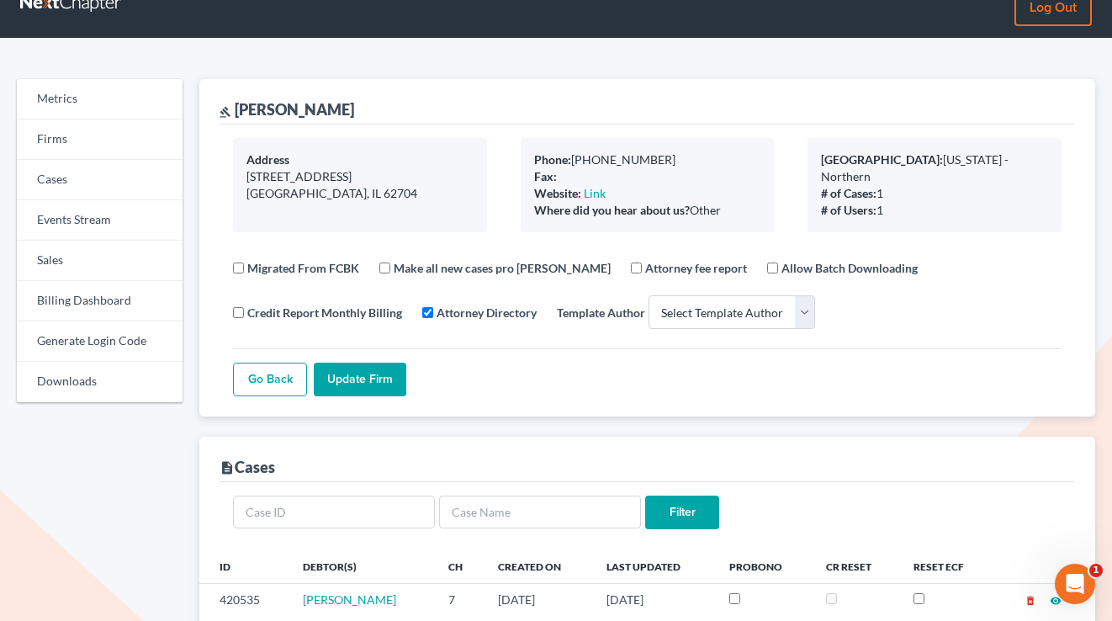
drag, startPoint x: 375, startPoint y: 114, endPoint x: 237, endPoint y: 112, distance: 138.0
click at [237, 112] on div "gavel Samuel J. Cahnman" at bounding box center [648, 101] width 856 height 45
copy div "[PERSON_NAME]"
click at [73, 132] on link "Firms" at bounding box center [100, 139] width 166 height 40
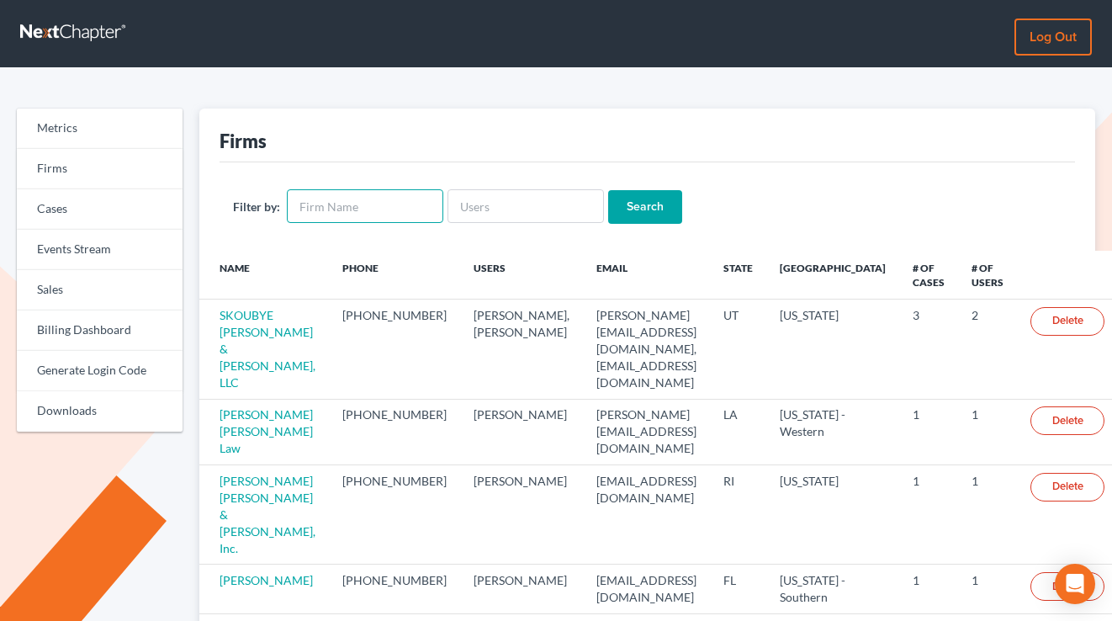
click at [337, 210] on input "text" at bounding box center [365, 206] width 157 height 34
paste input "Law Offices of [PERSON_NAME]"
type input "Law Offices of [PERSON_NAME]"
click at [608, 190] on input "Search" at bounding box center [645, 207] width 74 height 34
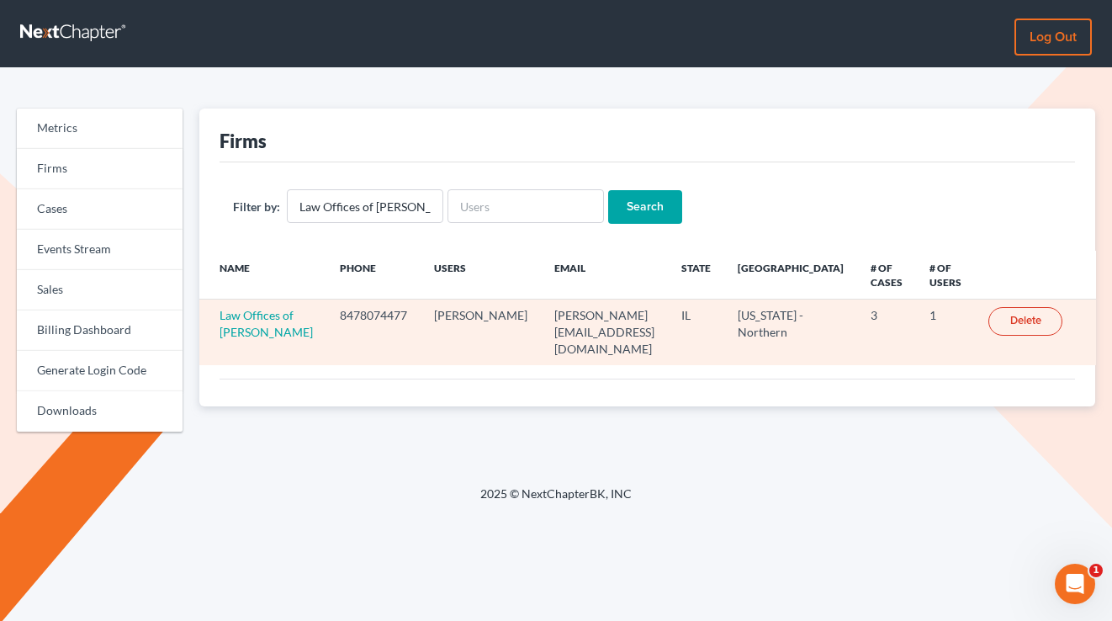
click at [639, 313] on td "[PERSON_NAME][EMAIL_ADDRESS][DOMAIN_NAME]" at bounding box center [604, 333] width 127 height 66
click at [637, 313] on td "[PERSON_NAME][EMAIL_ADDRESS][DOMAIN_NAME]" at bounding box center [604, 333] width 127 height 66
copy td "[PERSON_NAME][EMAIL_ADDRESS][DOMAIN_NAME]"
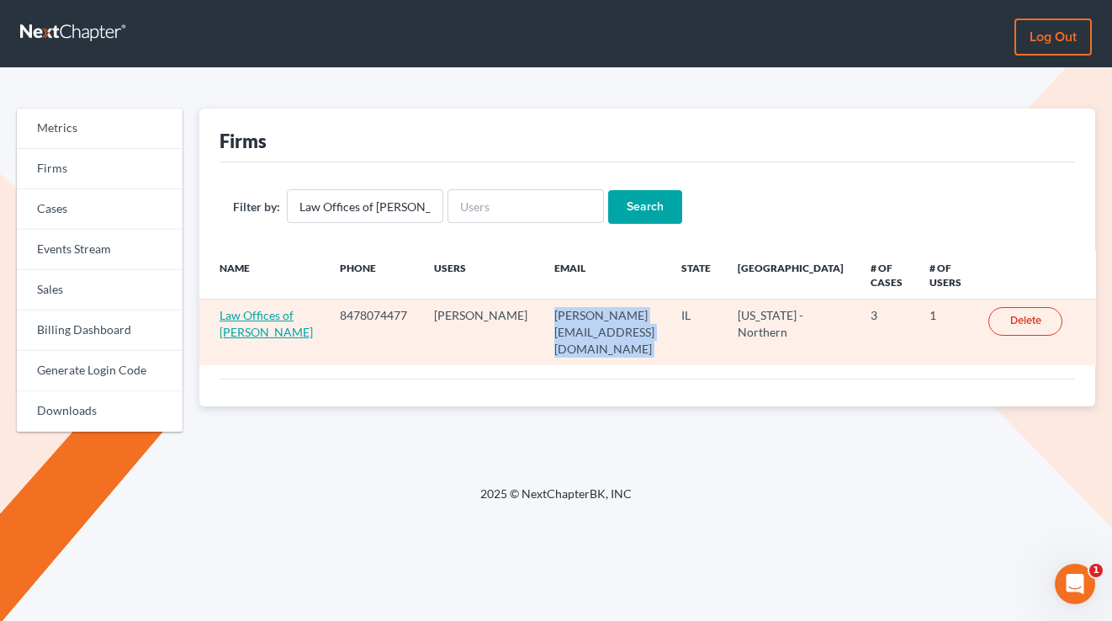
click at [251, 337] on link "Law Offices of [PERSON_NAME]" at bounding box center [266, 323] width 93 height 31
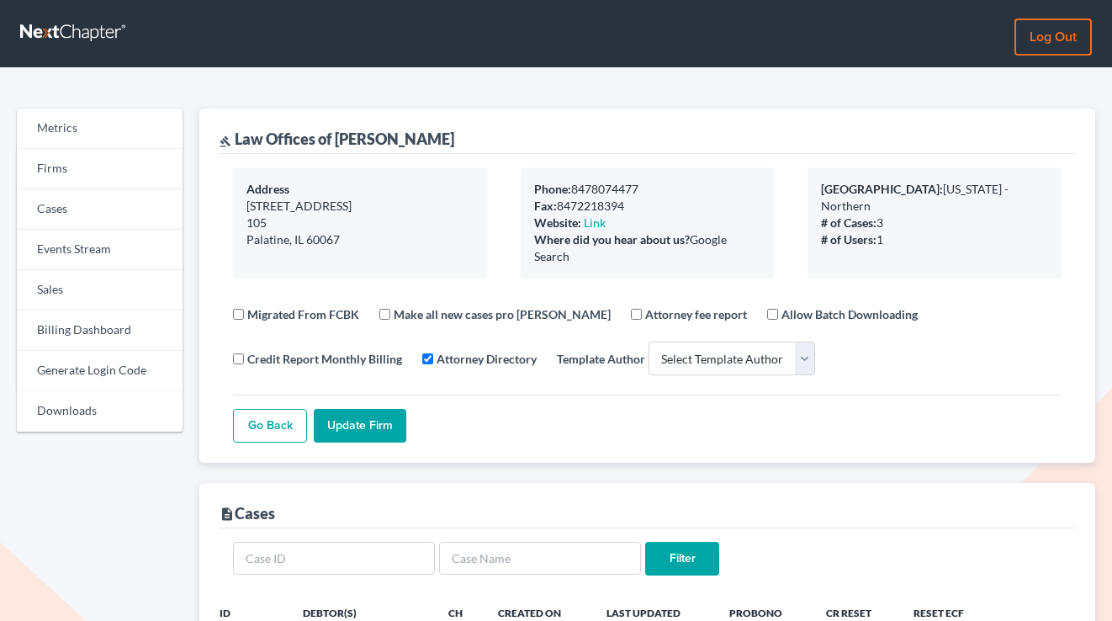
select select
click at [720, 361] on div "Migrated From FCBK Make all new cases pro bono Attorney fee report Allow Batch …" at bounding box center [647, 336] width 829 height 89
drag, startPoint x: 352, startPoint y: 241, endPoint x: 241, endPoint y: 186, distance: 123.4
click at [241, 186] on div "Address 330 W. Colfax Street 105 Palatine, IL 60067" at bounding box center [360, 222] width 254 height 111
click at [363, 228] on div "105" at bounding box center [360, 223] width 227 height 17
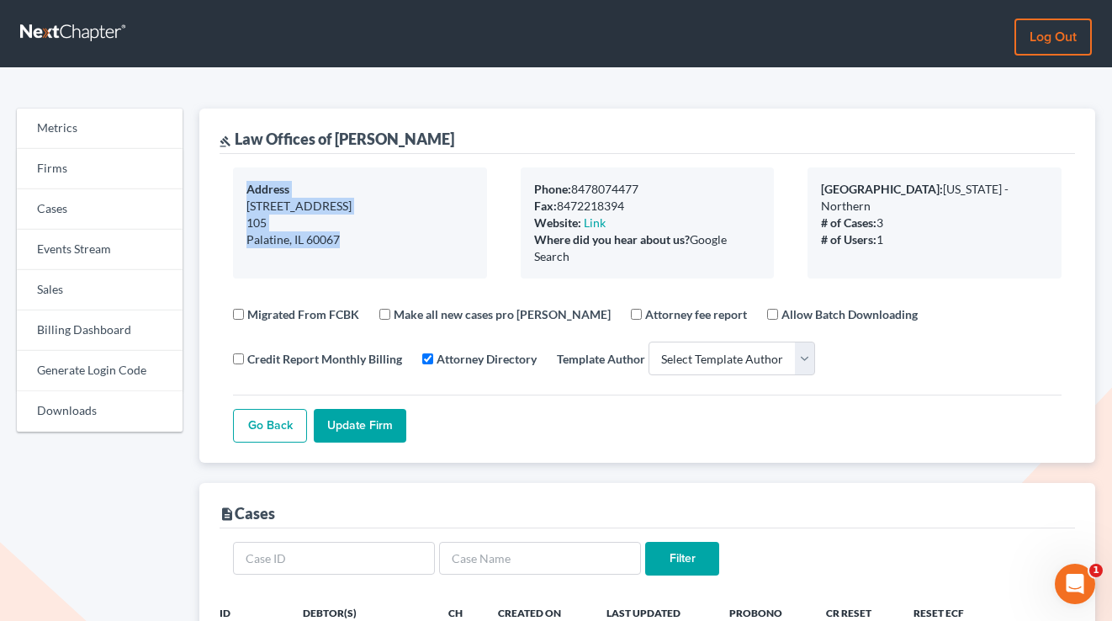
drag, startPoint x: 340, startPoint y: 247, endPoint x: 233, endPoint y: 183, distance: 124.1
click at [233, 183] on div "Address 330 W. Colfax Street 105 Palatine, IL 60067" at bounding box center [360, 222] width 254 height 111
click at [363, 241] on div "Palatine, IL 60067" at bounding box center [360, 239] width 227 height 17
drag, startPoint x: 335, startPoint y: 243, endPoint x: 223, endPoint y: 188, distance: 124.9
click at [223, 188] on div "Address 330 W. Colfax Street 105 Palatine, IL 60067" at bounding box center [360, 222] width 288 height 111
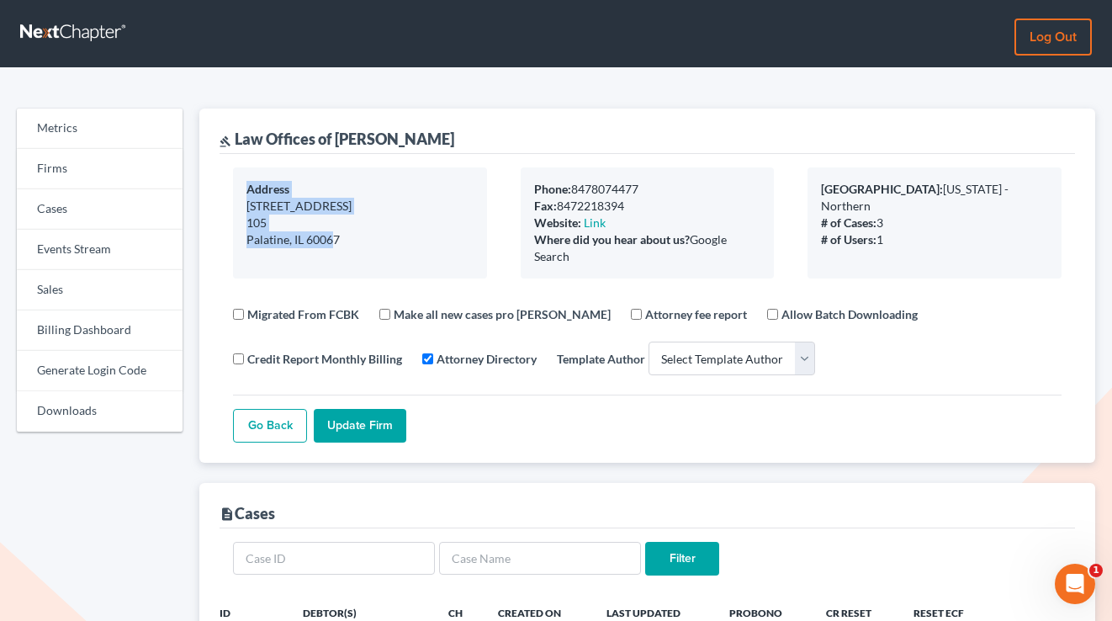
click at [370, 229] on div "105" at bounding box center [360, 223] width 227 height 17
drag, startPoint x: 342, startPoint y: 242, endPoint x: 244, endPoint y: 192, distance: 109.9
click at [244, 192] on div "Address 330 W. Colfax Street 105 Palatine, IL 60067" at bounding box center [360, 222] width 254 height 111
click at [435, 281] on div "Address 330 W. Colfax Street 105 Palatine, IL 60067 Phone: 8478074477 Fax: 8472…" at bounding box center [648, 308] width 856 height 309
drag, startPoint x: 358, startPoint y: 241, endPoint x: 251, endPoint y: 180, distance: 123.6
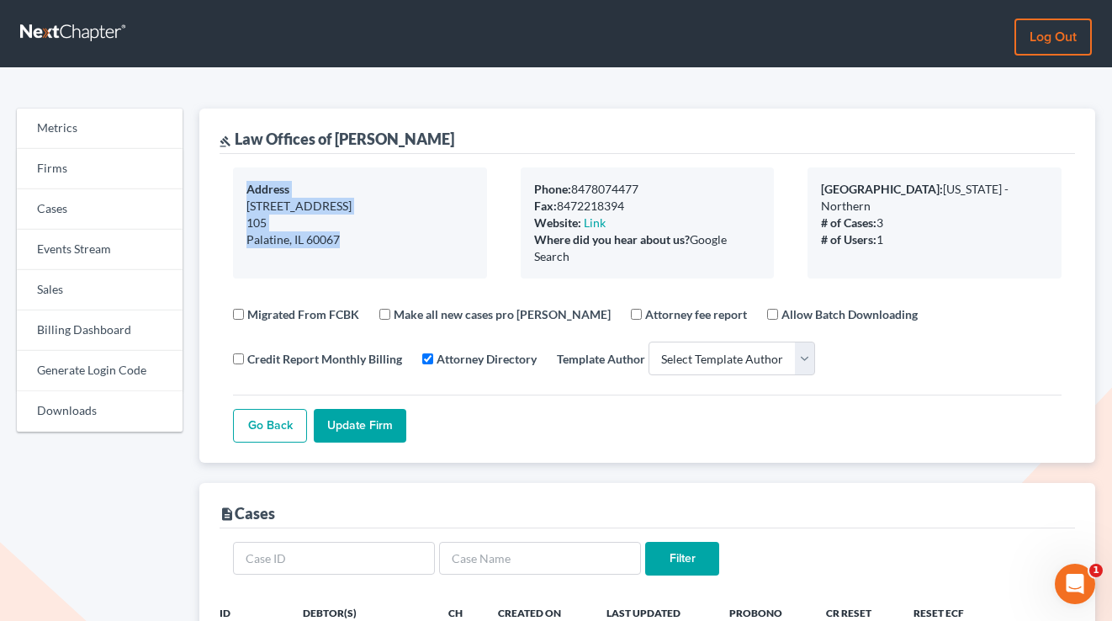
click at [251, 180] on div "Address 330 W. Colfax Street 105 Palatine, IL 60067" at bounding box center [360, 222] width 254 height 111
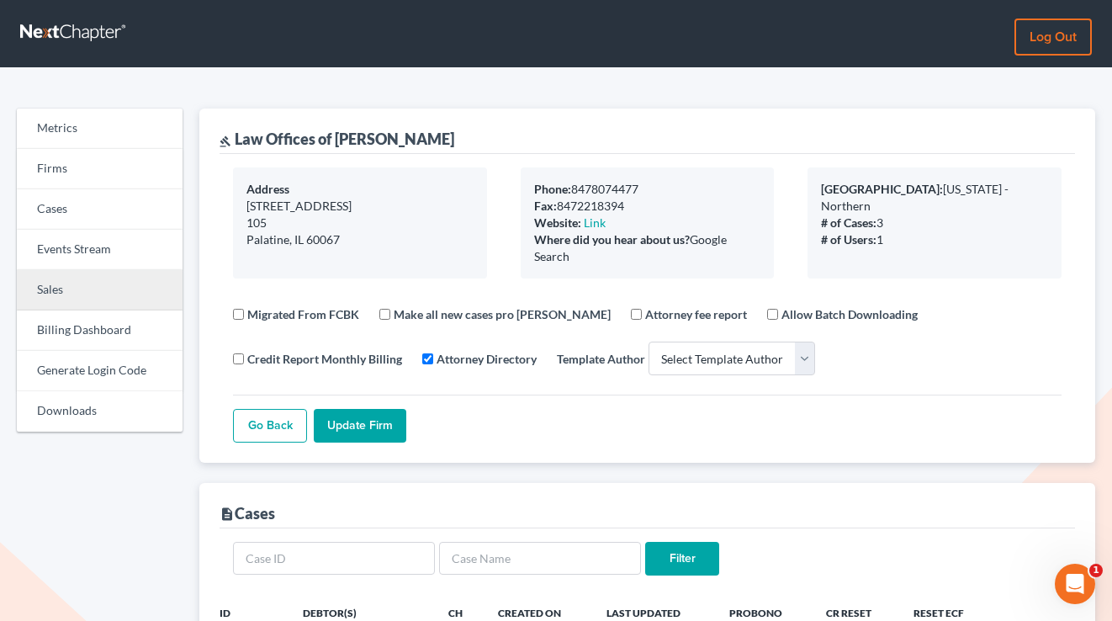
click at [110, 295] on link "Sales" at bounding box center [100, 290] width 166 height 40
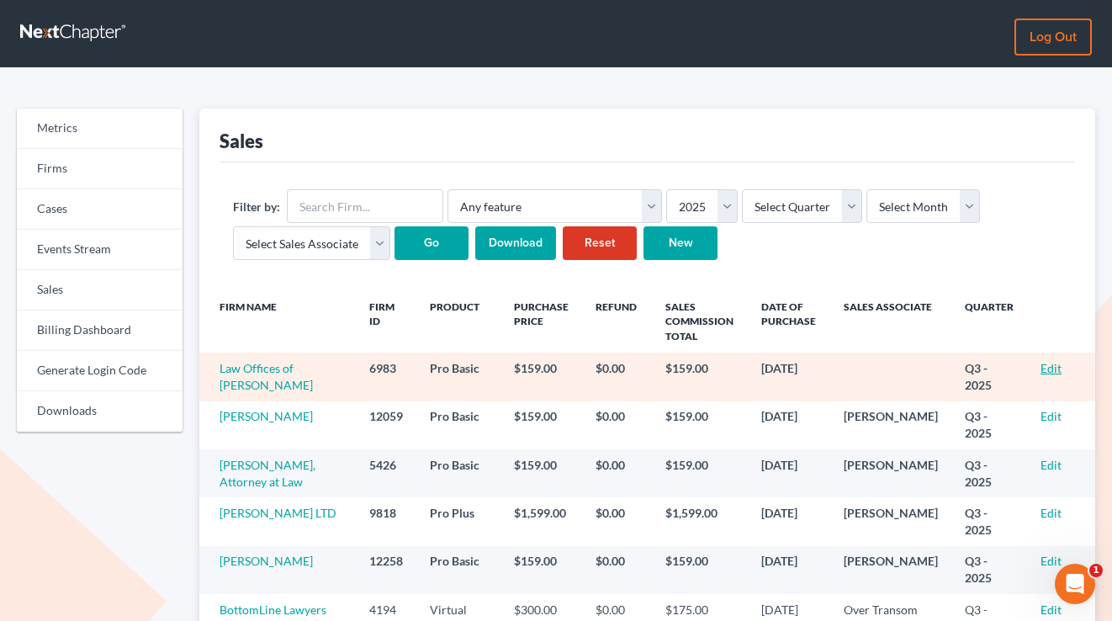
click at [1053, 364] on link "Edit" at bounding box center [1051, 368] width 21 height 14
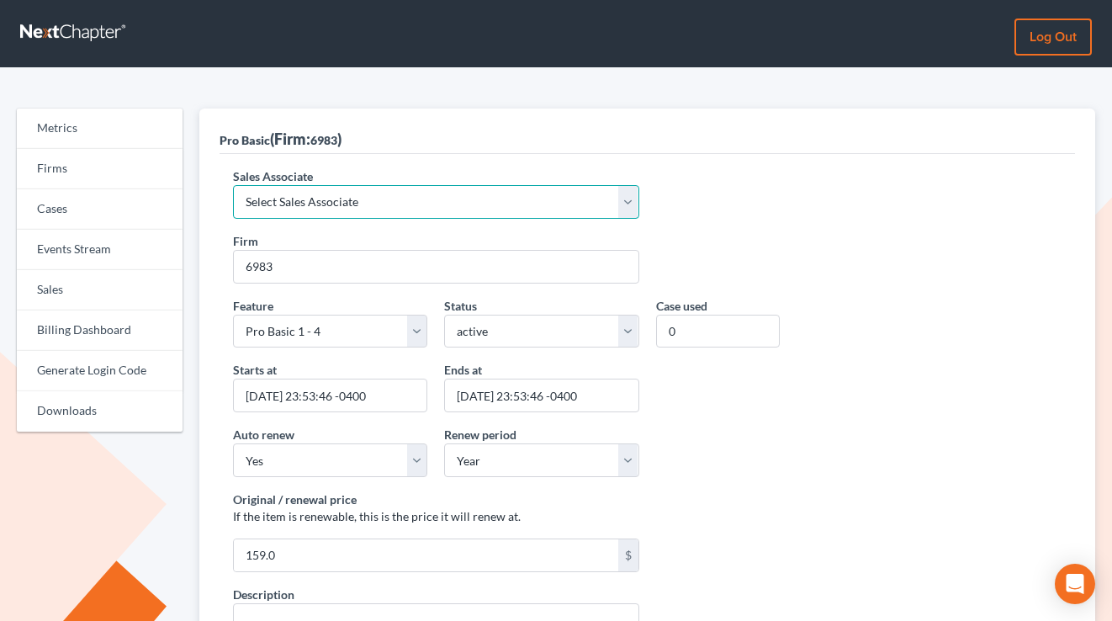
click at [348, 217] on select "Select Sales Associate [PERSON_NAME] Over Transom [PERSON_NAME]" at bounding box center [436, 202] width 406 height 34
select select "7676"
click at [233, 185] on select "Select Sales Associate [PERSON_NAME] Over Transom [PERSON_NAME]" at bounding box center [436, 202] width 406 height 34
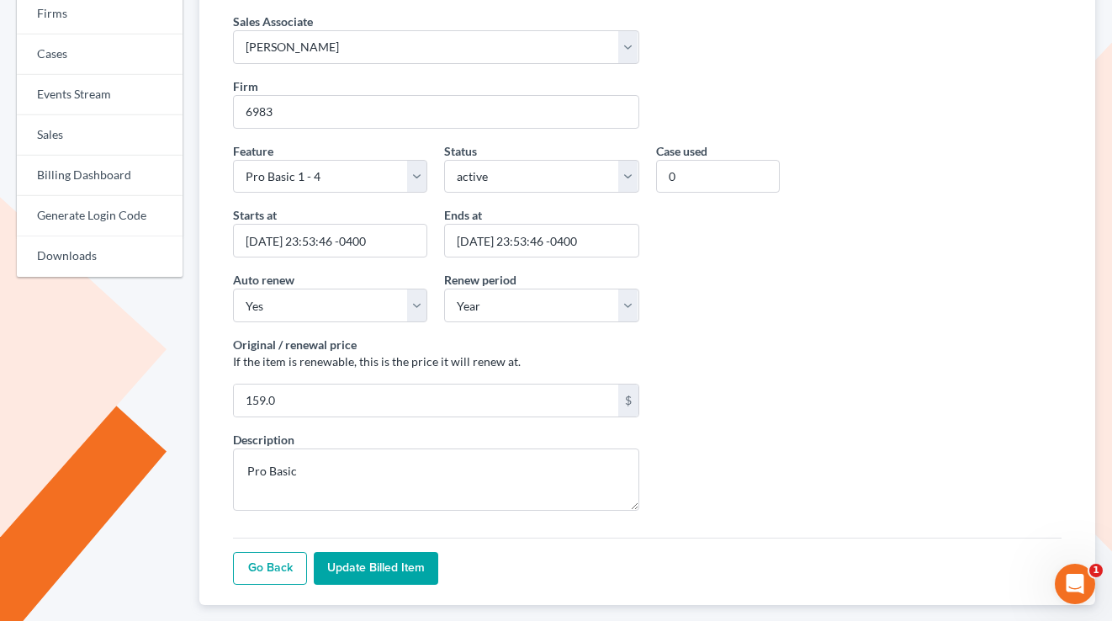
click at [347, 577] on input "Update Billed item" at bounding box center [376, 569] width 125 height 34
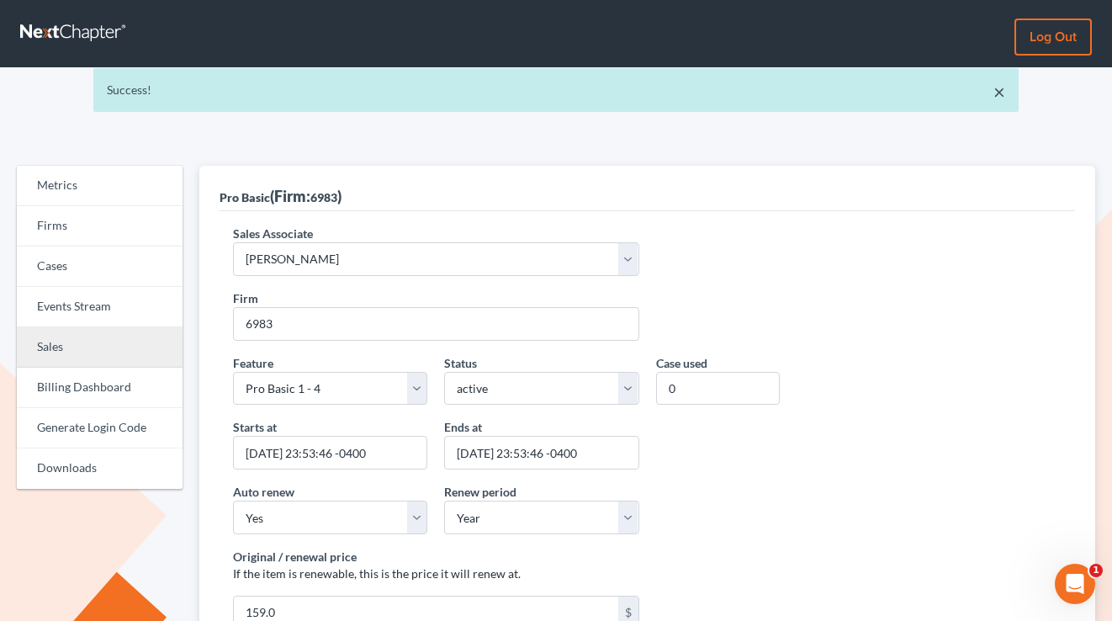
click at [66, 355] on link "Sales" at bounding box center [100, 347] width 166 height 40
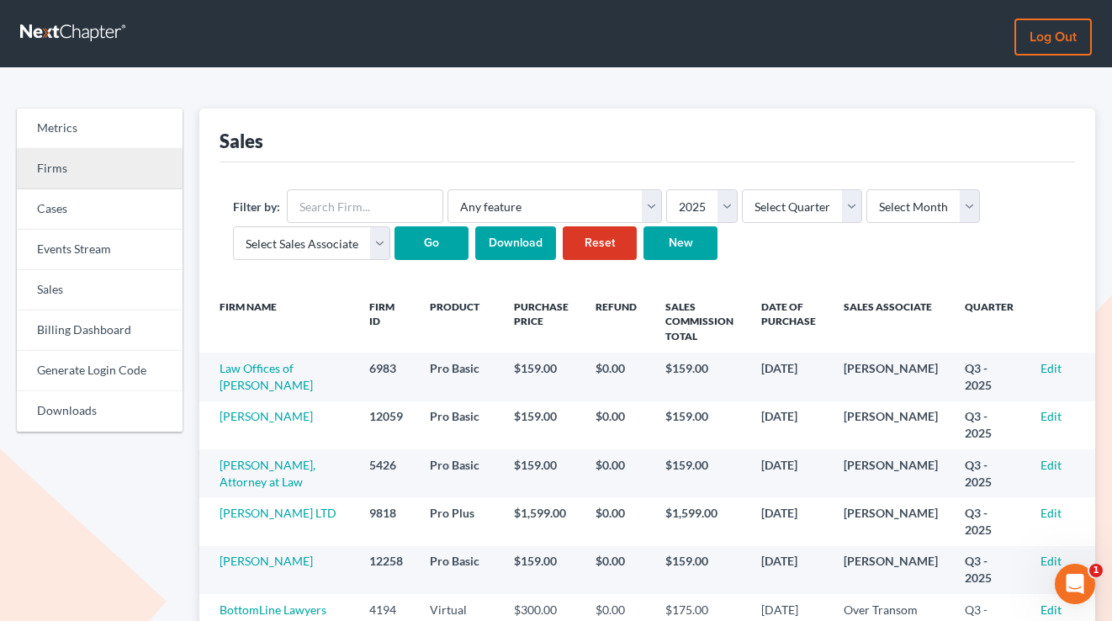
click at [89, 163] on link "Firms" at bounding box center [100, 169] width 166 height 40
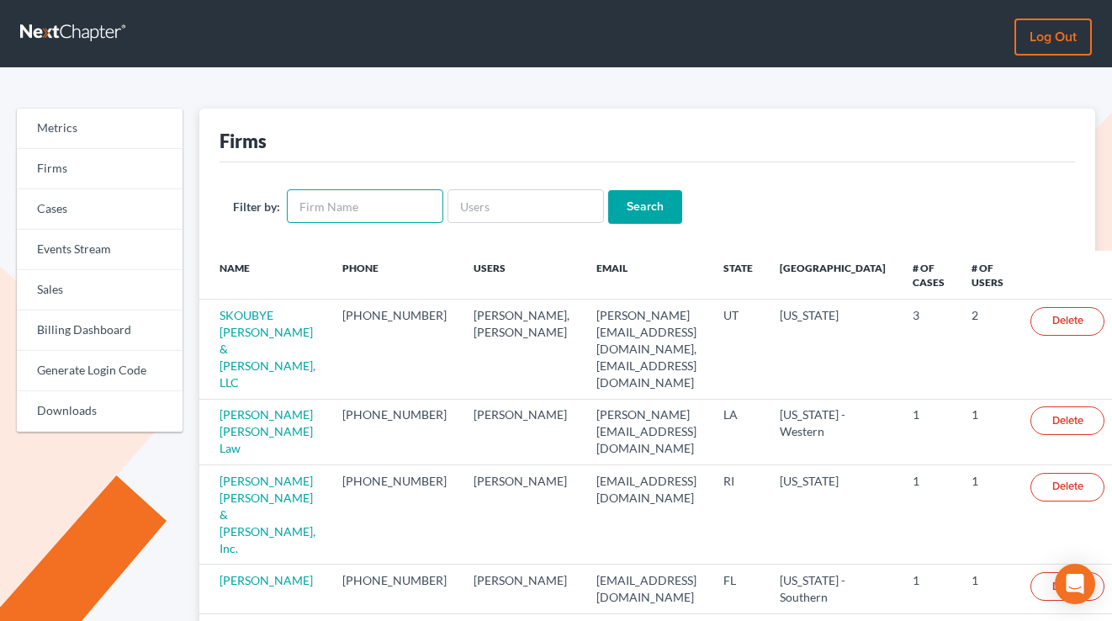
click at [322, 218] on input "text" at bounding box center [365, 206] width 157 height 34
paste input "LAW OFFICE OF [PERSON_NAME] FRAZI"
type input "LAW OFFICE OF [PERSON_NAME] FRAZI"
click at [608, 190] on input "Search" at bounding box center [645, 207] width 74 height 34
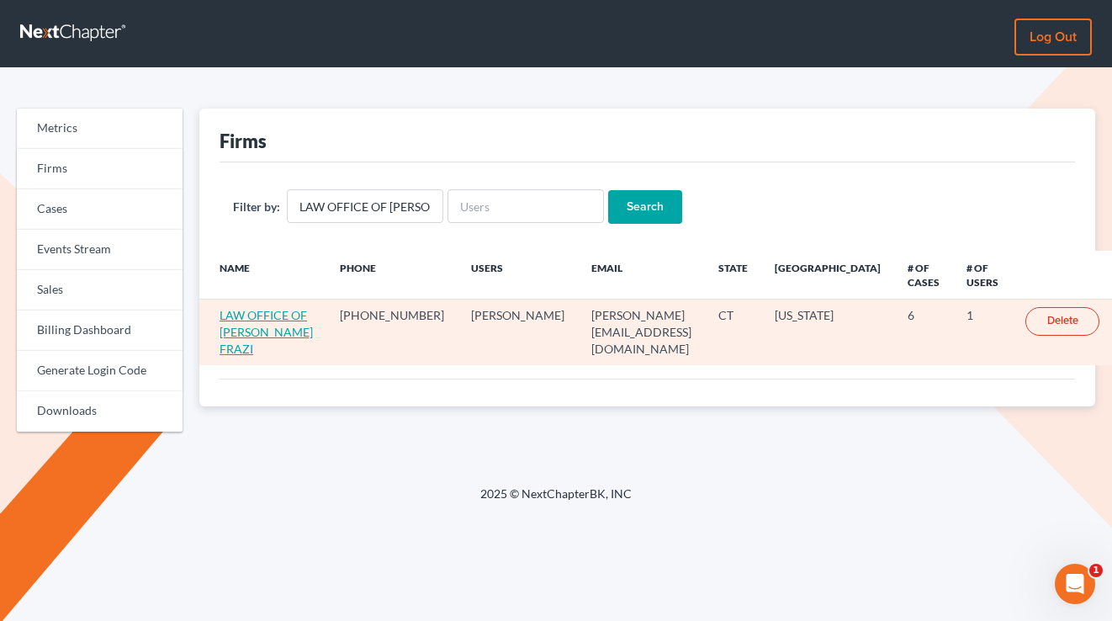
click at [273, 333] on link "LAW OFFICE OF [PERSON_NAME] FRAZI" at bounding box center [266, 332] width 93 height 48
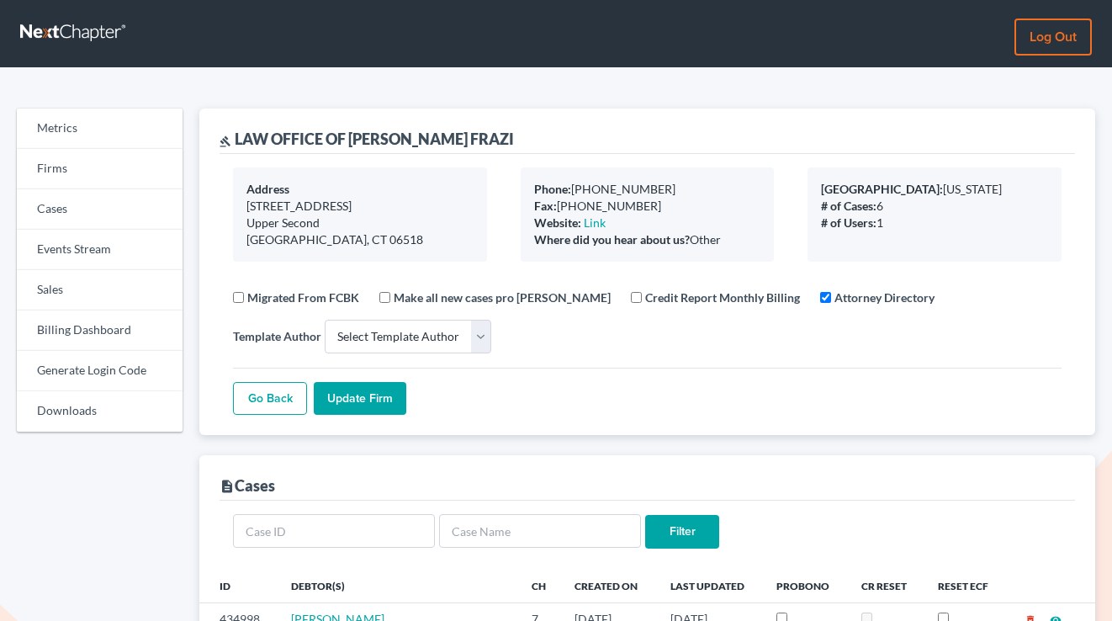
select select
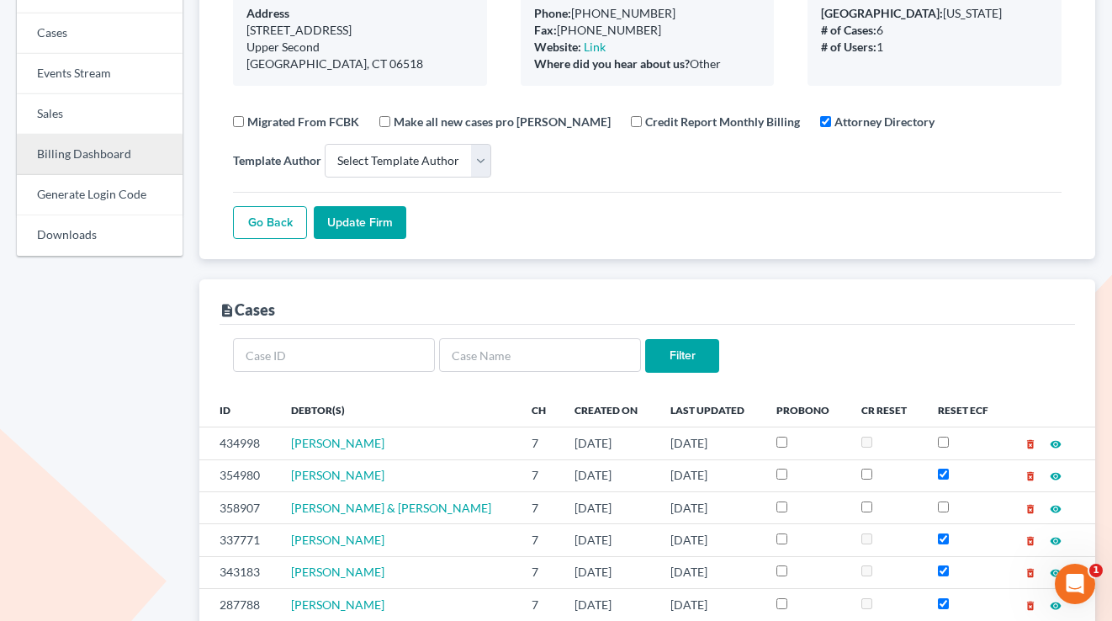
click at [88, 146] on link "Billing Dashboard" at bounding box center [100, 155] width 166 height 40
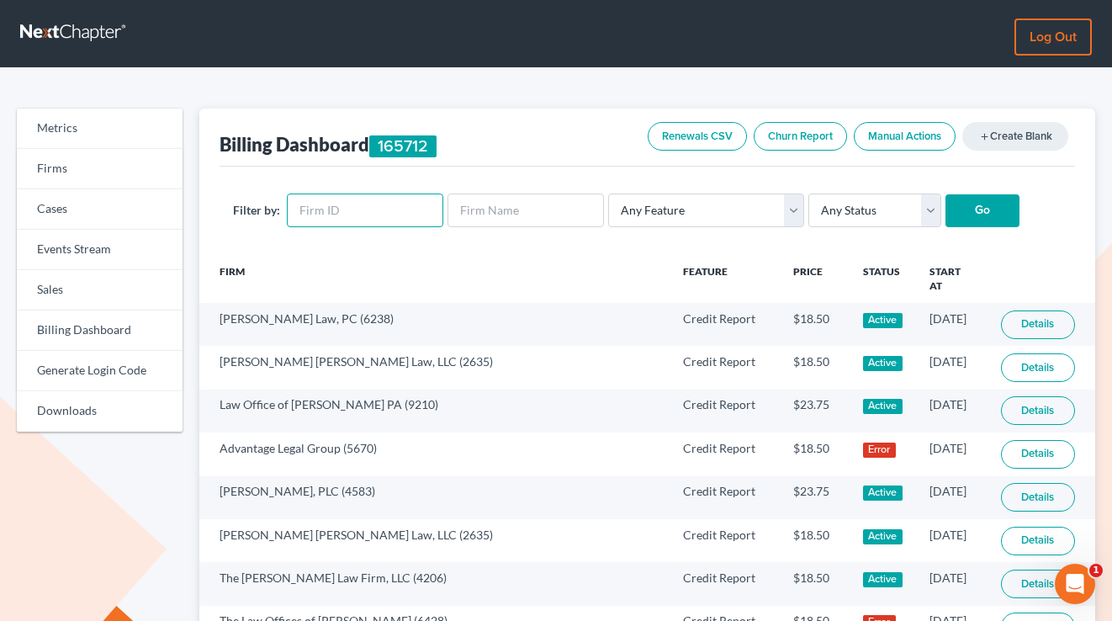
click at [353, 221] on input "text" at bounding box center [365, 211] width 157 height 34
paste input "9464"
type input "9464"
click at [946, 194] on input "Go" at bounding box center [983, 211] width 74 height 34
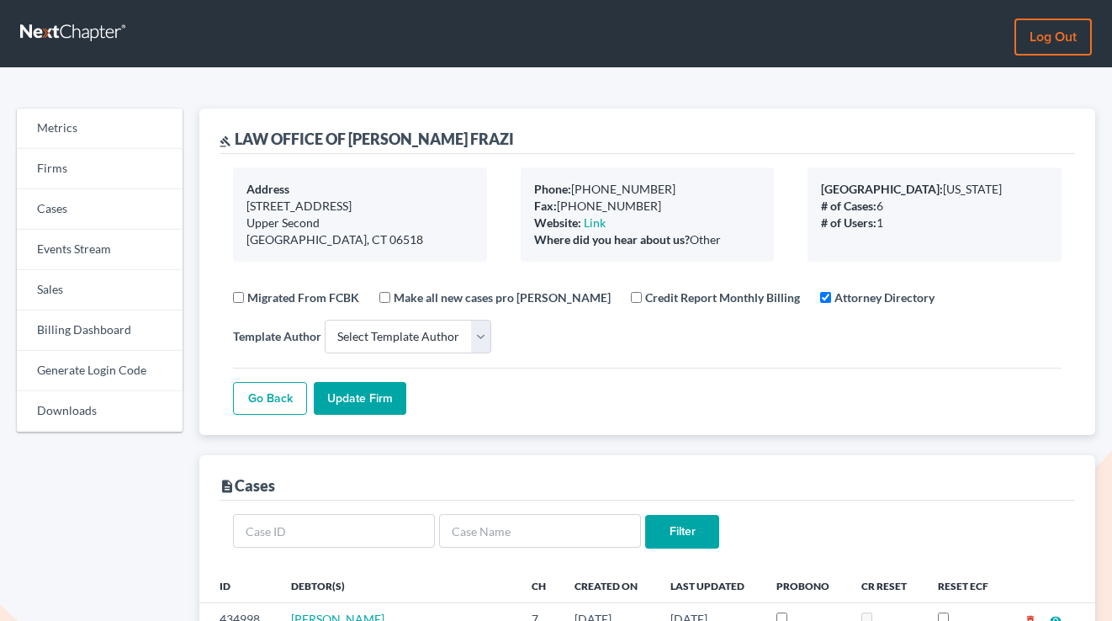
select select
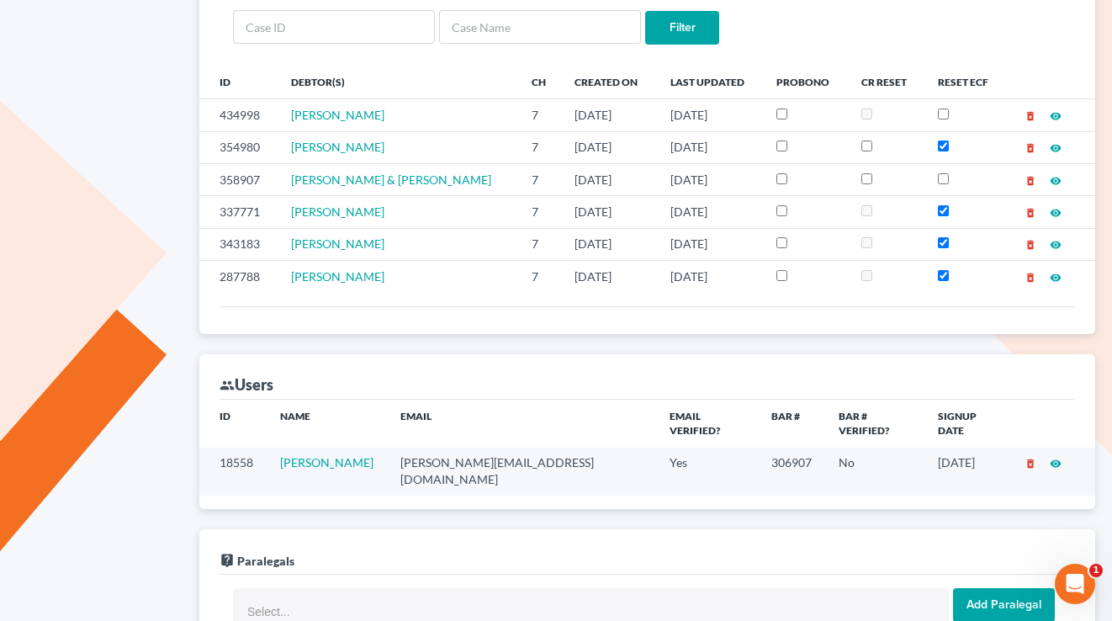
scroll to position [552, 0]
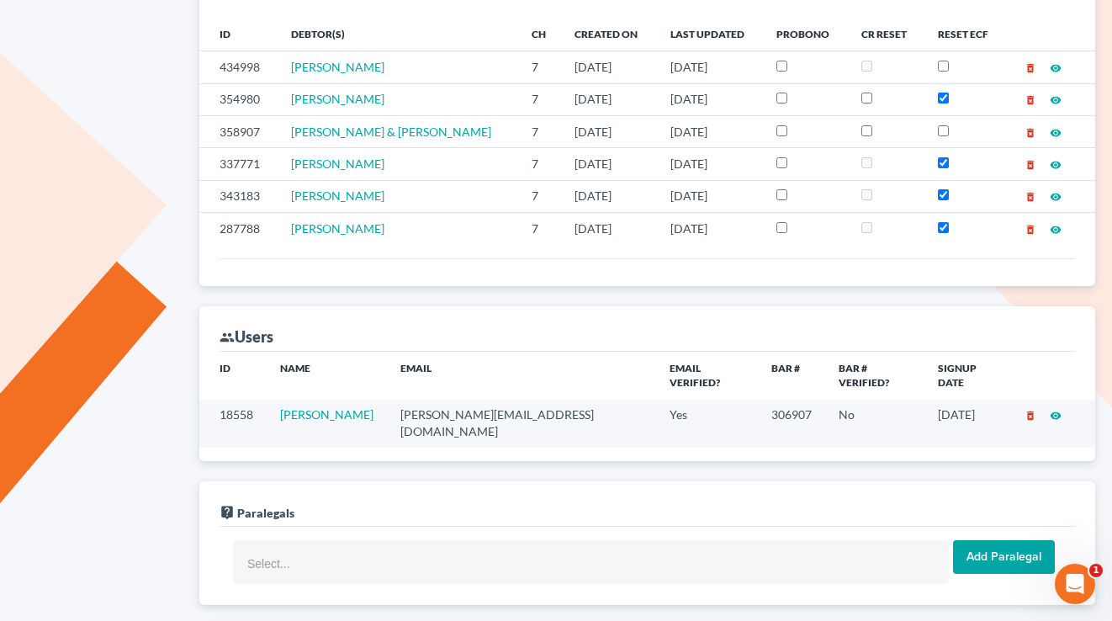
click at [495, 406] on td "patrick@pfrazierlaw.com" at bounding box center [521, 424] width 269 height 48
copy td "patrick@pfrazierlaw.com"
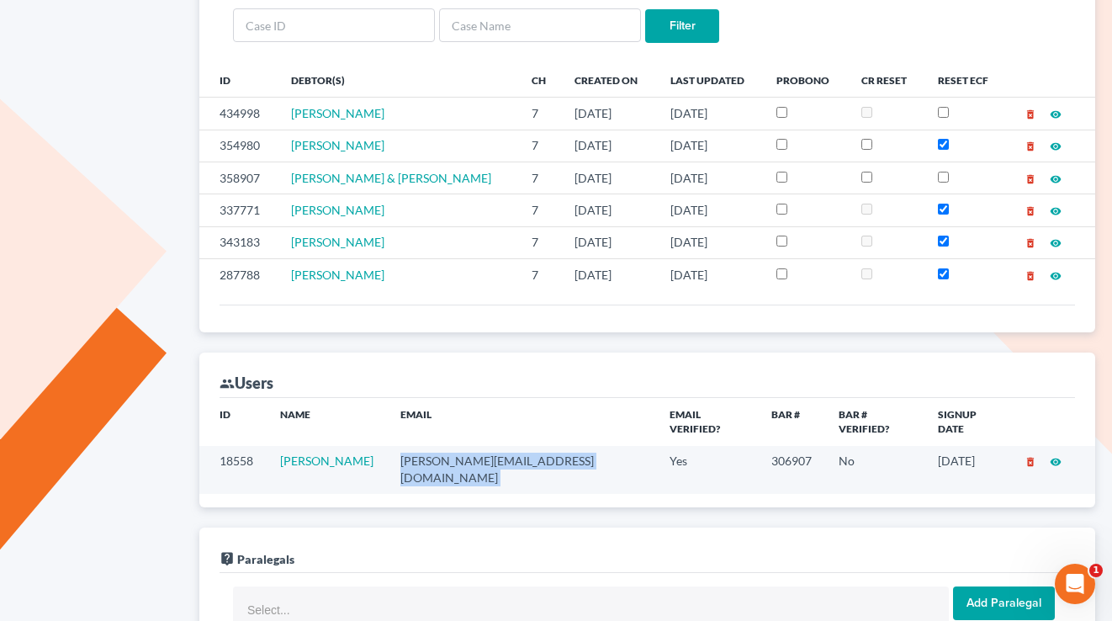
scroll to position [280, 0]
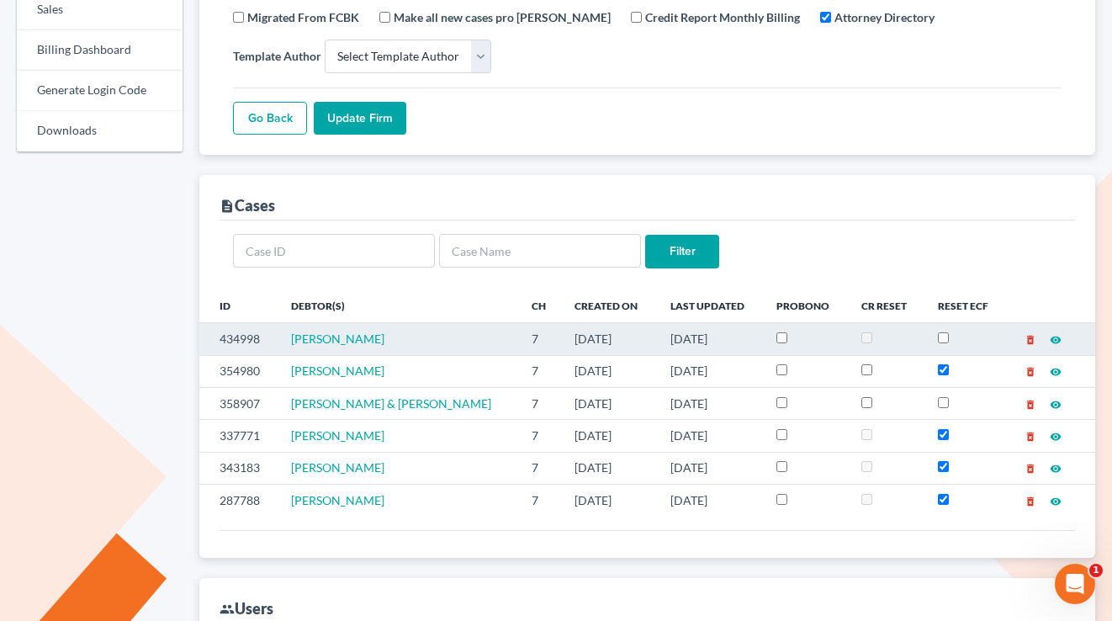
drag, startPoint x: 644, startPoint y: 326, endPoint x: 553, endPoint y: 332, distance: 91.1
click at [561, 332] on td "[DATE]" at bounding box center [608, 339] width 95 height 32
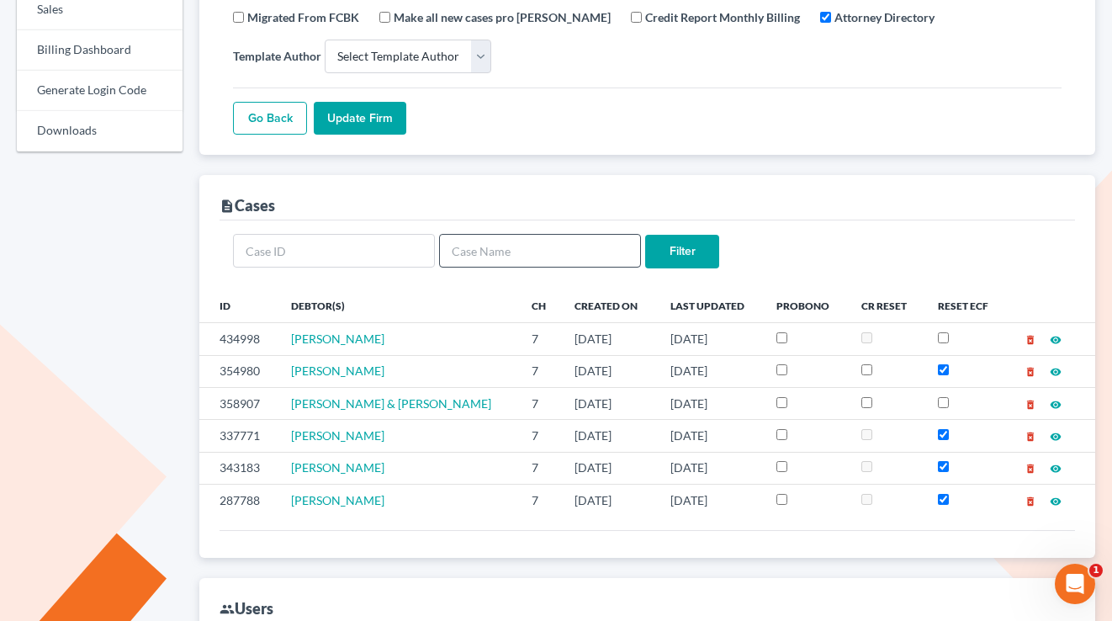
scroll to position [48, 0]
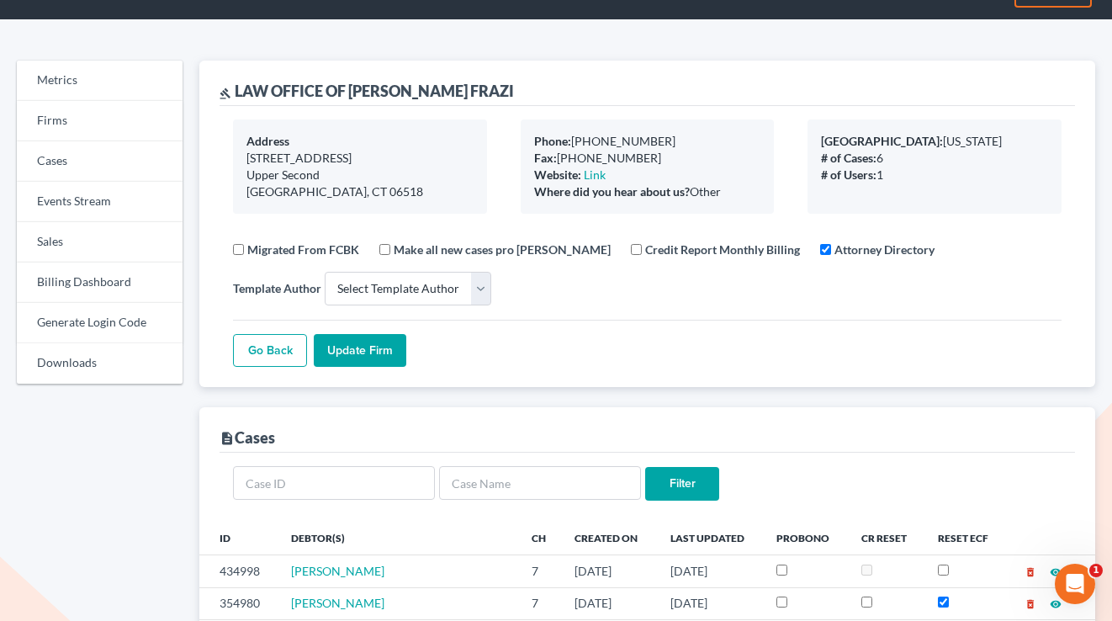
click at [93, 226] on link "Sales" at bounding box center [100, 242] width 166 height 40
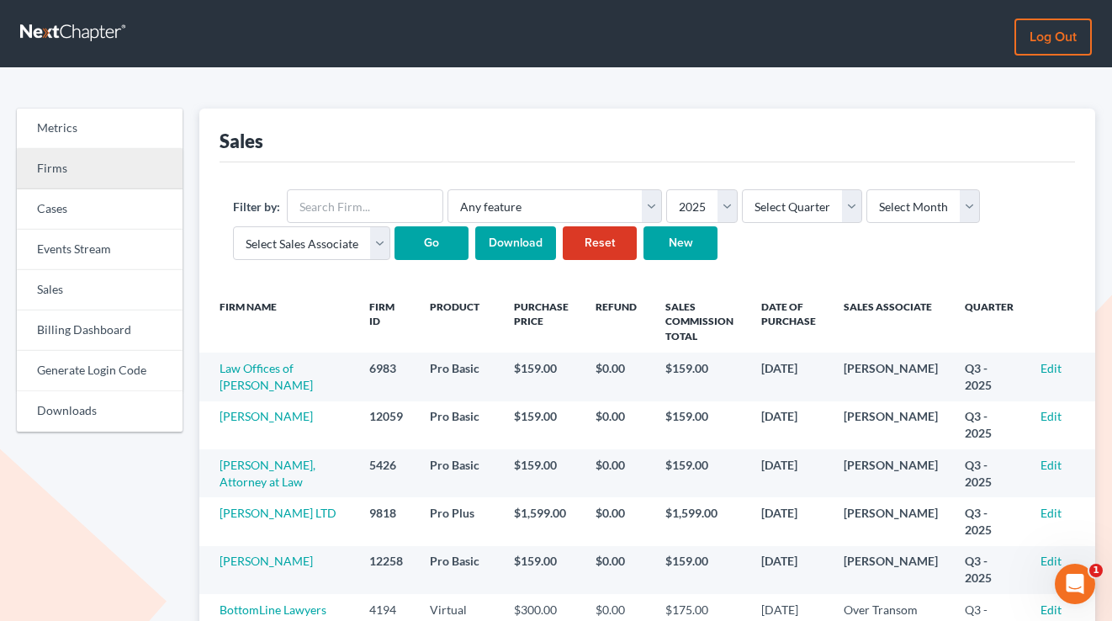
click at [54, 179] on link "Firms" at bounding box center [100, 169] width 166 height 40
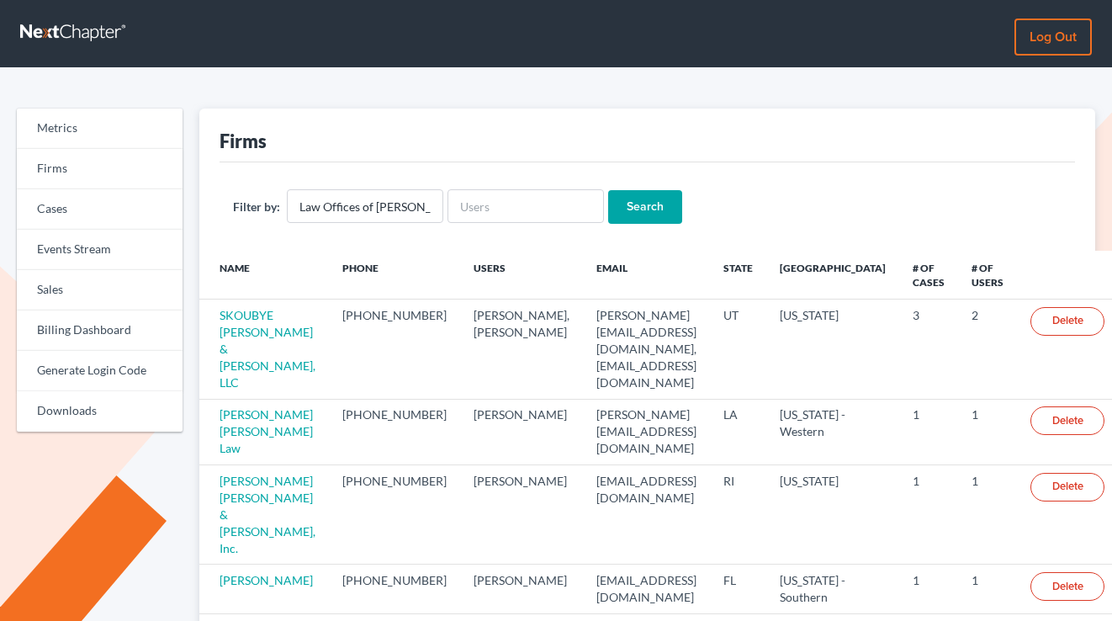
type input "Law Offices of [PERSON_NAME]"
click at [608, 190] on input "Search" at bounding box center [645, 207] width 74 height 34
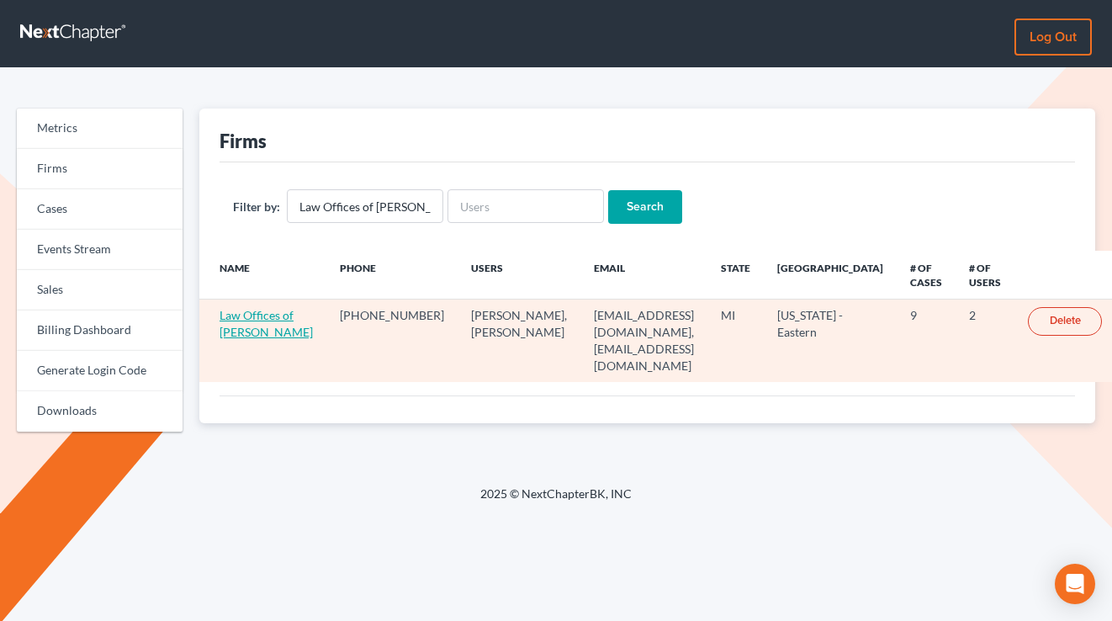
click at [239, 339] on link "Law Offices of [PERSON_NAME]" at bounding box center [266, 323] width 93 height 31
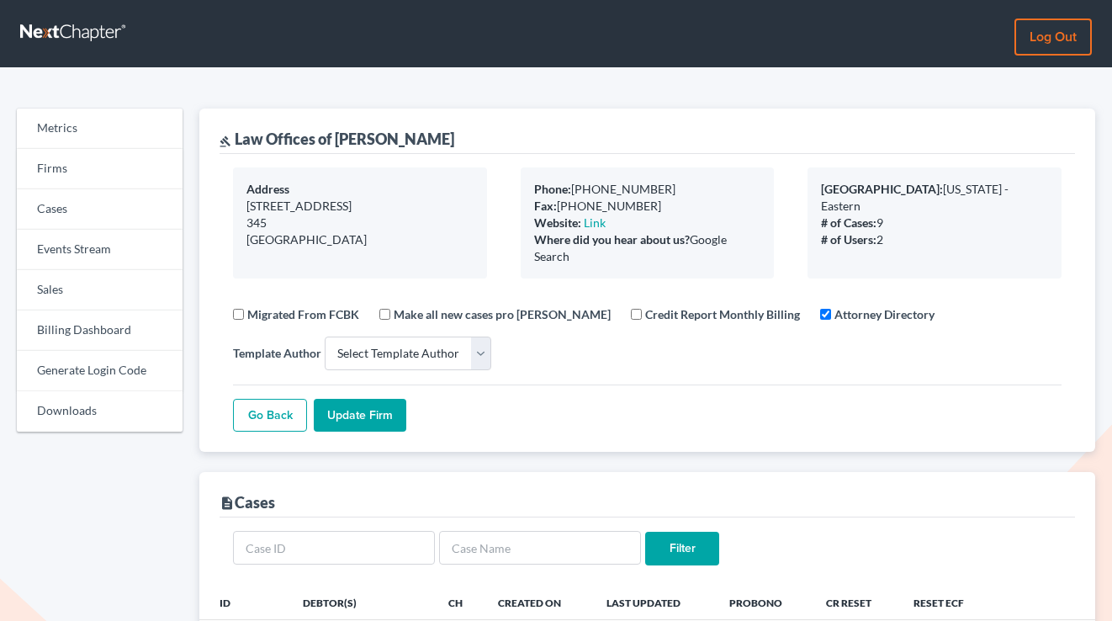
select select
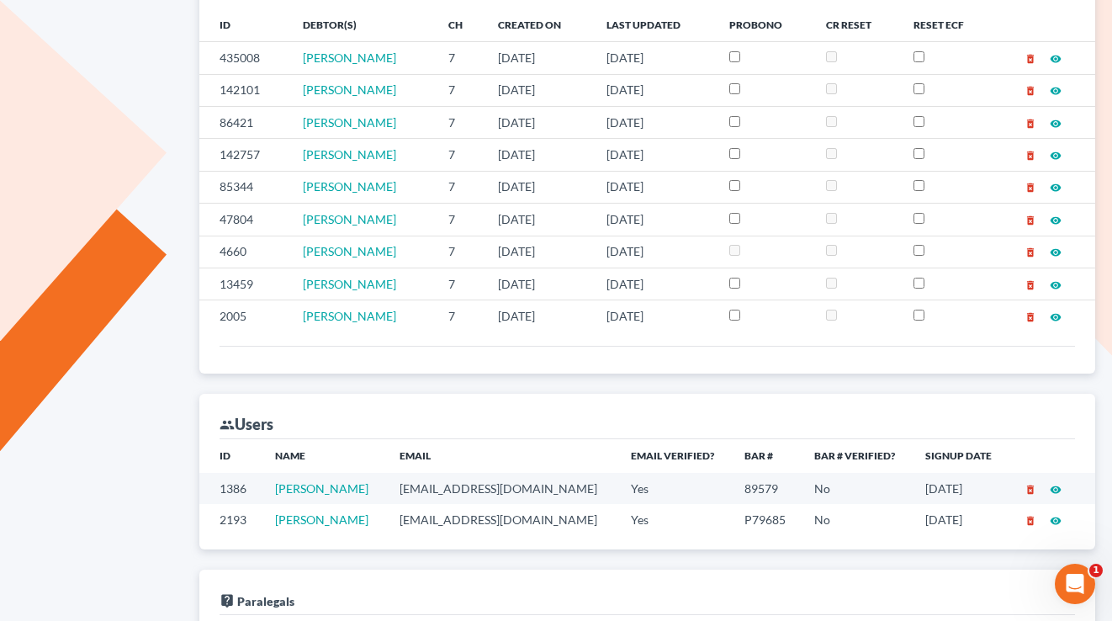
scroll to position [634, 0]
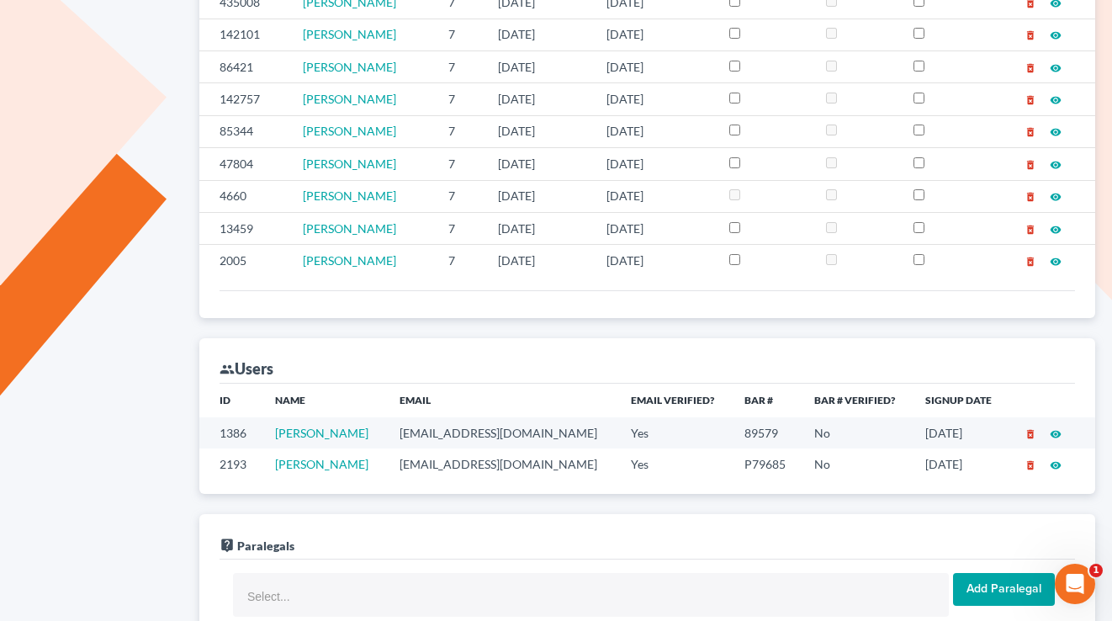
click at [527, 460] on td "lacylaw2013@gmail.com" at bounding box center [501, 463] width 231 height 31
click at [527, 460] on td "[EMAIL_ADDRESS][DOMAIN_NAME]" at bounding box center [501, 463] width 231 height 31
copy td "[EMAIL_ADDRESS][DOMAIN_NAME]"
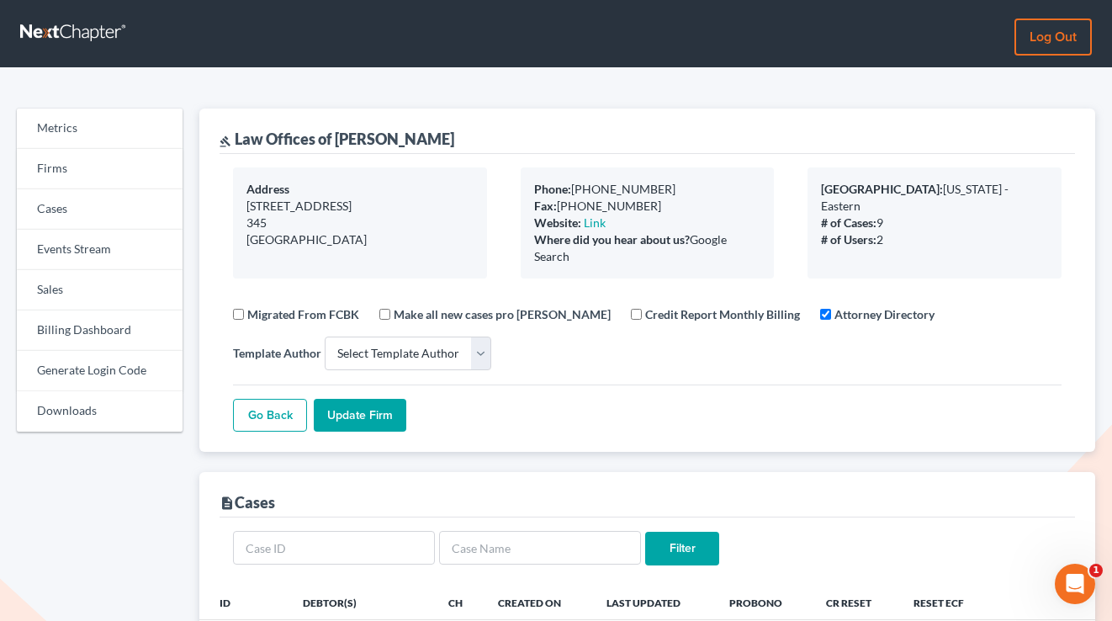
click at [368, 143] on div "gavel Law Offices of Eva E. Freeman" at bounding box center [337, 139] width 235 height 20
click at [389, 130] on div "gavel Law Offices of Eva E. Freeman" at bounding box center [337, 139] width 235 height 20
drag, startPoint x: 457, startPoint y: 131, endPoint x: 231, endPoint y: 133, distance: 225.5
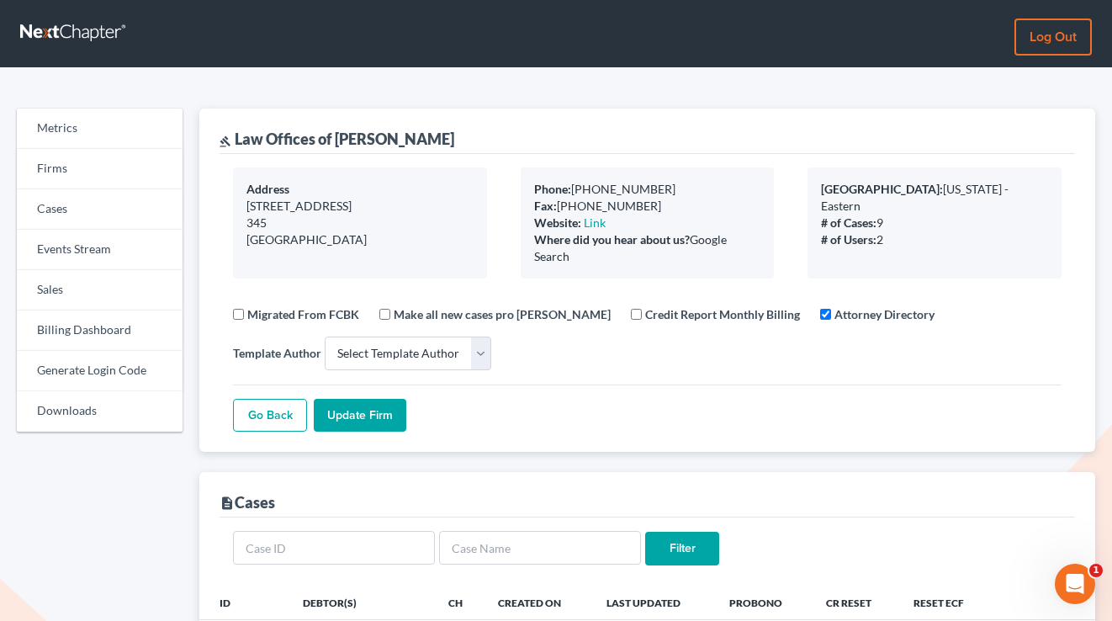
click at [231, 133] on div "gavel Law Offices of Eva E. Freeman" at bounding box center [648, 131] width 856 height 45
copy div "Law Offices of [PERSON_NAME]"
click at [76, 316] on link "Billing Dashboard" at bounding box center [100, 330] width 166 height 40
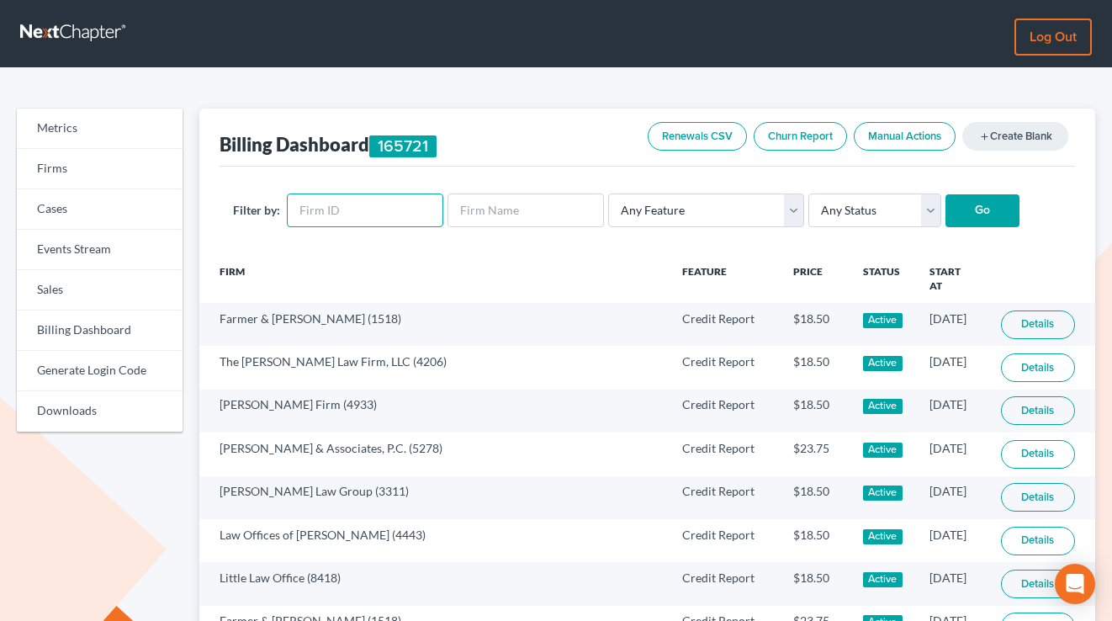
click at [333, 210] on input "text" at bounding box center [365, 211] width 157 height 34
click at [491, 195] on input "text" at bounding box center [526, 211] width 157 height 34
paste input "Law Offices of [PERSON_NAME]"
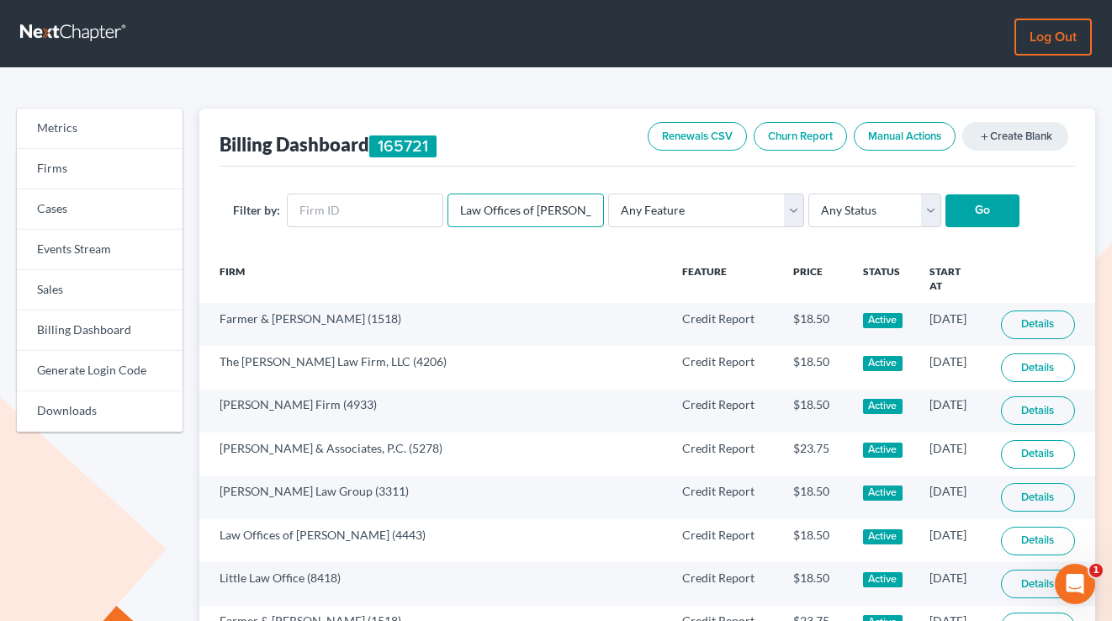
scroll to position [0, 29]
type input "Law Offices of [PERSON_NAME]"
click at [946, 194] on input "Go" at bounding box center [983, 211] width 74 height 34
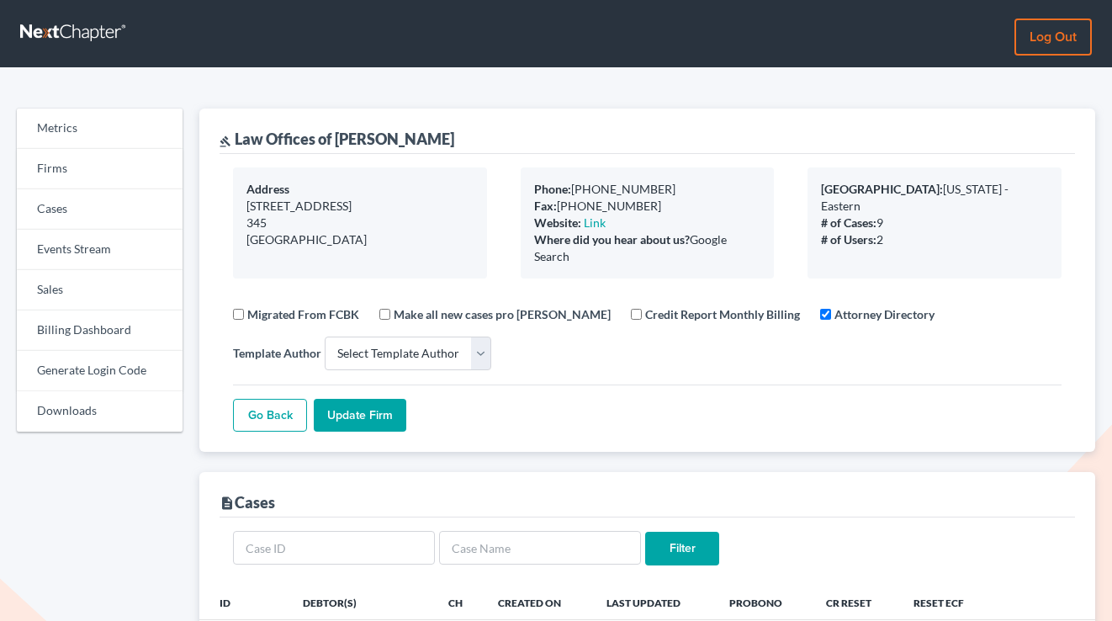
select select
